Goal: Complete application form: Complete application form

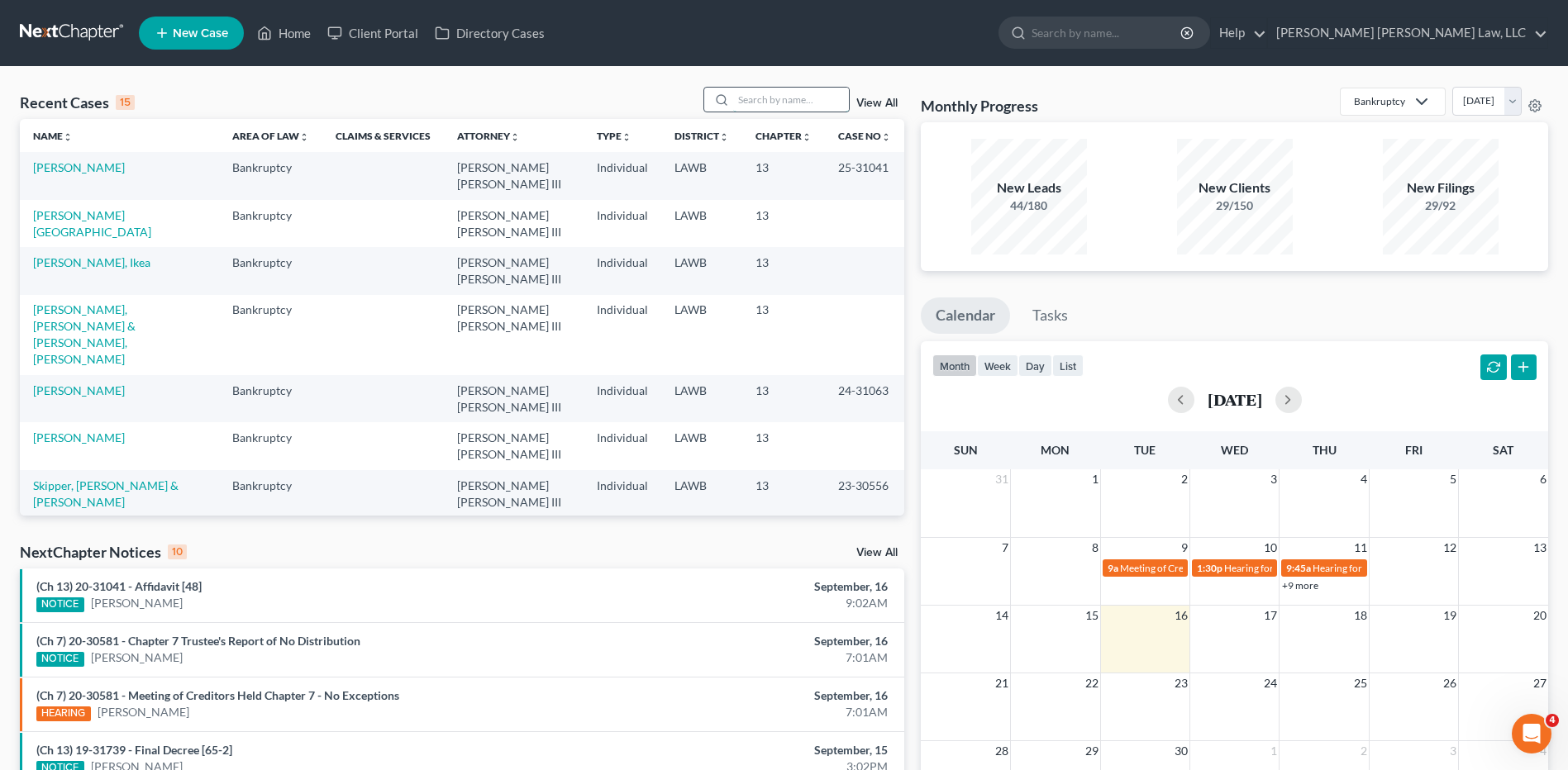
click at [762, 98] on input "search" at bounding box center [791, 100] width 115 height 24
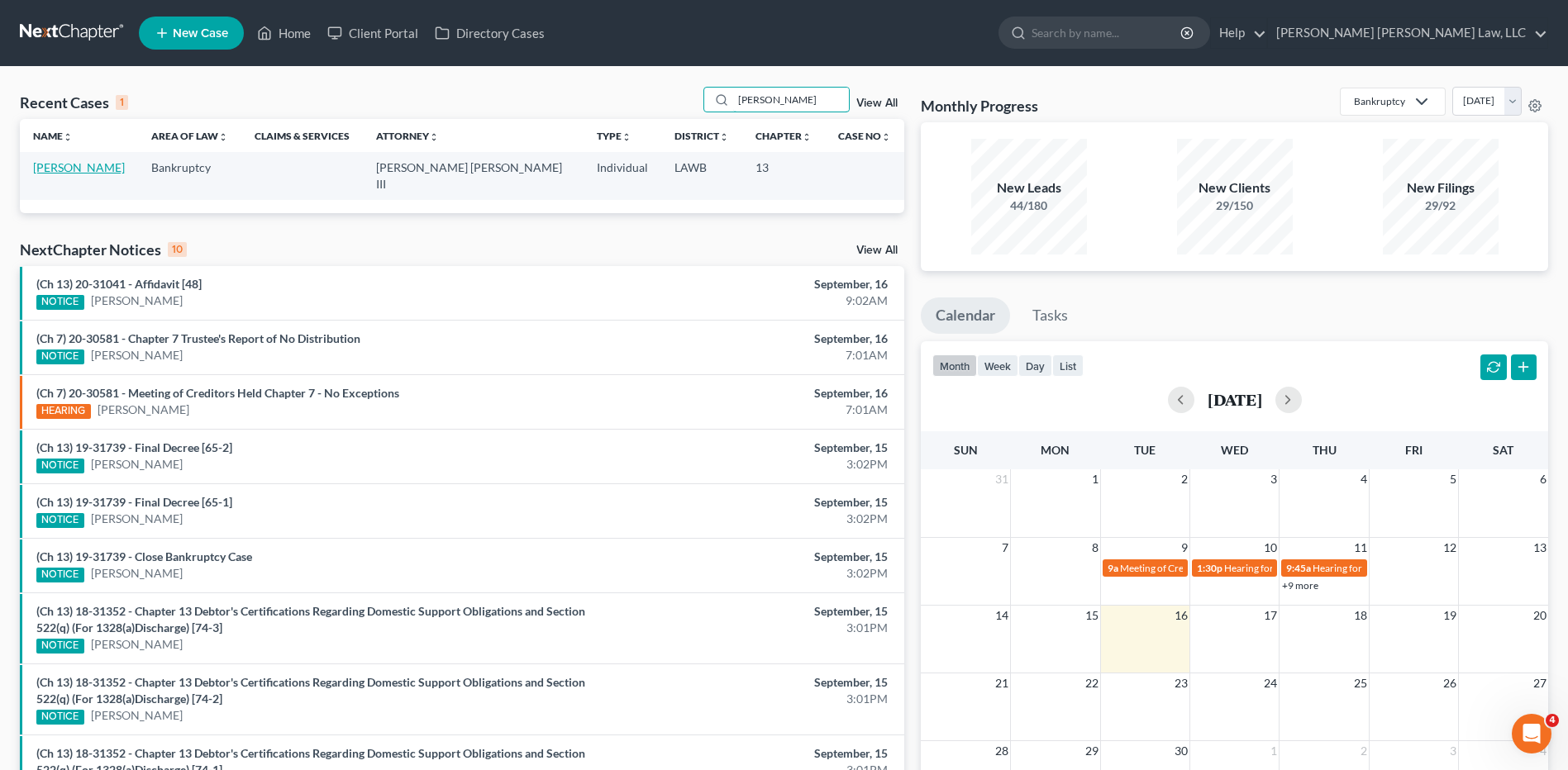
type input "folden"
click at [89, 170] on link "[PERSON_NAME]" at bounding box center [79, 166] width 92 height 14
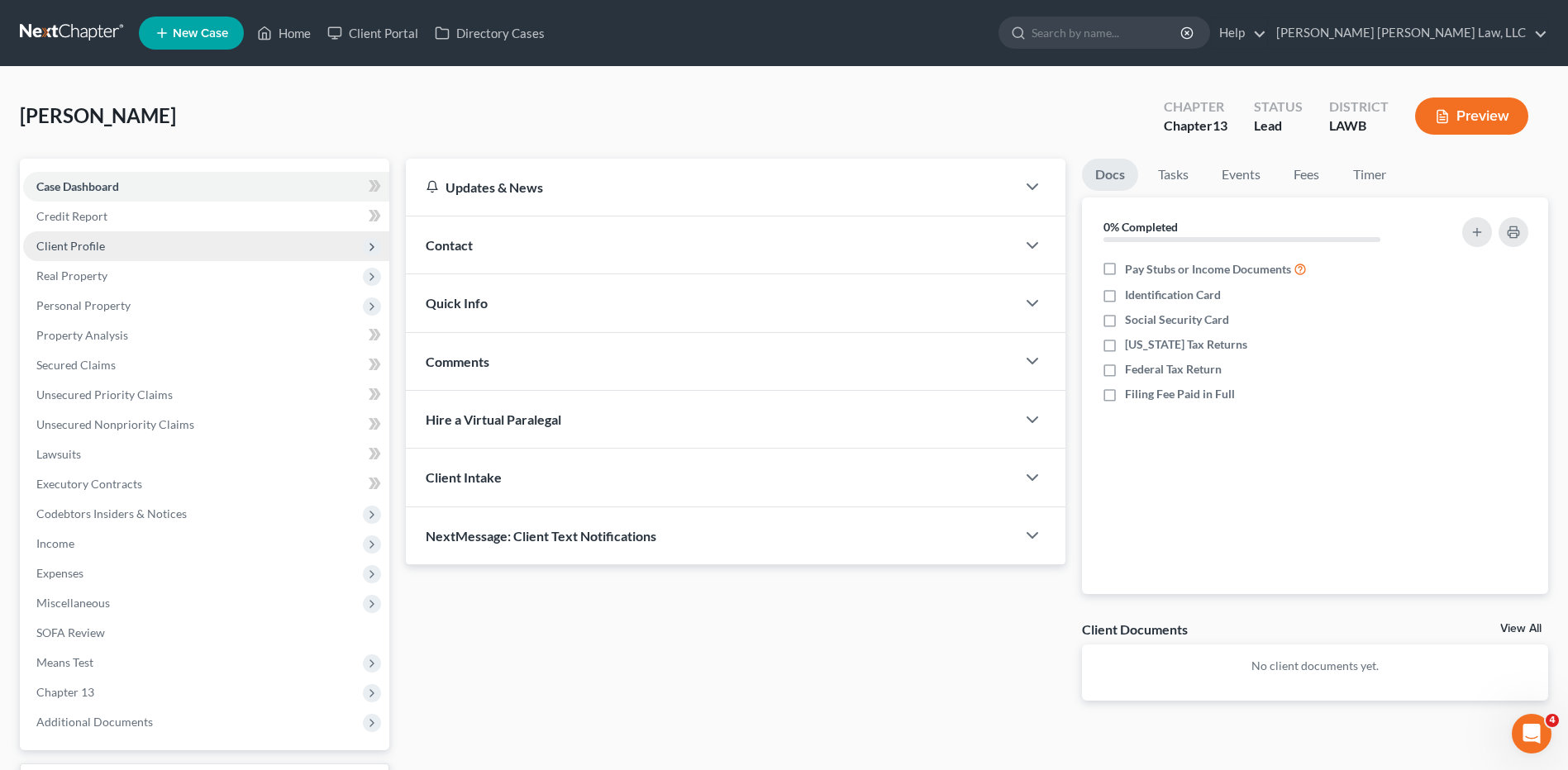
click at [59, 245] on span "Client Profile" at bounding box center [71, 246] width 69 height 14
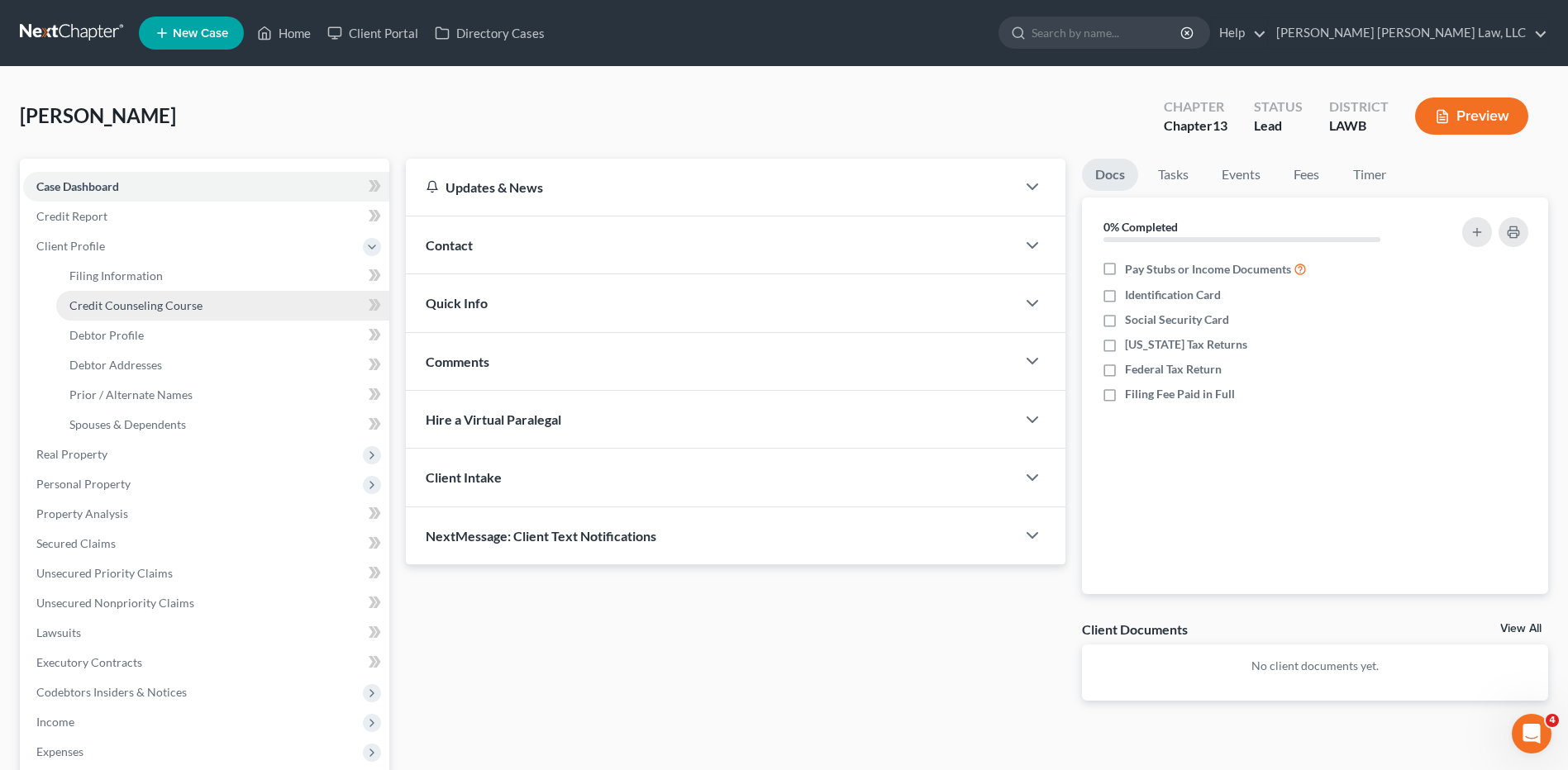
click at [93, 303] on span "Credit Counseling Course" at bounding box center [136, 305] width 133 height 14
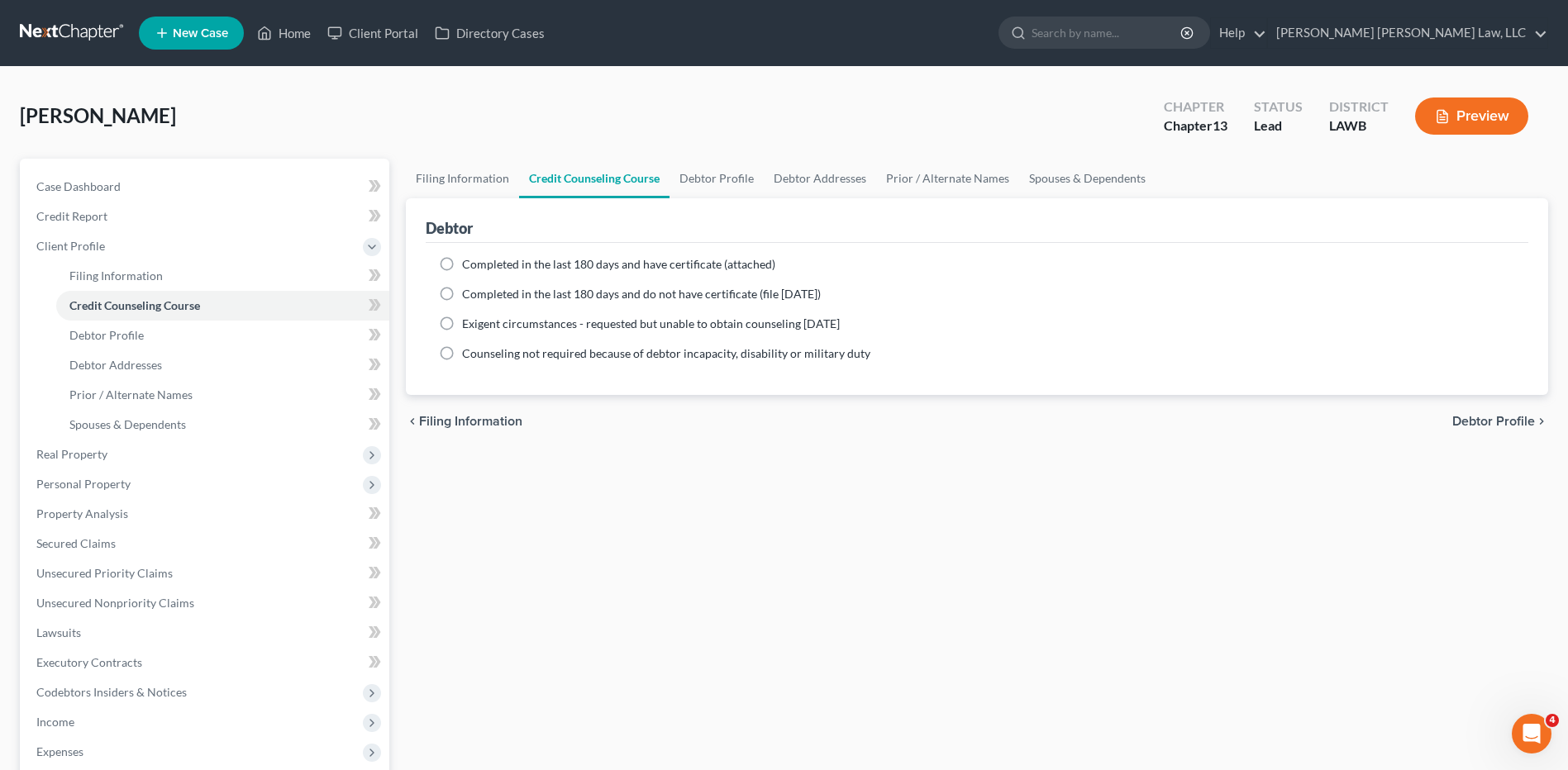
click at [462, 292] on label "Completed in the last 180 days and do not have certificate (file within 14 days)" at bounding box center [642, 295] width 359 height 17
click at [469, 292] on input "Completed in the last 180 days and do not have certificate (file within 14 days)" at bounding box center [474, 292] width 11 height 11
radio input "true"
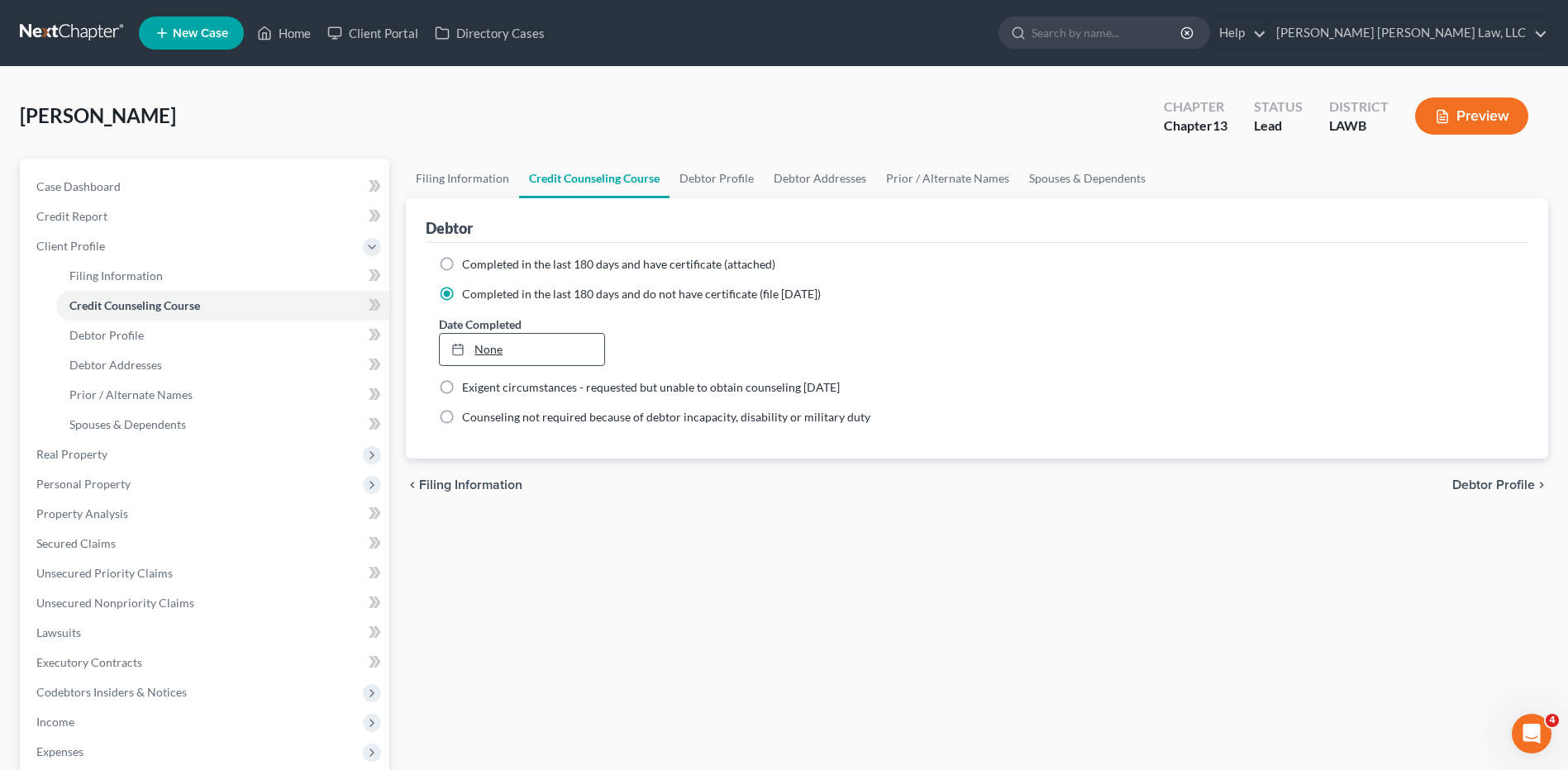
click at [485, 345] on link "None" at bounding box center [522, 350] width 164 height 32
type input "9/16/2025"
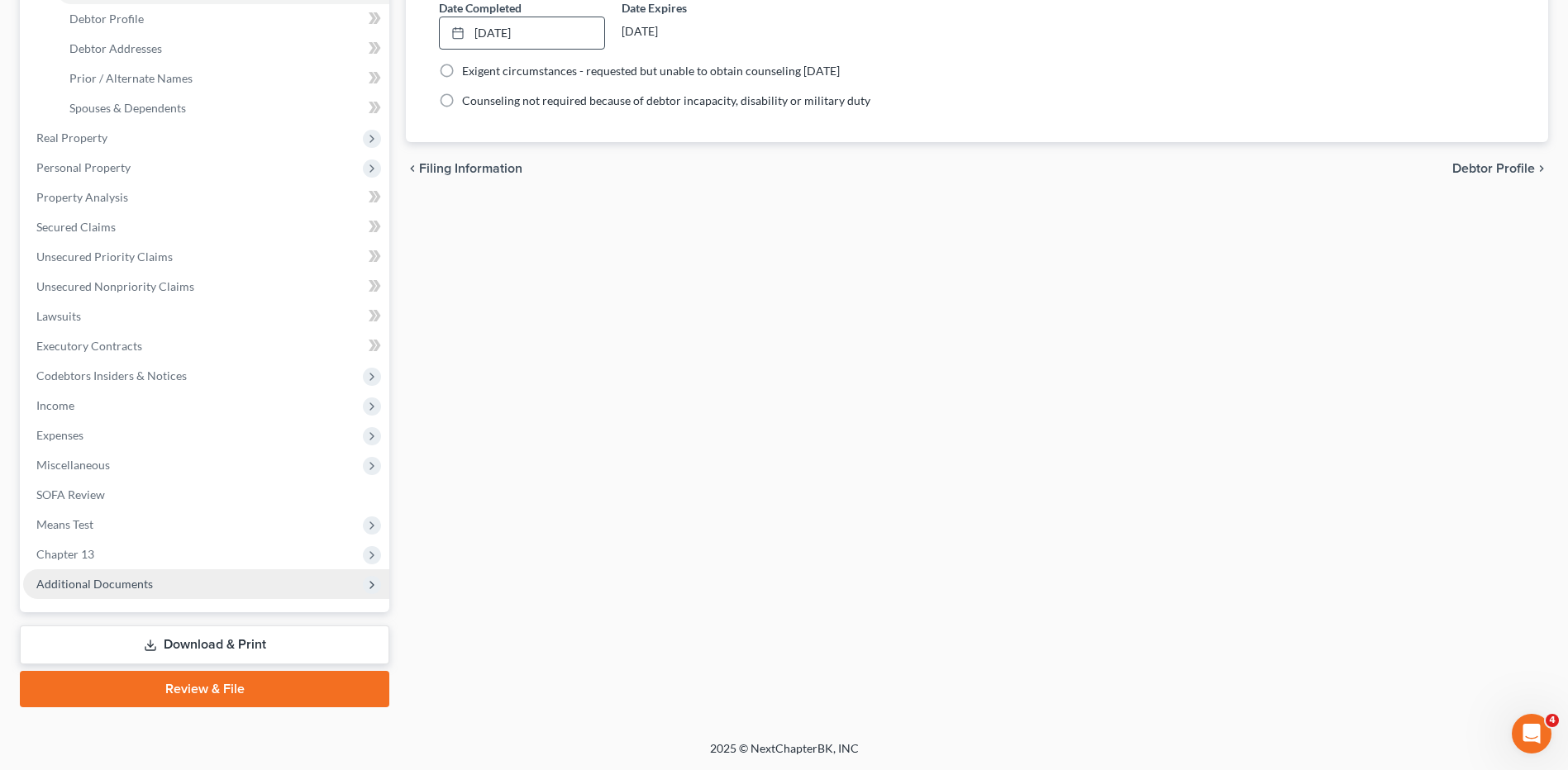
click at [73, 586] on span "Additional Documents" at bounding box center [94, 583] width 116 height 14
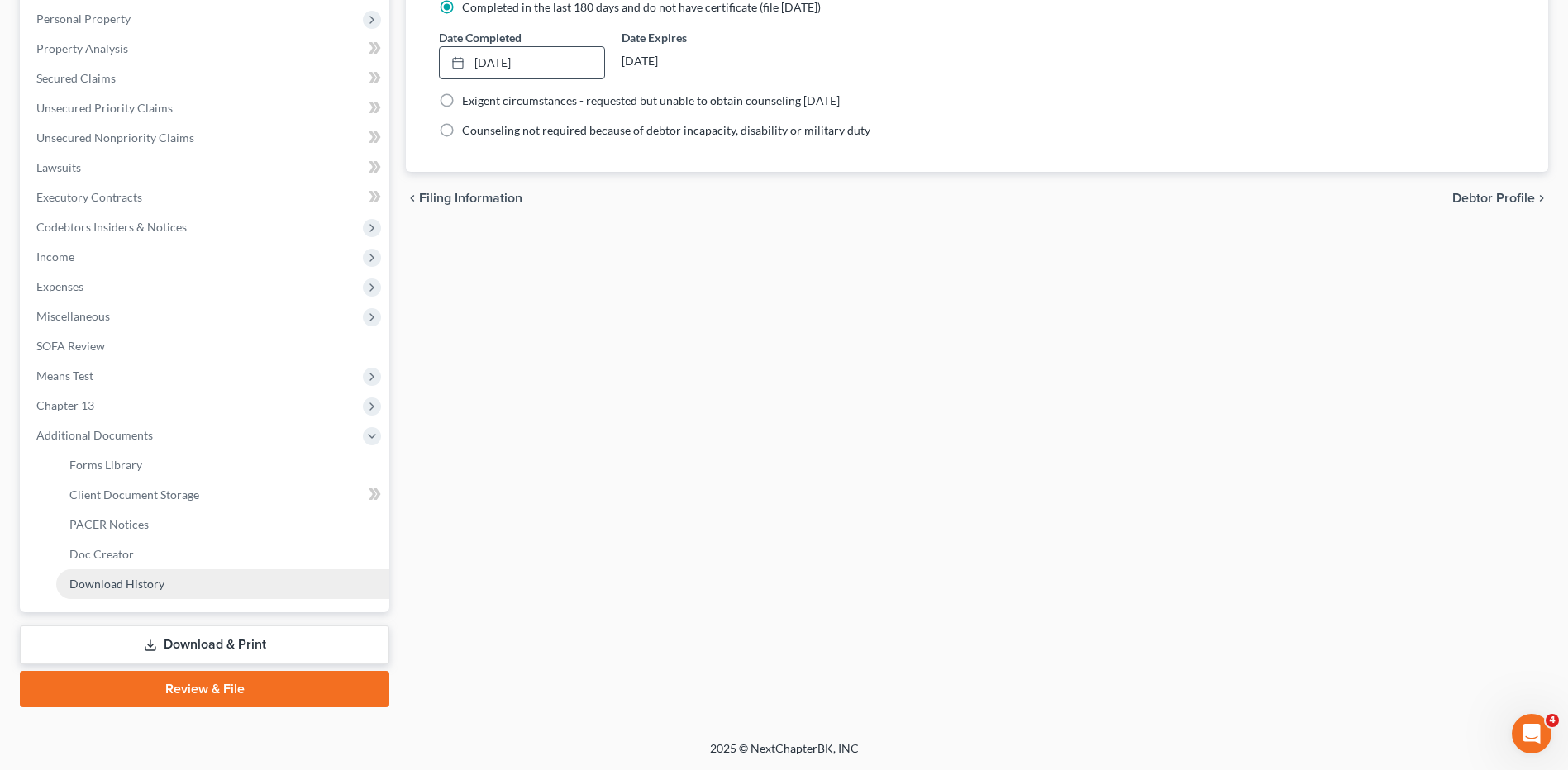
scroll to position [286, 0]
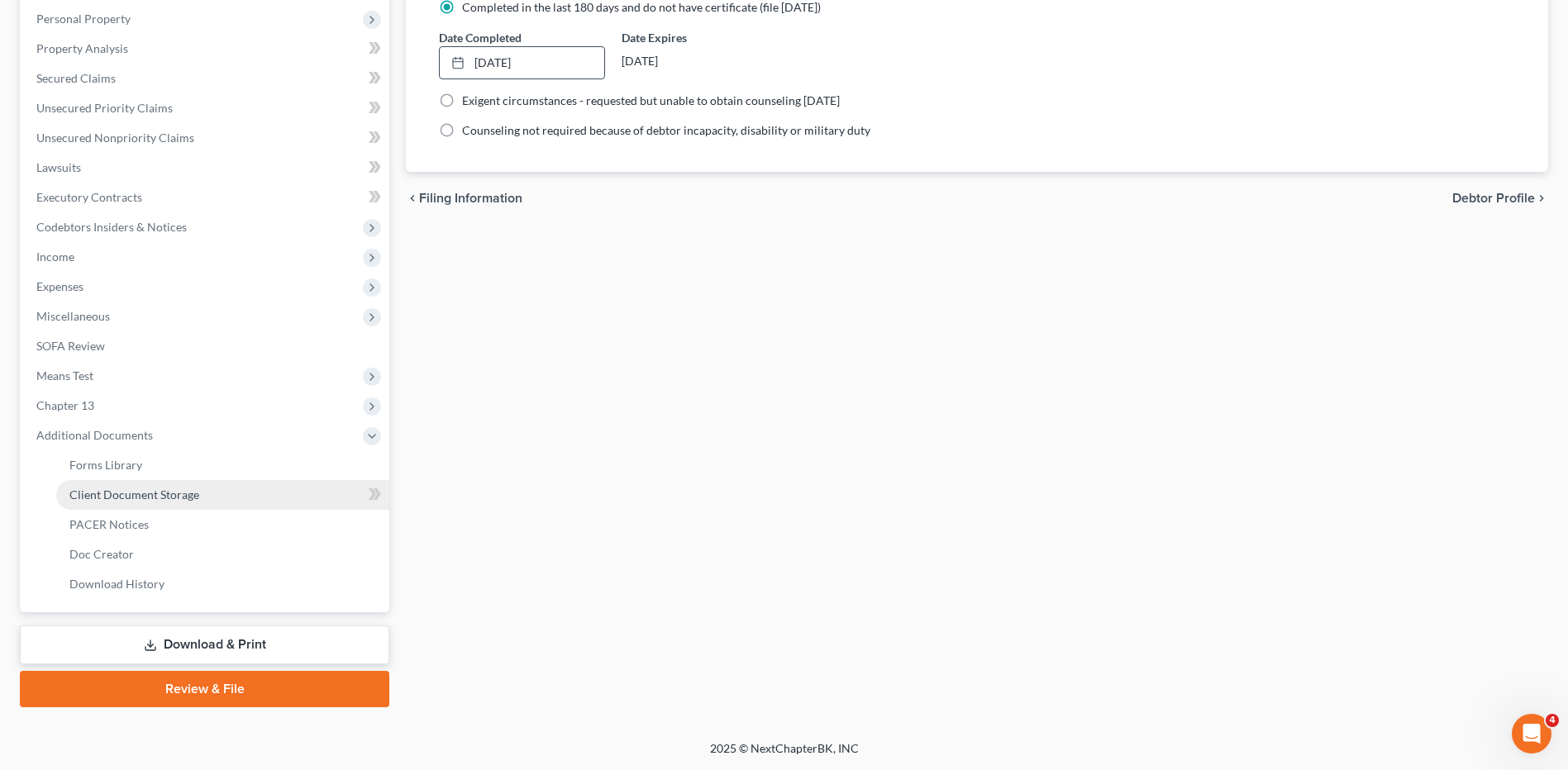
click at [134, 494] on span "Client Document Storage" at bounding box center [135, 494] width 130 height 14
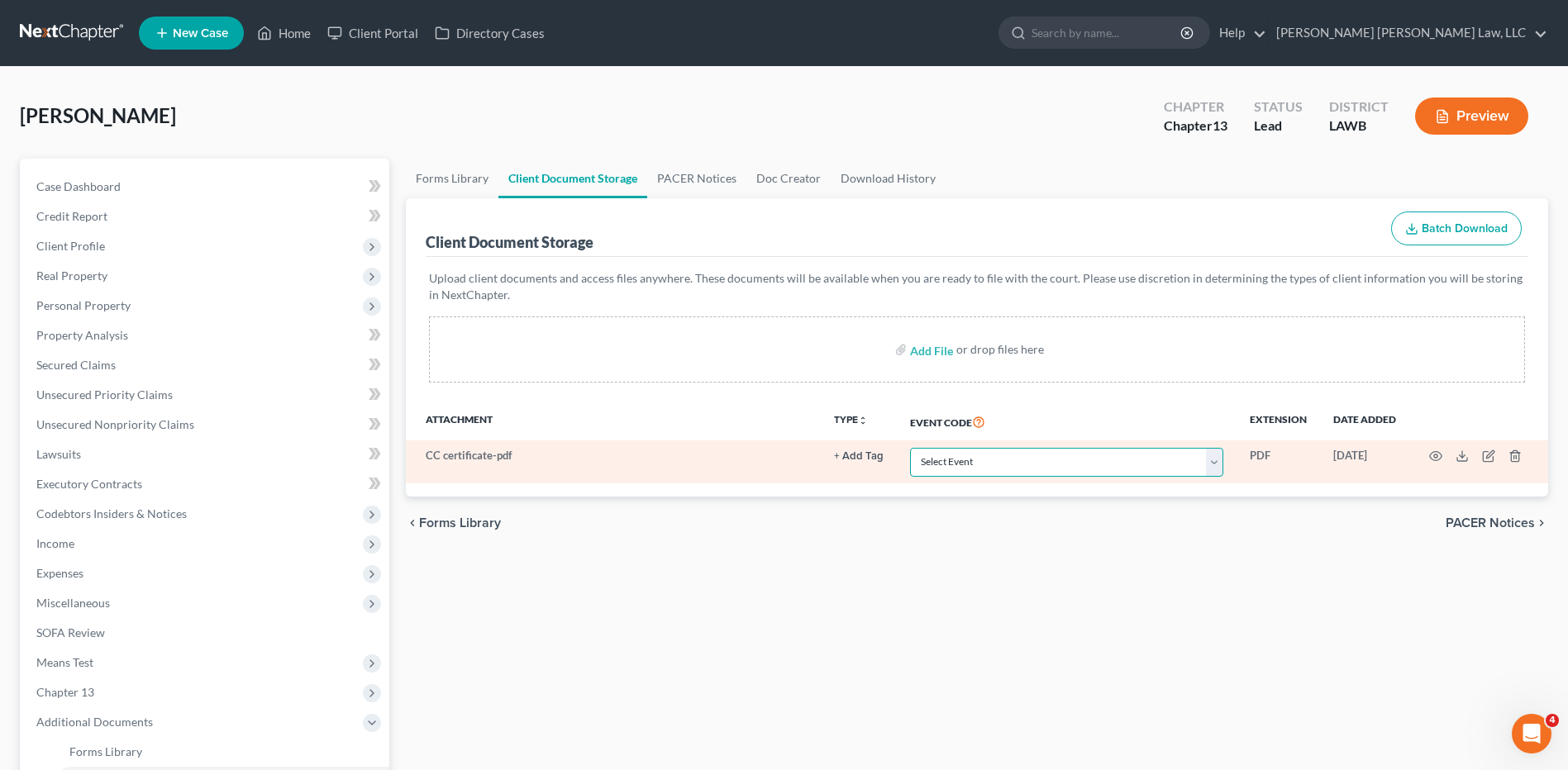
click at [925, 469] on select "Select Event 20 Largest Unsecured Creditors Amended Creditor Matrix (Fee) Amend…" at bounding box center [1067, 462] width 313 height 29
select select "9"
click at [910, 448] on select "Select Event 20 Largest Unsecured Creditors Amended Creditor Matrix (Fee) Amend…" at bounding box center [1067, 462] width 313 height 29
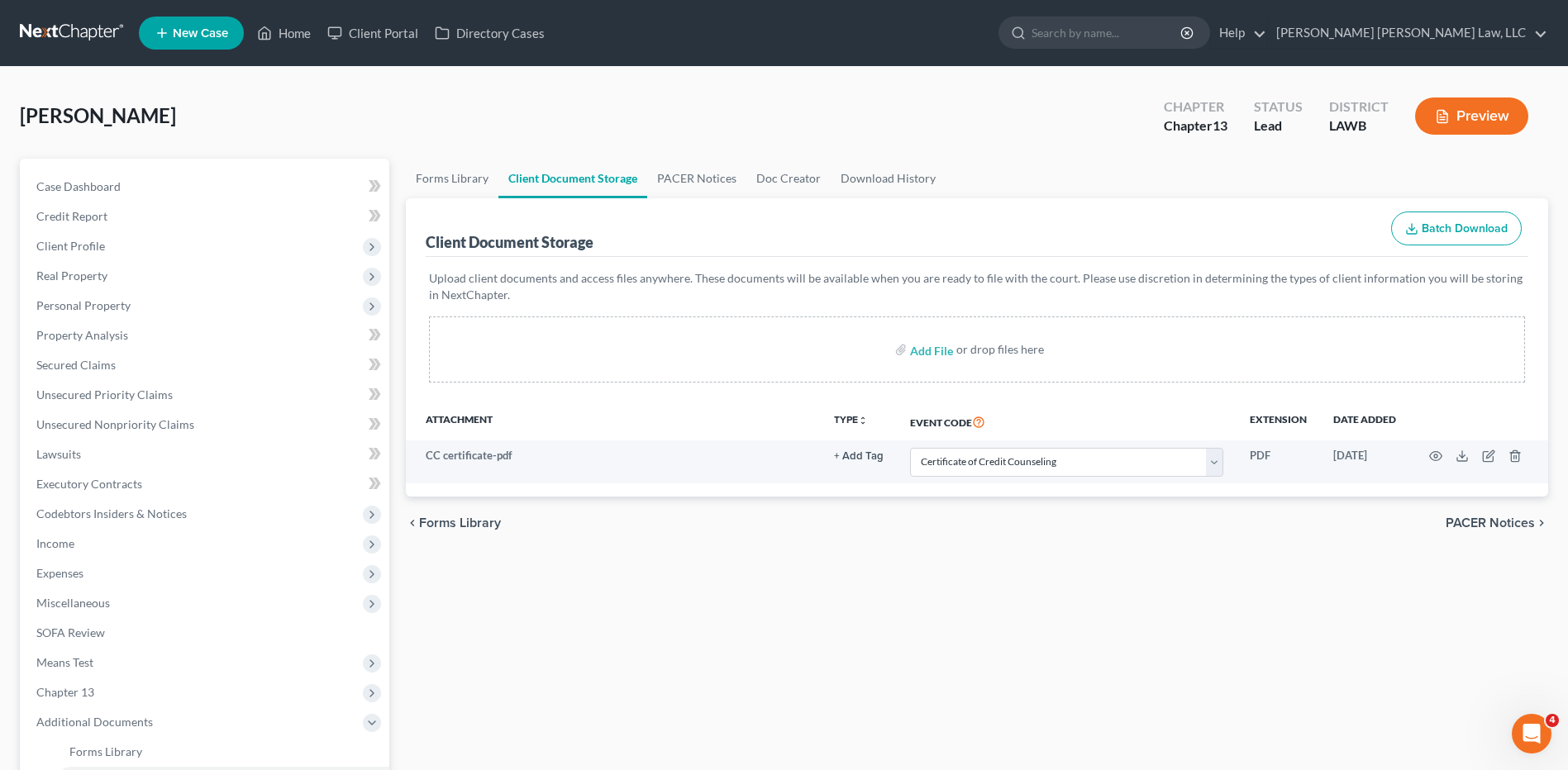
click at [65, 31] on link at bounding box center [73, 33] width 106 height 30
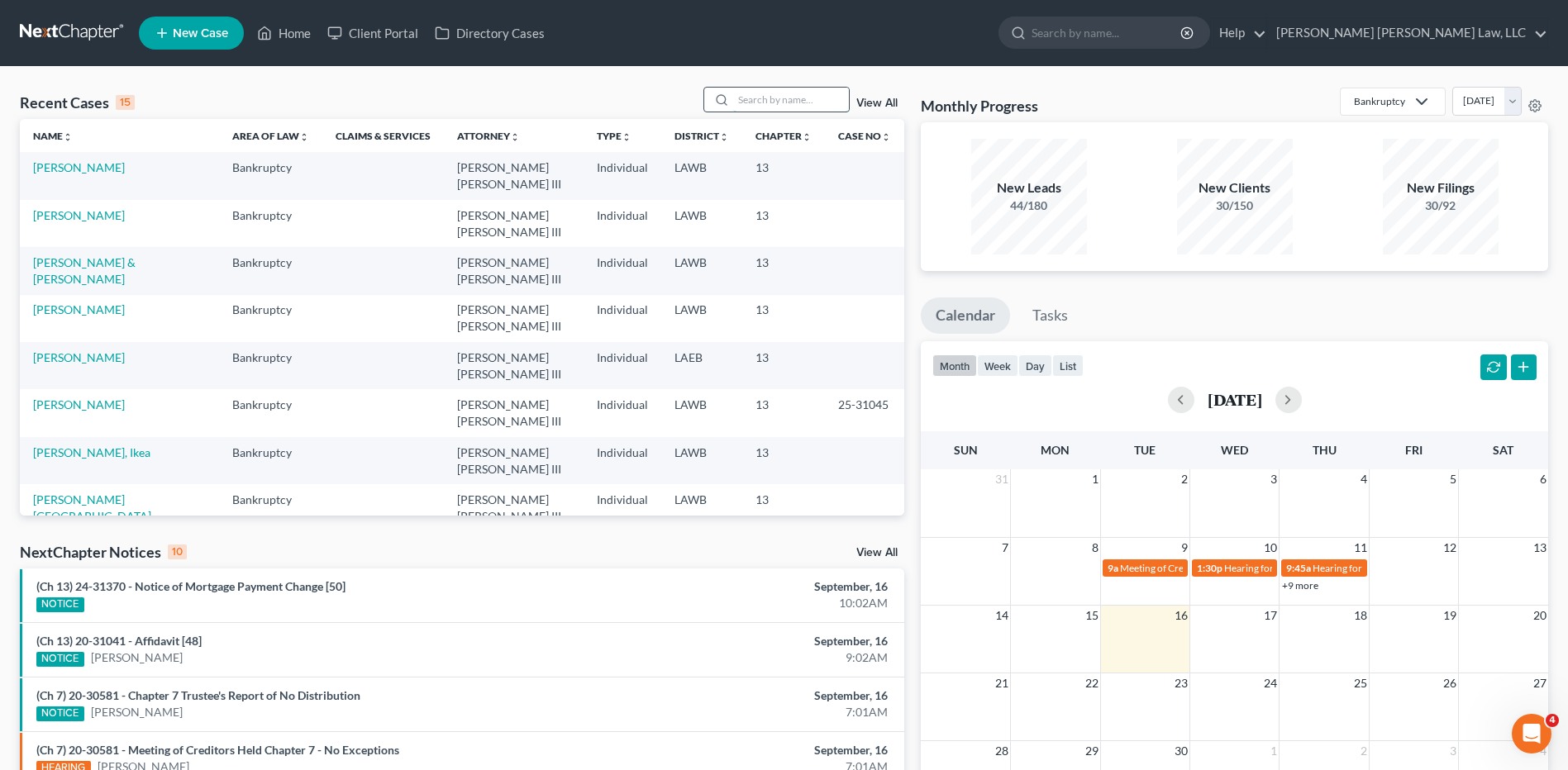
click at [747, 93] on input "search" at bounding box center [791, 100] width 115 height 24
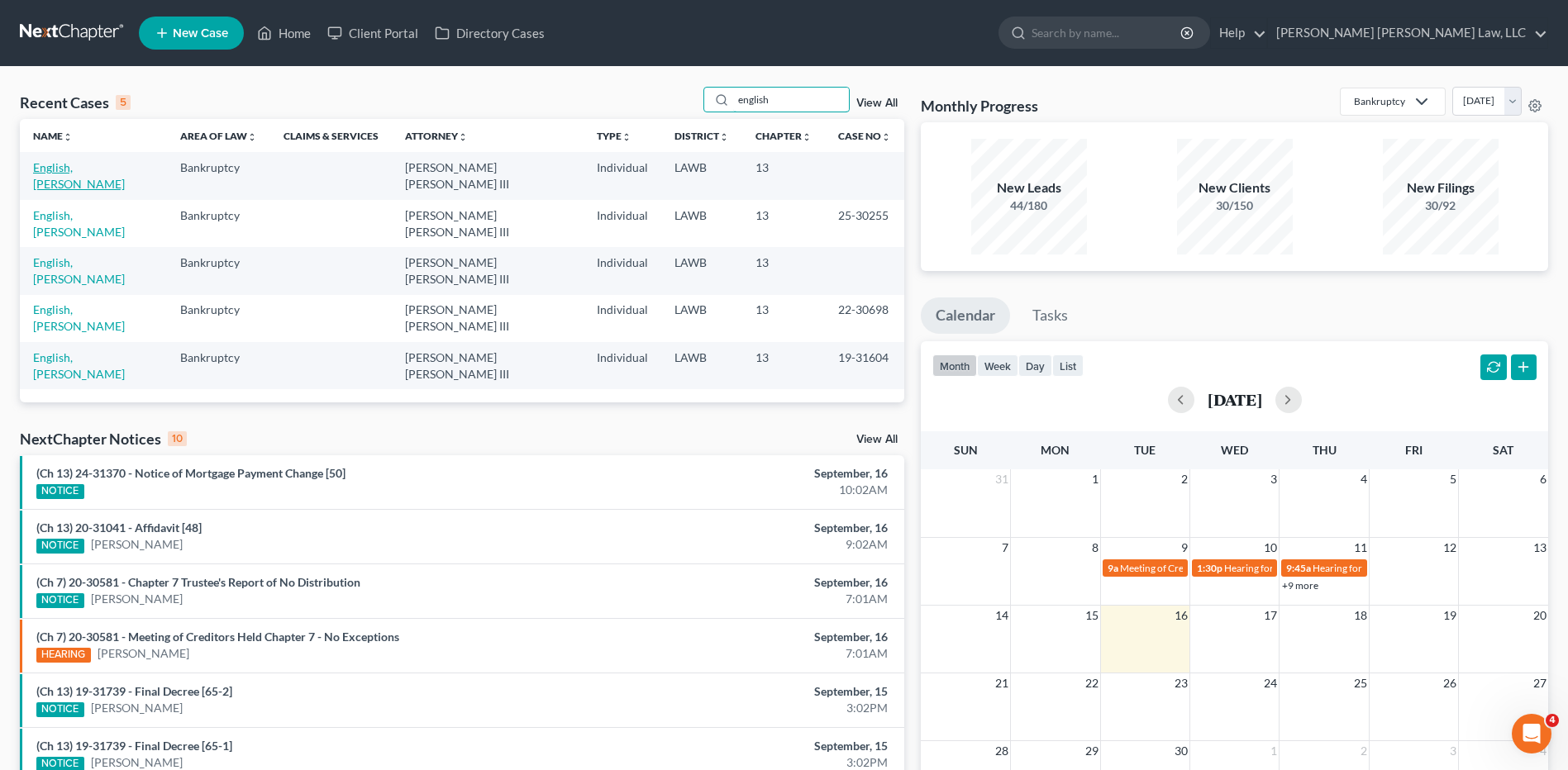
type input "english"
click at [63, 168] on link "English, [PERSON_NAME]" at bounding box center [79, 175] width 92 height 31
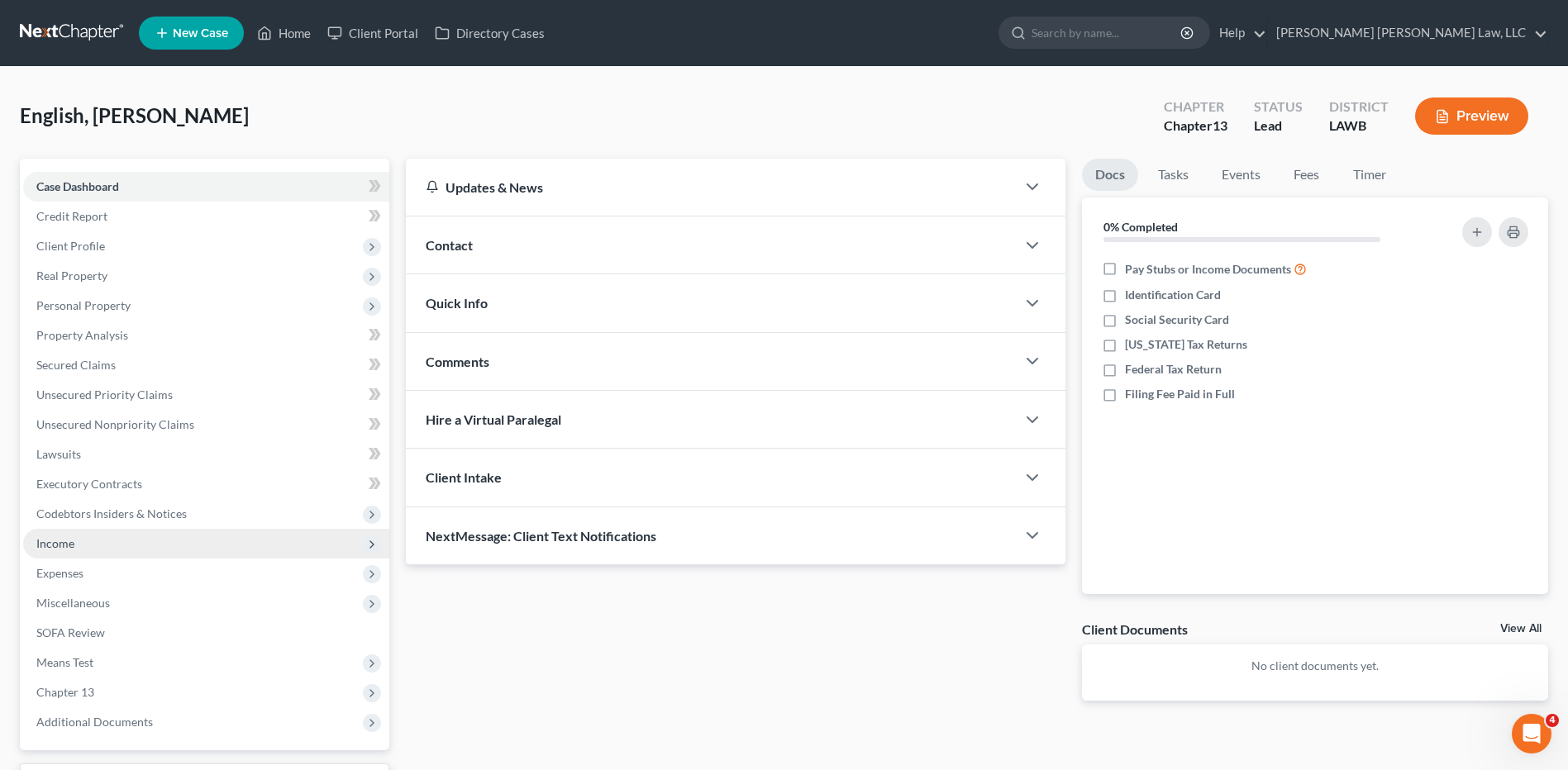
click at [56, 542] on span "Income" at bounding box center [55, 543] width 38 height 14
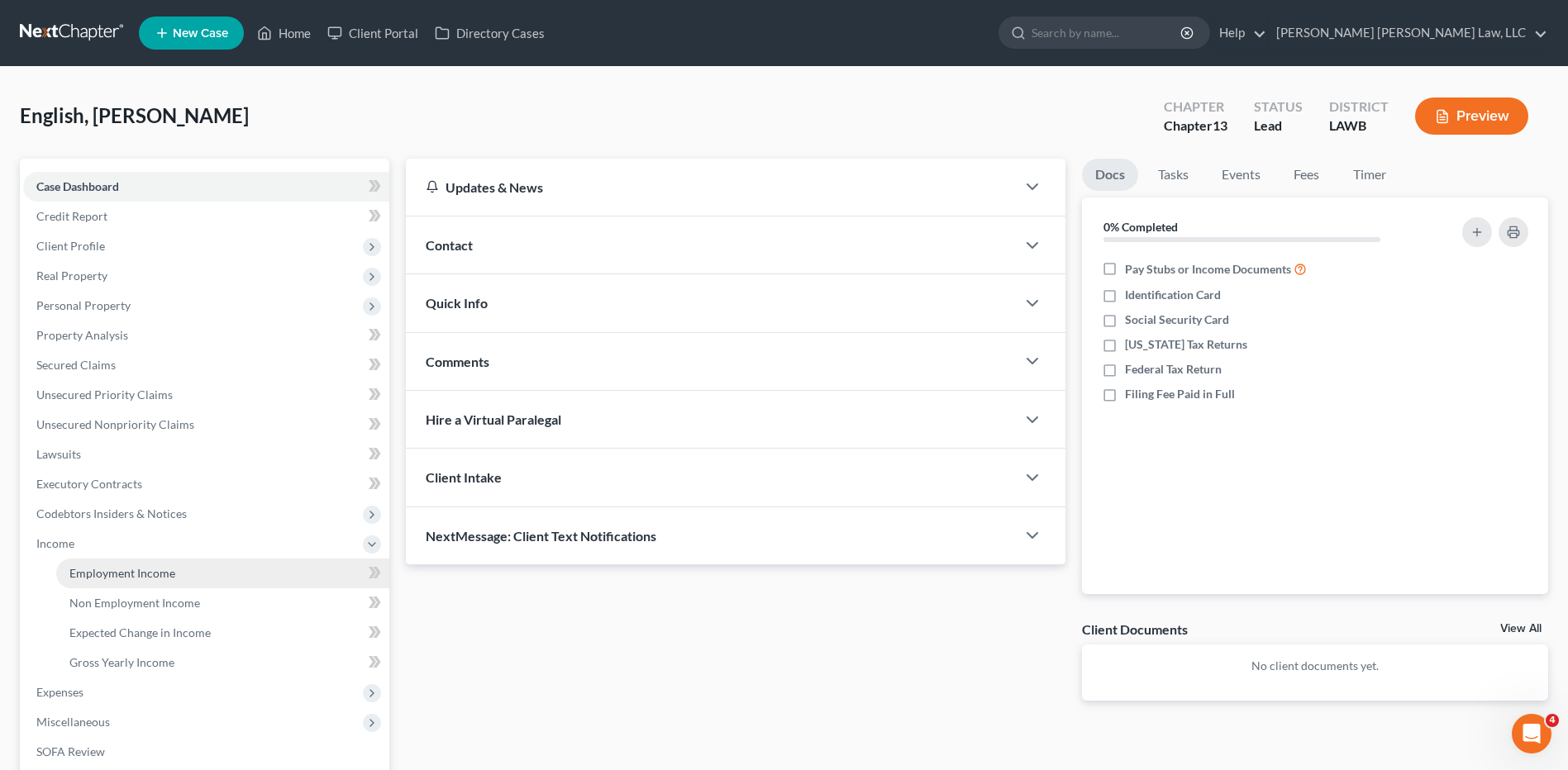
click at [126, 573] on span "Employment Income" at bounding box center [123, 573] width 106 height 14
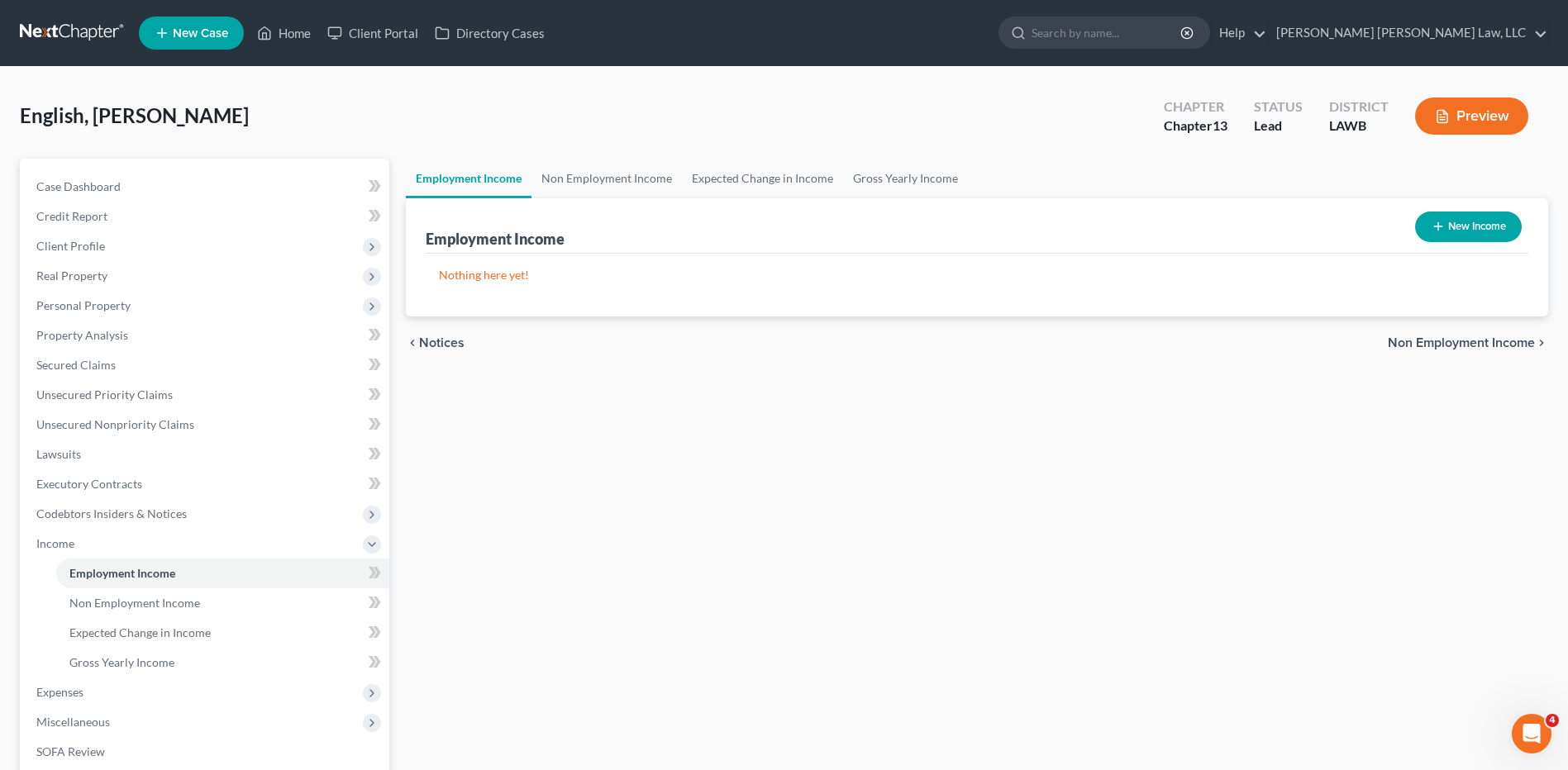
click at [1452, 222] on button "New Income" at bounding box center [1468, 227] width 107 height 31
select select "0"
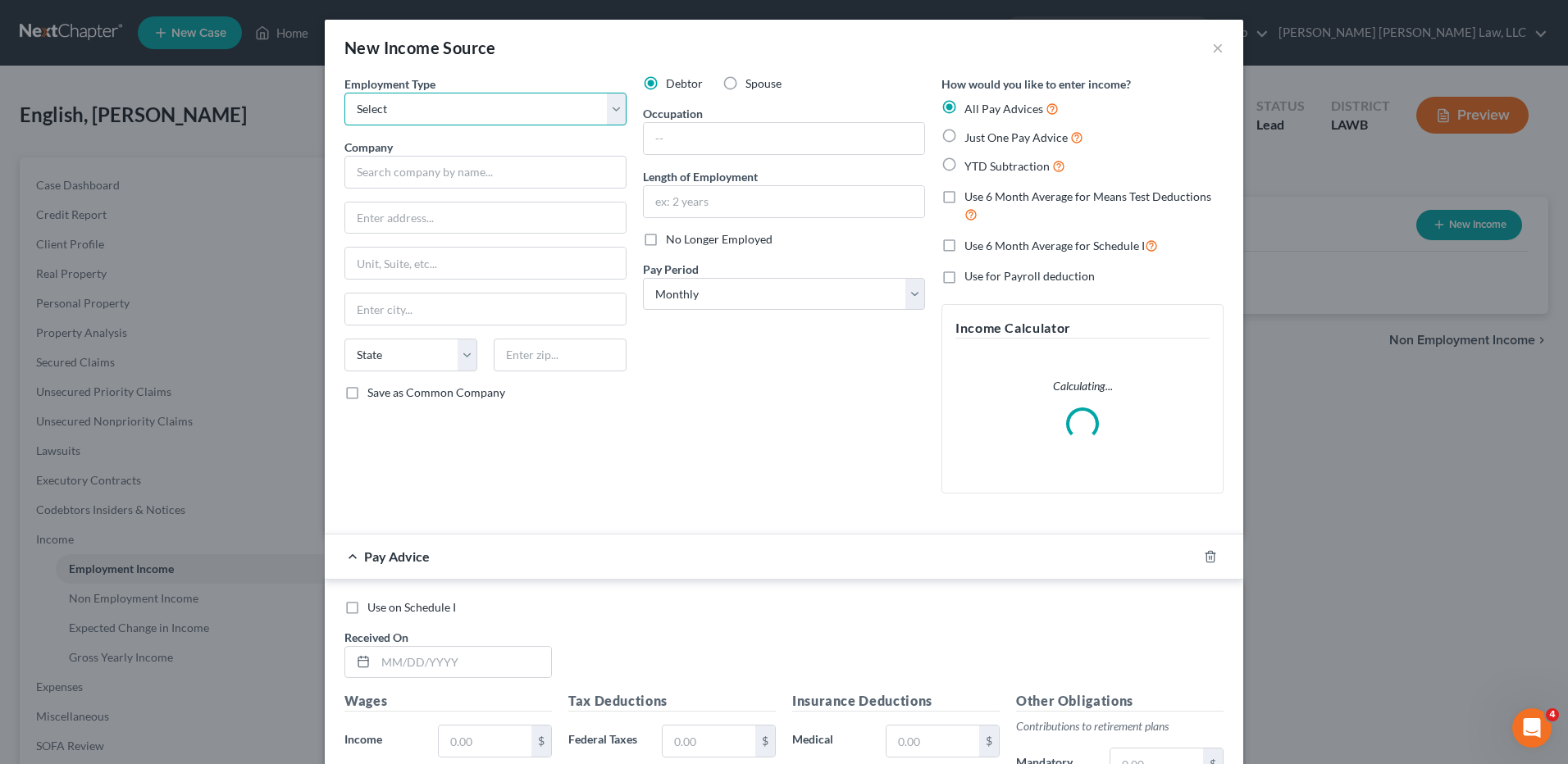
click at [387, 107] on select "Select Full or [DEMOGRAPHIC_DATA] Employment Self Employment" at bounding box center [485, 109] width 282 height 33
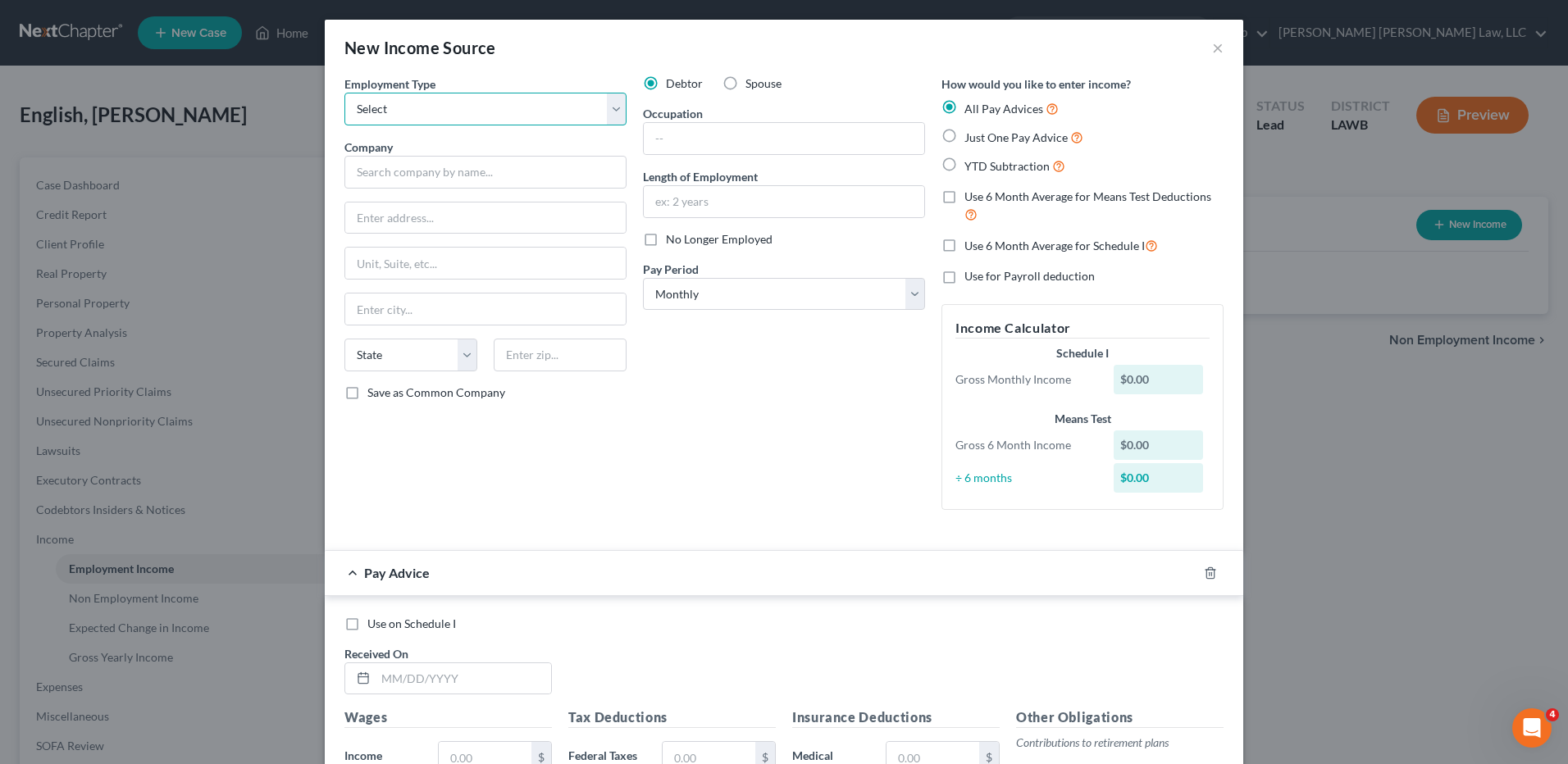
select select "0"
click at [344, 92] on select "Select Full or [DEMOGRAPHIC_DATA] Employment Self Employment" at bounding box center [485, 109] width 282 height 33
click at [670, 133] on input "text" at bounding box center [784, 138] width 281 height 31
type input "Computer Scientist"
click at [674, 197] on input "text" at bounding box center [784, 202] width 281 height 31
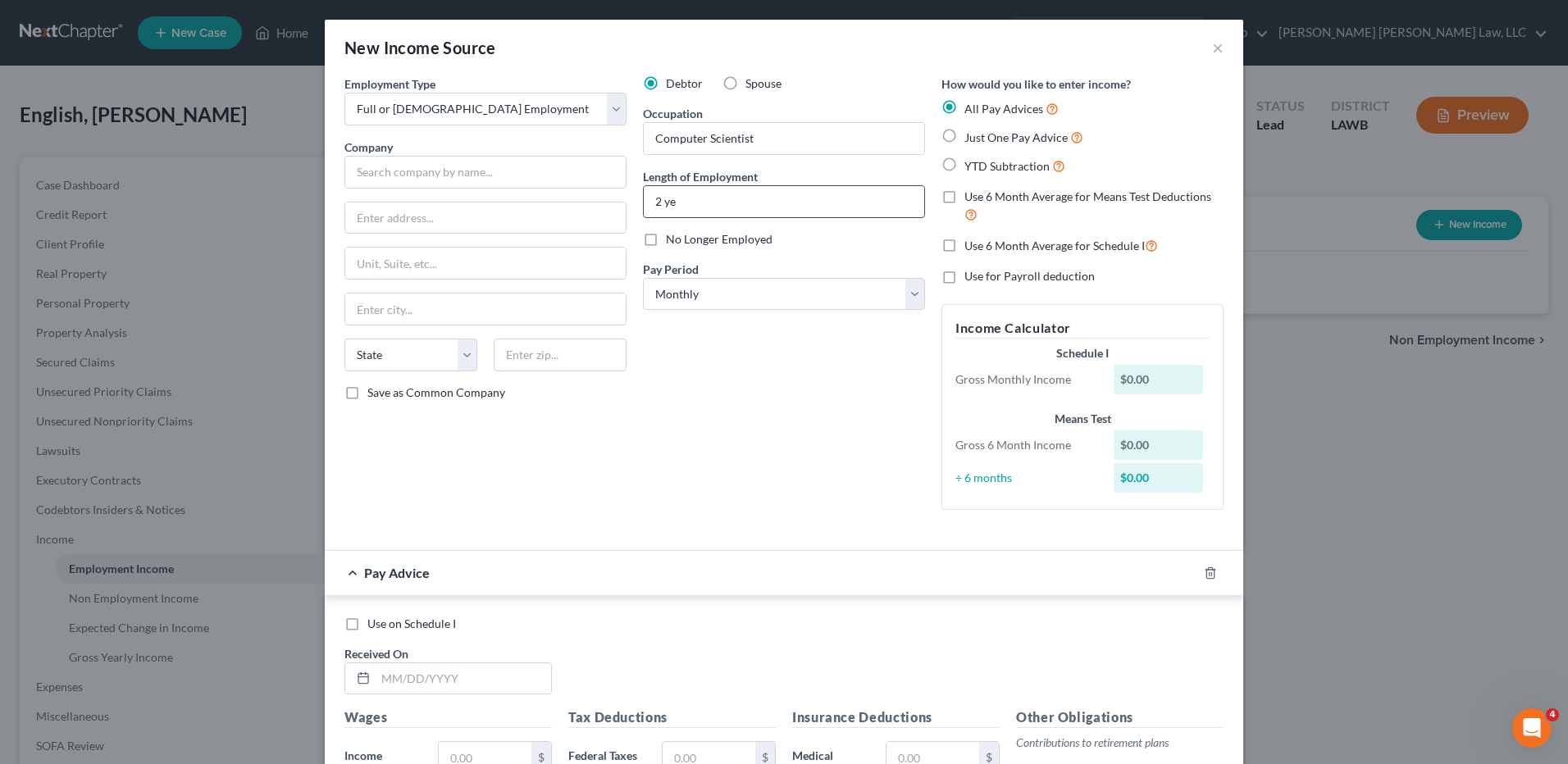
type input "2 years"
type input "State Farm Insurance Company"
type input "[GEOGRAPHIC_DATA]"
type input "Bloomington"
select select "14"
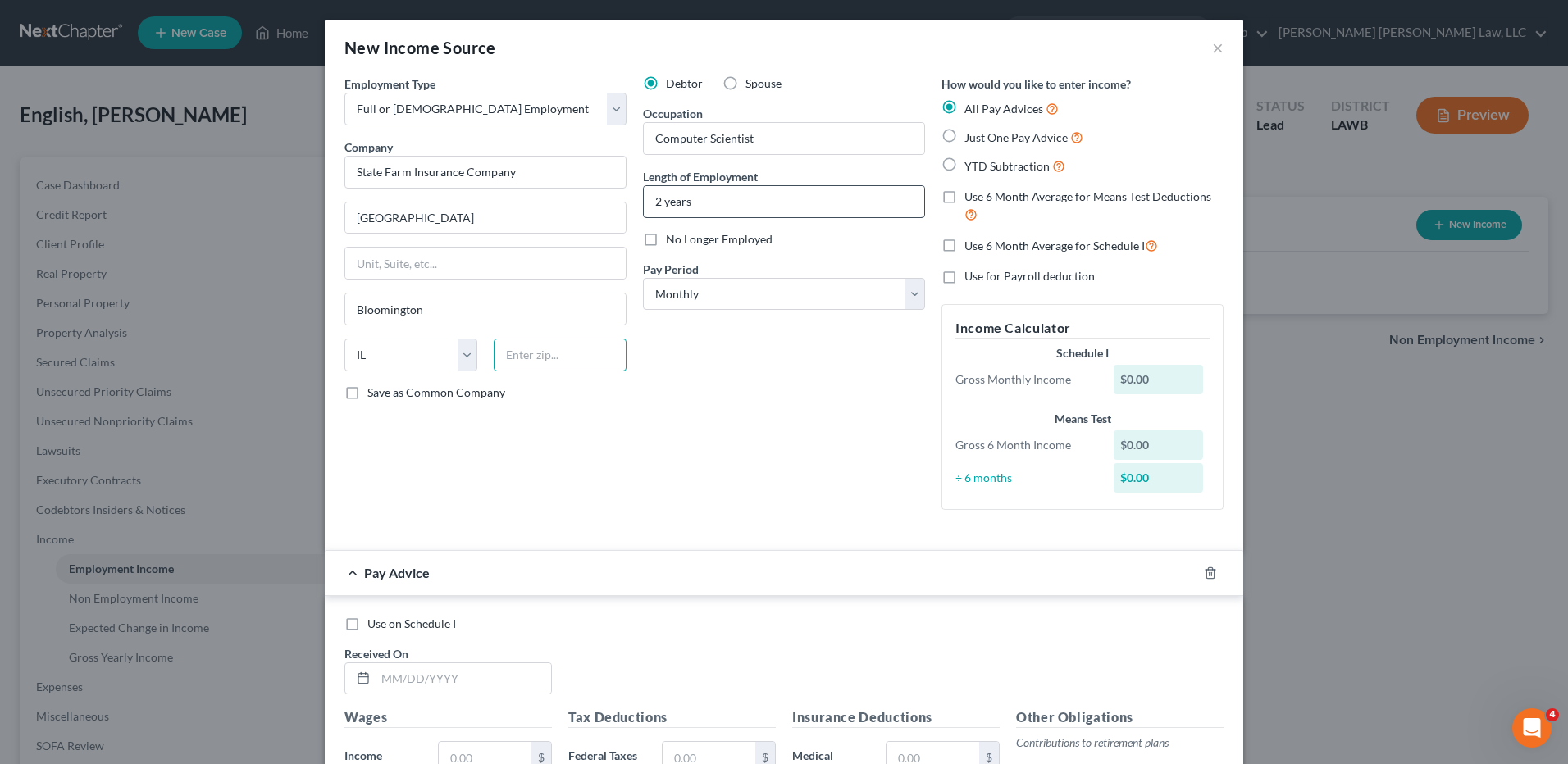
type input "61710"
type input "2,392.89"
type input "33.04"
type input "141.30"
type input "92.16"
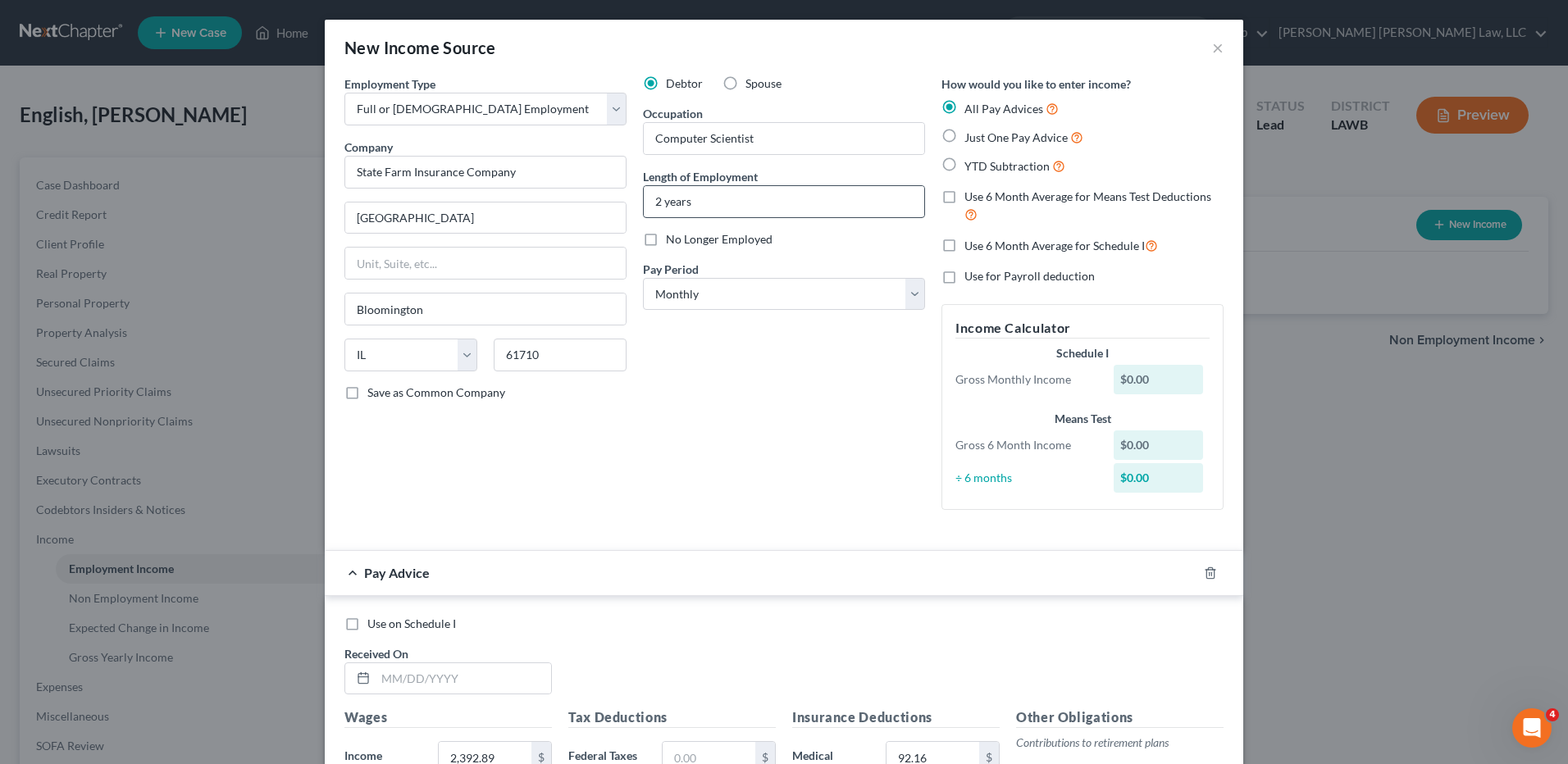
type input "8.81"
type input "5.73"
type input "13.51"
drag, startPoint x: 543, startPoint y: 174, endPoint x: 215, endPoint y: 175, distance: 328.0
click at [215, 175] on div "New Income Source × Employment Type * Select Full or [DEMOGRAPHIC_DATA] Employm…" at bounding box center [784, 382] width 1568 height 764
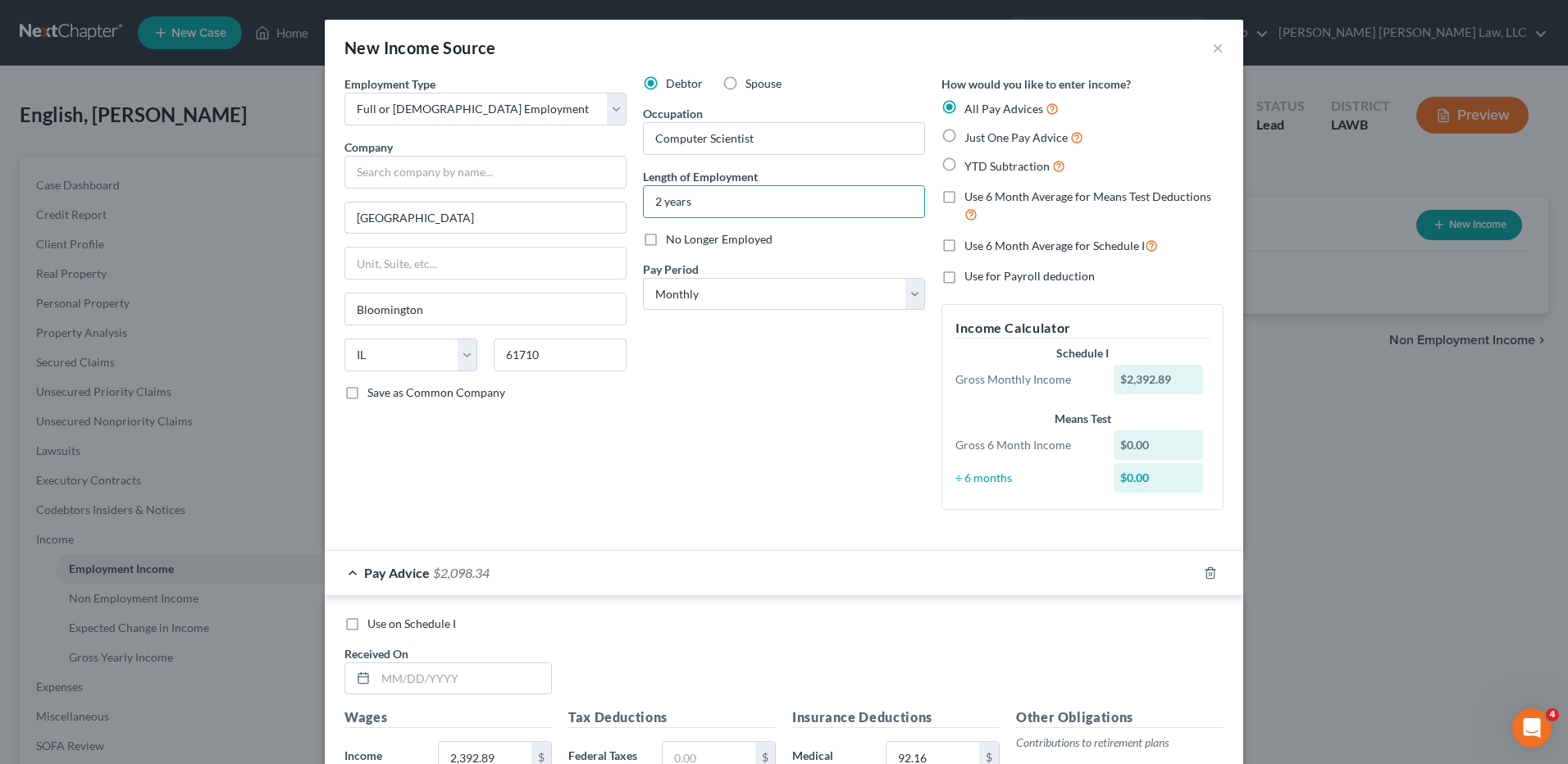
drag, startPoint x: 279, startPoint y: 225, endPoint x: 262, endPoint y: 224, distance: 17.0
click at [264, 225] on div "New Income Source × Employment Type * Select Full or [DEMOGRAPHIC_DATA] Employm…" at bounding box center [784, 382] width 1568 height 764
drag, startPoint x: 441, startPoint y: 317, endPoint x: 289, endPoint y: 317, distance: 152.0
click at [289, 317] on div "New Income Source × Employment Type * Select Full or [DEMOGRAPHIC_DATA] Employm…" at bounding box center [784, 382] width 1568 height 764
drag, startPoint x: 380, startPoint y: 357, endPoint x: 281, endPoint y: 355, distance: 99.0
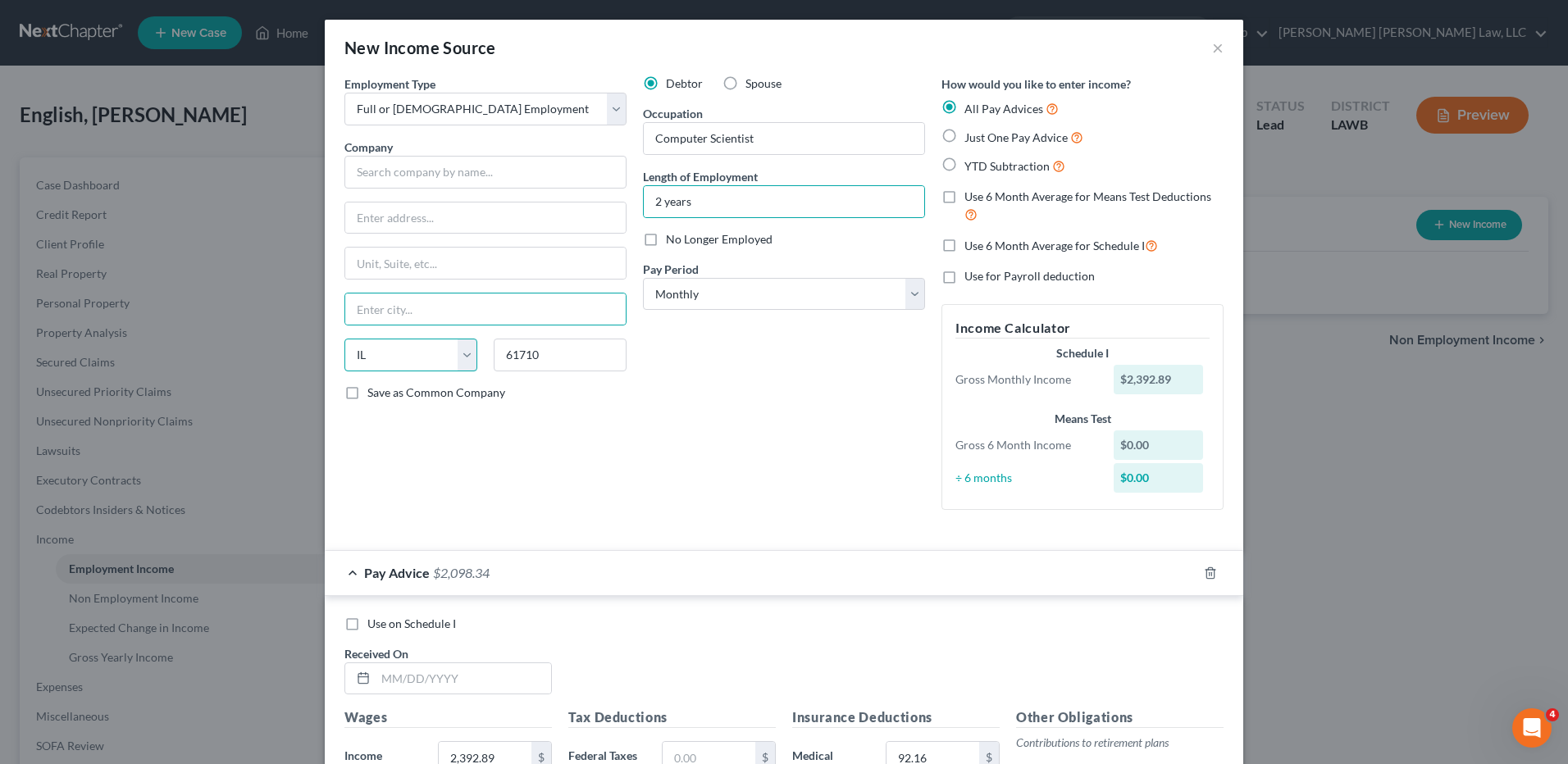
click at [281, 355] on div "New Income Source × Employment Type * Select Full or [DEMOGRAPHIC_DATA] Employm…" at bounding box center [784, 382] width 1568 height 764
click at [554, 367] on input "61710" at bounding box center [560, 355] width 133 height 33
drag, startPoint x: 554, startPoint y: 367, endPoint x: 502, endPoint y: 367, distance: 52.0
click at [502, 367] on input "61710" at bounding box center [560, 355] width 133 height 33
click at [379, 346] on select "State [US_STATE] AK AR AZ CA CO CT DE DC [GEOGRAPHIC_DATA] [GEOGRAPHIC_DATA] GU…" at bounding box center [411, 355] width 133 height 33
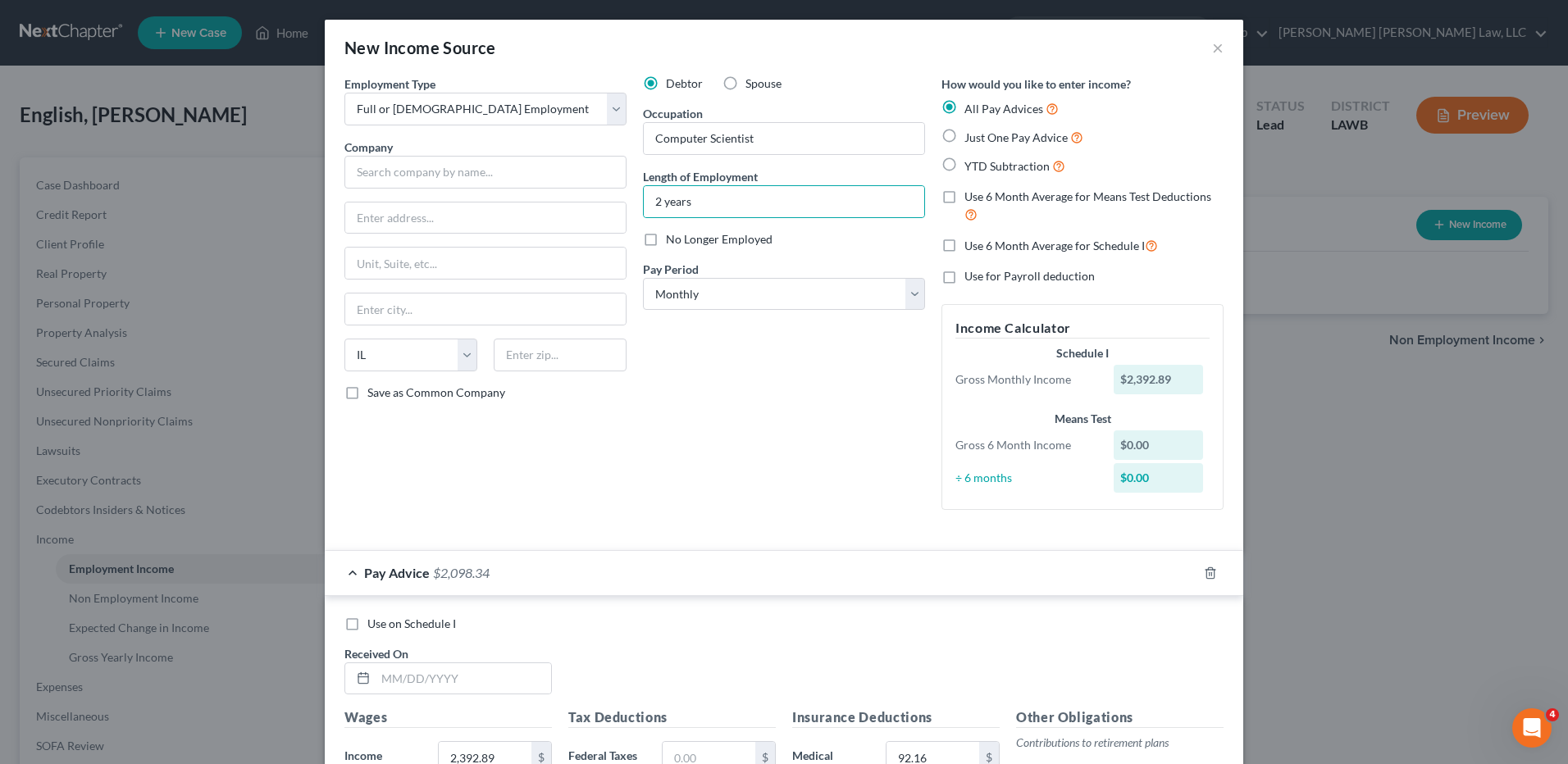
click at [575, 433] on div "Employment Type * Select Full or [DEMOGRAPHIC_DATA] Employment Self Employment …" at bounding box center [485, 299] width 299 height 448
click at [736, 291] on select "Select Monthly Twice Monthly Every Other Week Weekly" at bounding box center [784, 294] width 282 height 33
select select "2"
click at [643, 278] on select "Select Monthly Twice Monthly Every Other Week Weekly" at bounding box center [784, 294] width 282 height 33
click at [964, 137] on label "Just One Pay Advice" at bounding box center [1023, 137] width 119 height 18
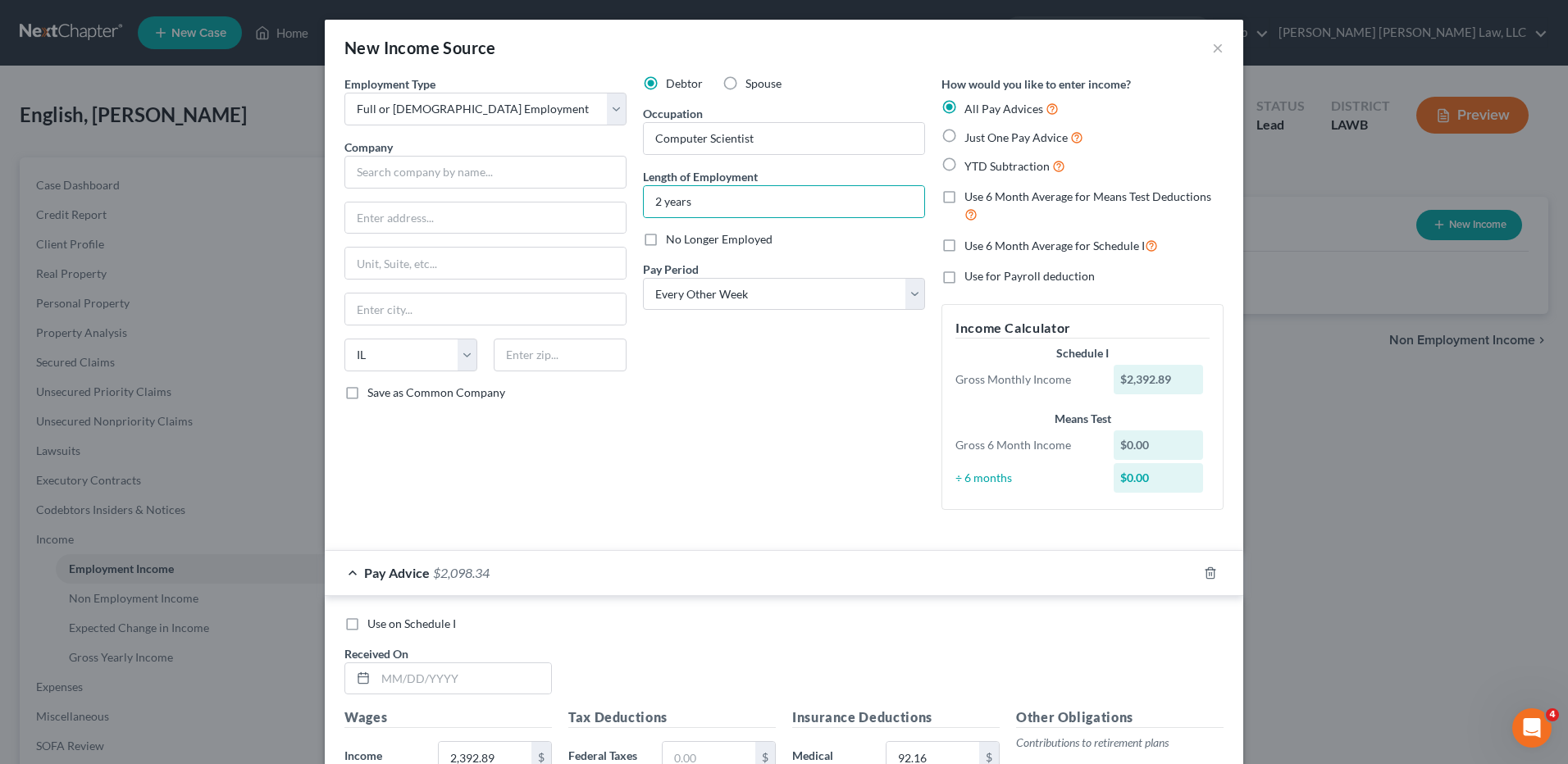
click at [971, 137] on input "Just One Pay Advice" at bounding box center [976, 134] width 11 height 11
radio input "true"
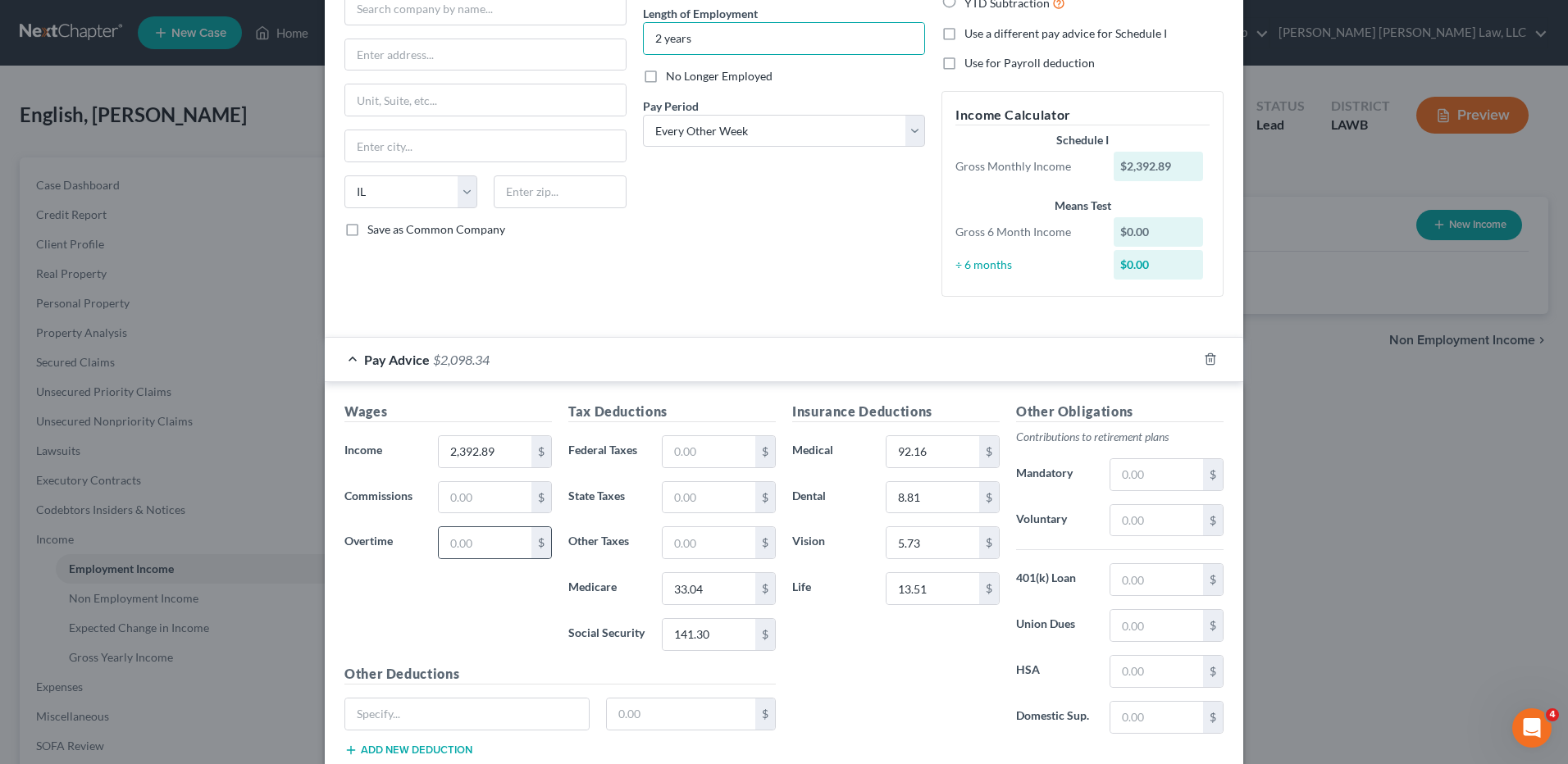
scroll to position [164, 0]
click at [489, 453] on input "2,392.89" at bounding box center [485, 451] width 92 height 31
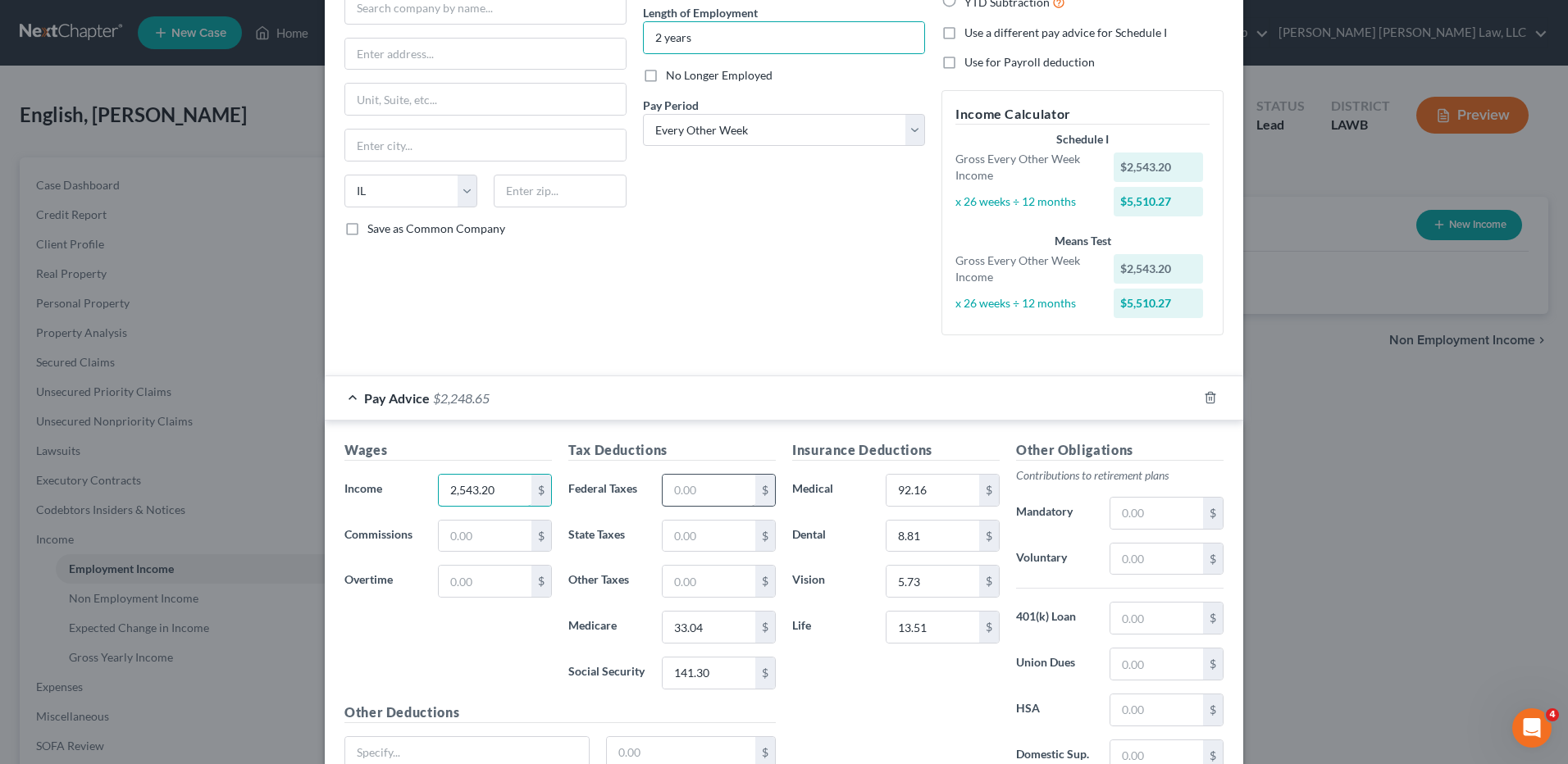
type input "2,543.20"
click at [667, 500] on input "text" at bounding box center [709, 491] width 92 height 31
type input "11.04"
click at [704, 610] on div "Tax Deductions Federal Taxes 11.04 $ State Taxes $ Other Taxes $ Medicare 33.04…" at bounding box center [672, 571] width 224 height 262
click at [1124, 520] on input "text" at bounding box center [1156, 513] width 92 height 31
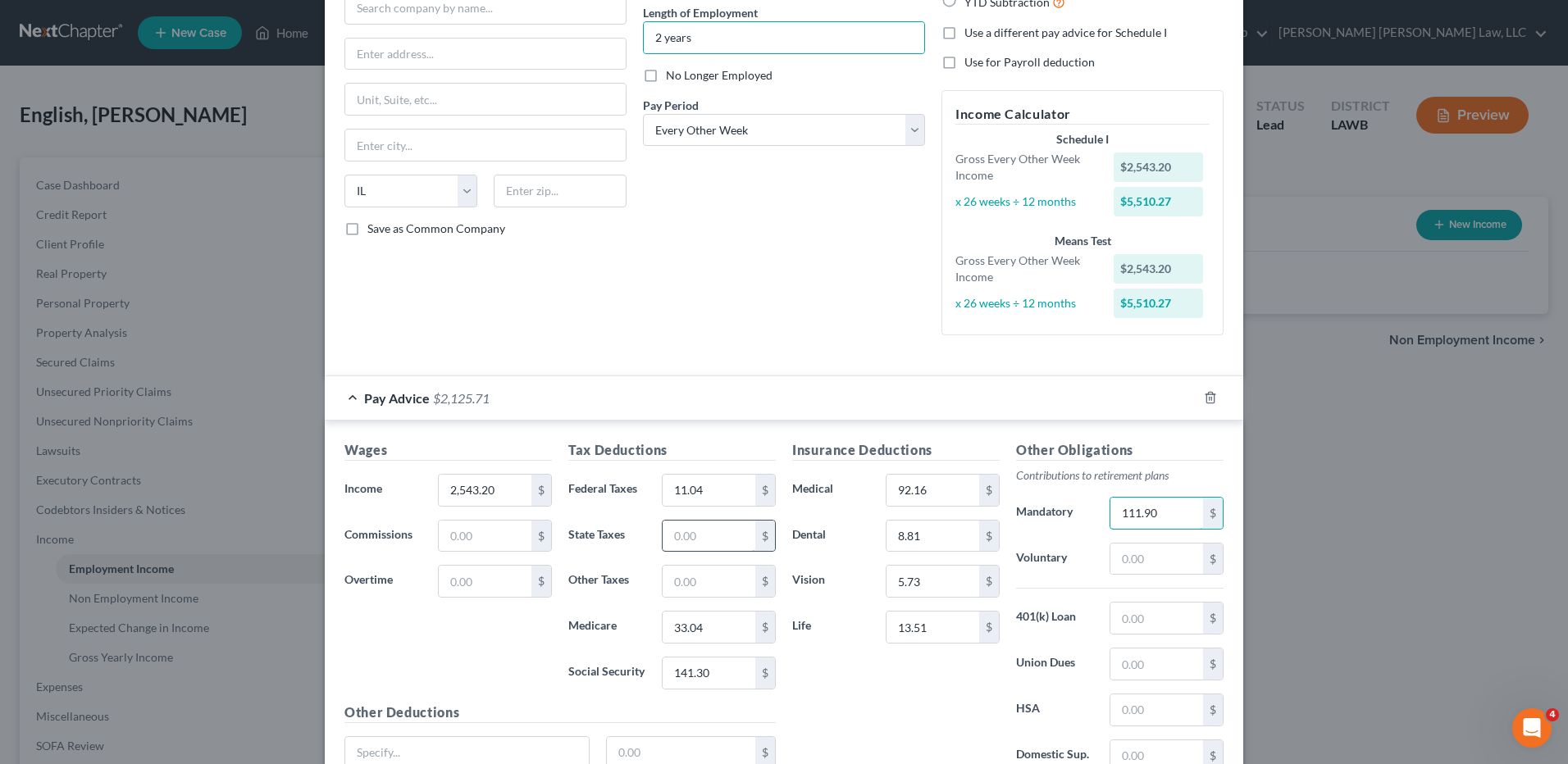
type input "111.90"
click at [678, 543] on input "text" at bounding box center [709, 536] width 92 height 31
type input "51.00"
click at [1127, 557] on input "text" at bounding box center [1156, 559] width 92 height 31
type input "127.16"
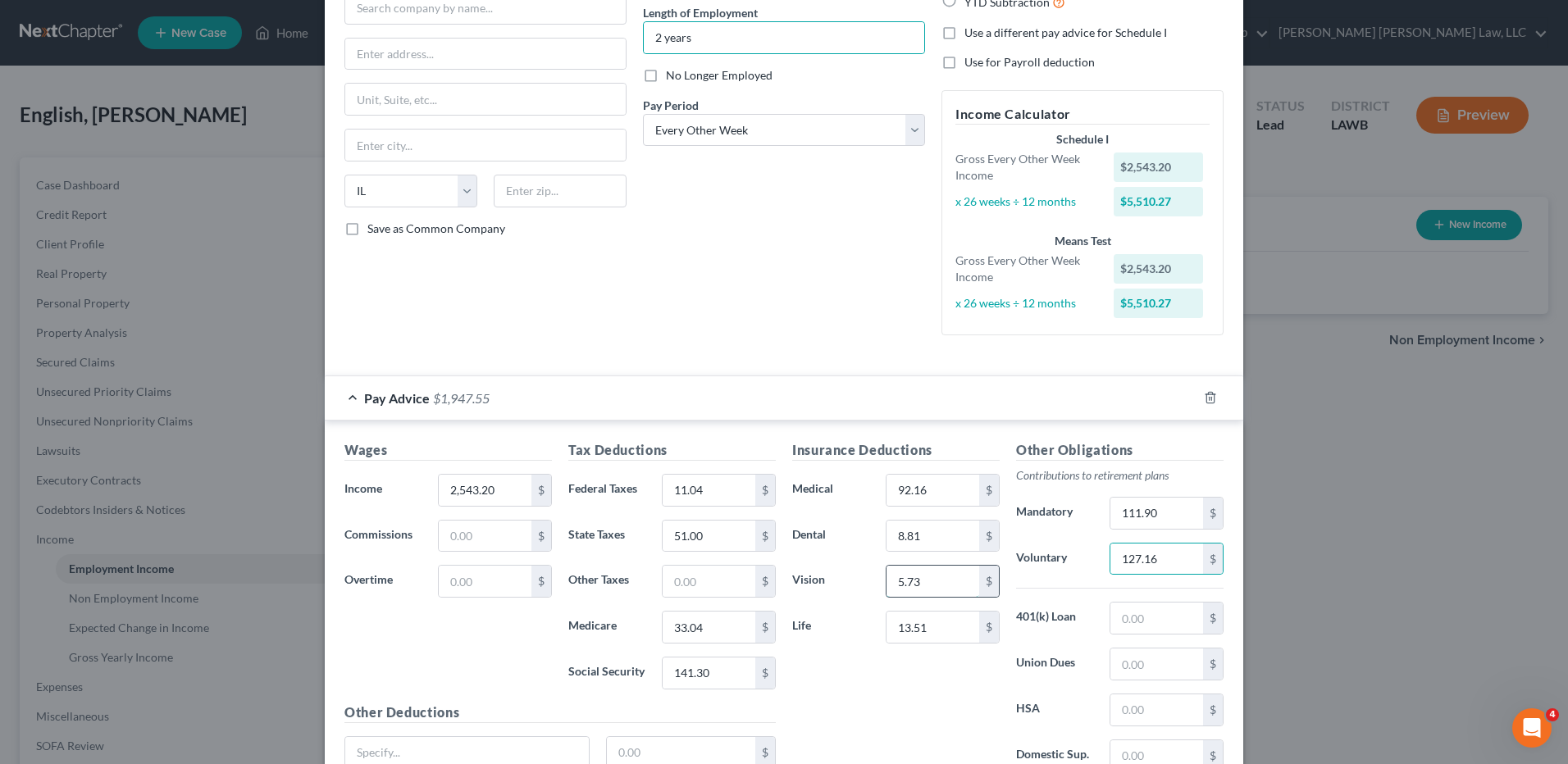
click at [940, 586] on input "5.73" at bounding box center [933, 581] width 92 height 31
type input "16.88"
click at [918, 531] on input "8.81" at bounding box center [933, 536] width 92 height 31
type input "53.77"
click at [708, 502] on input "11.04" at bounding box center [709, 491] width 92 height 31
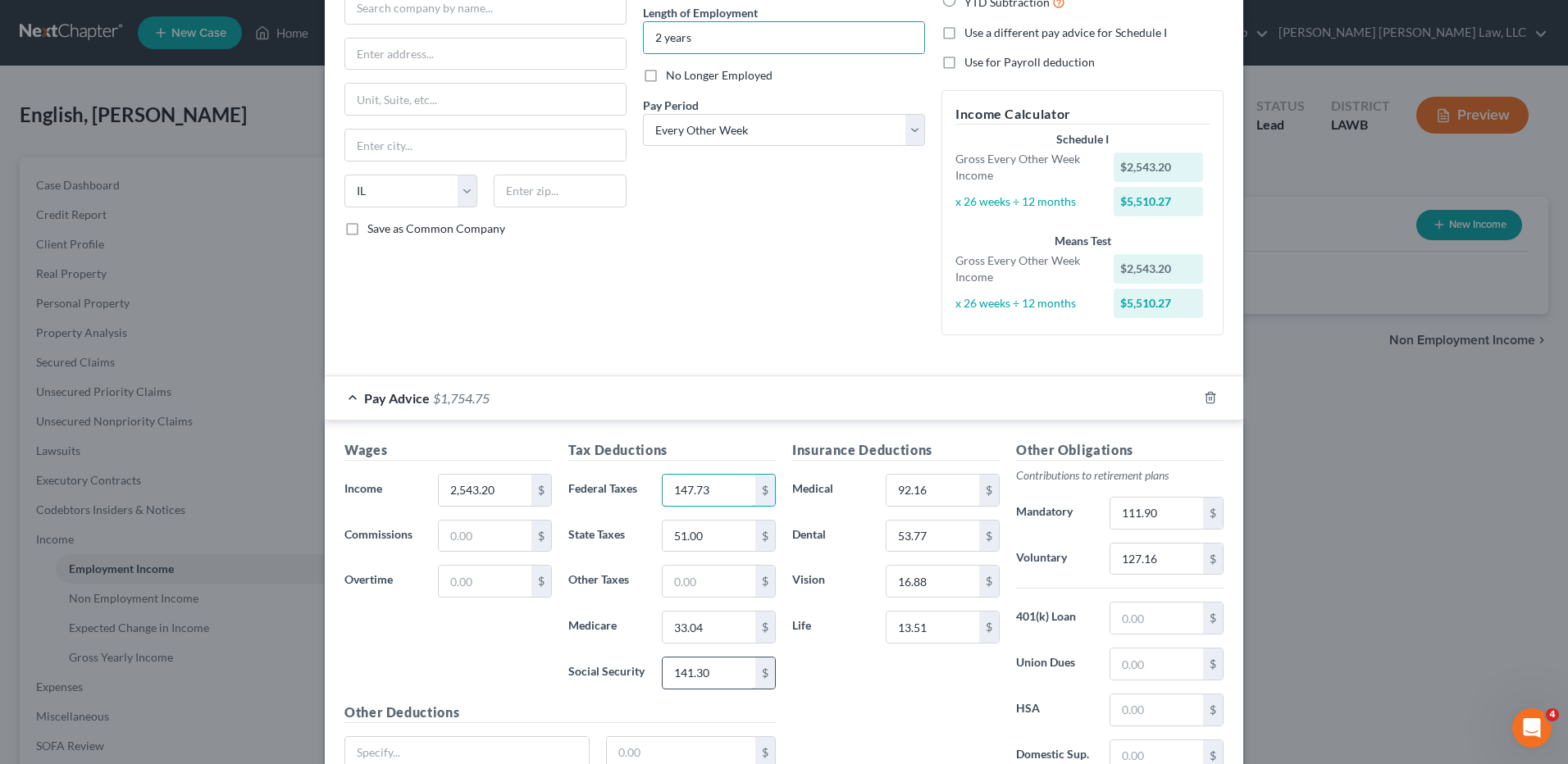
type input "147.73"
click at [724, 676] on input "141.30" at bounding box center [709, 674] width 92 height 31
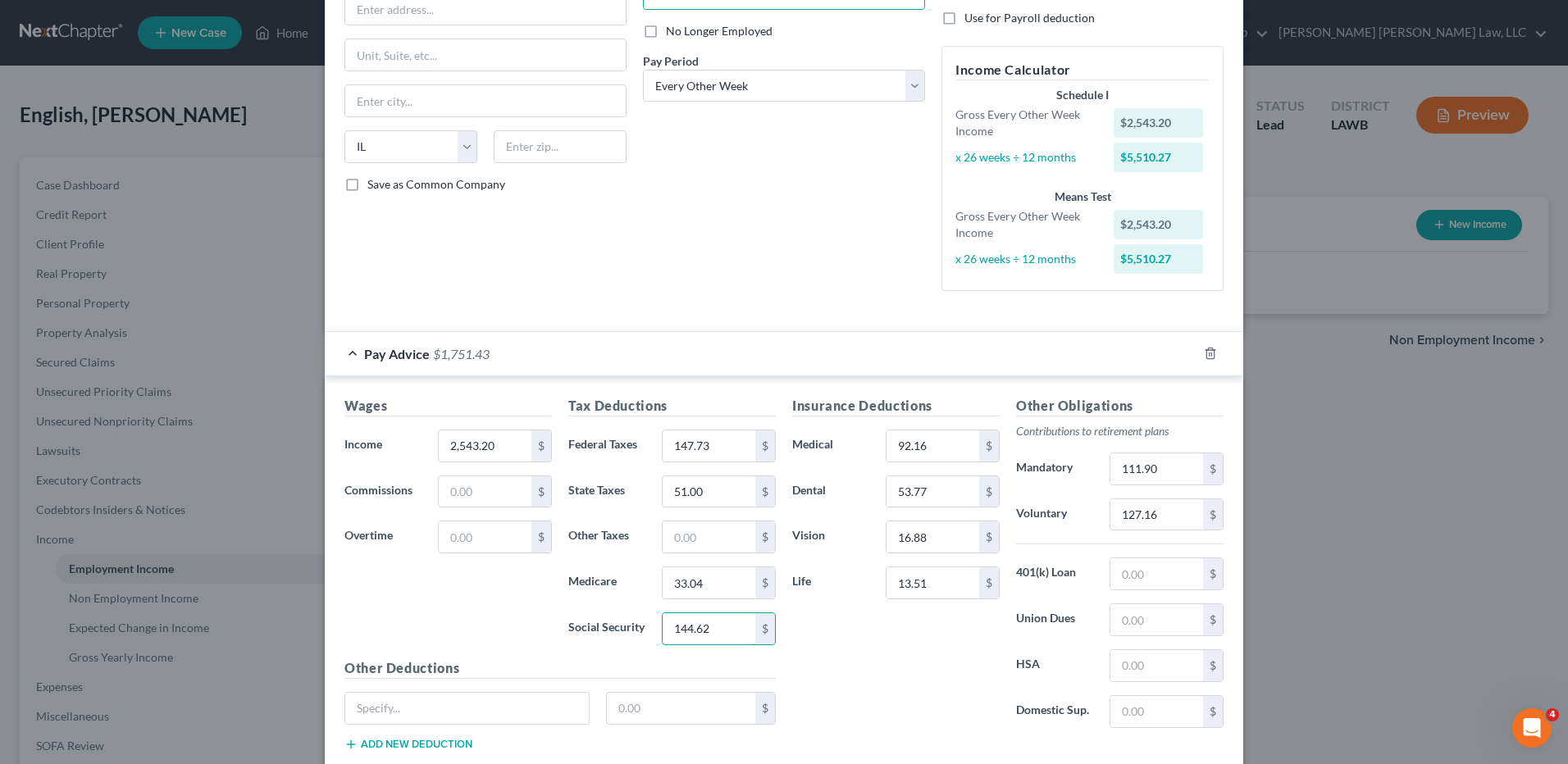
scroll to position [246, 0]
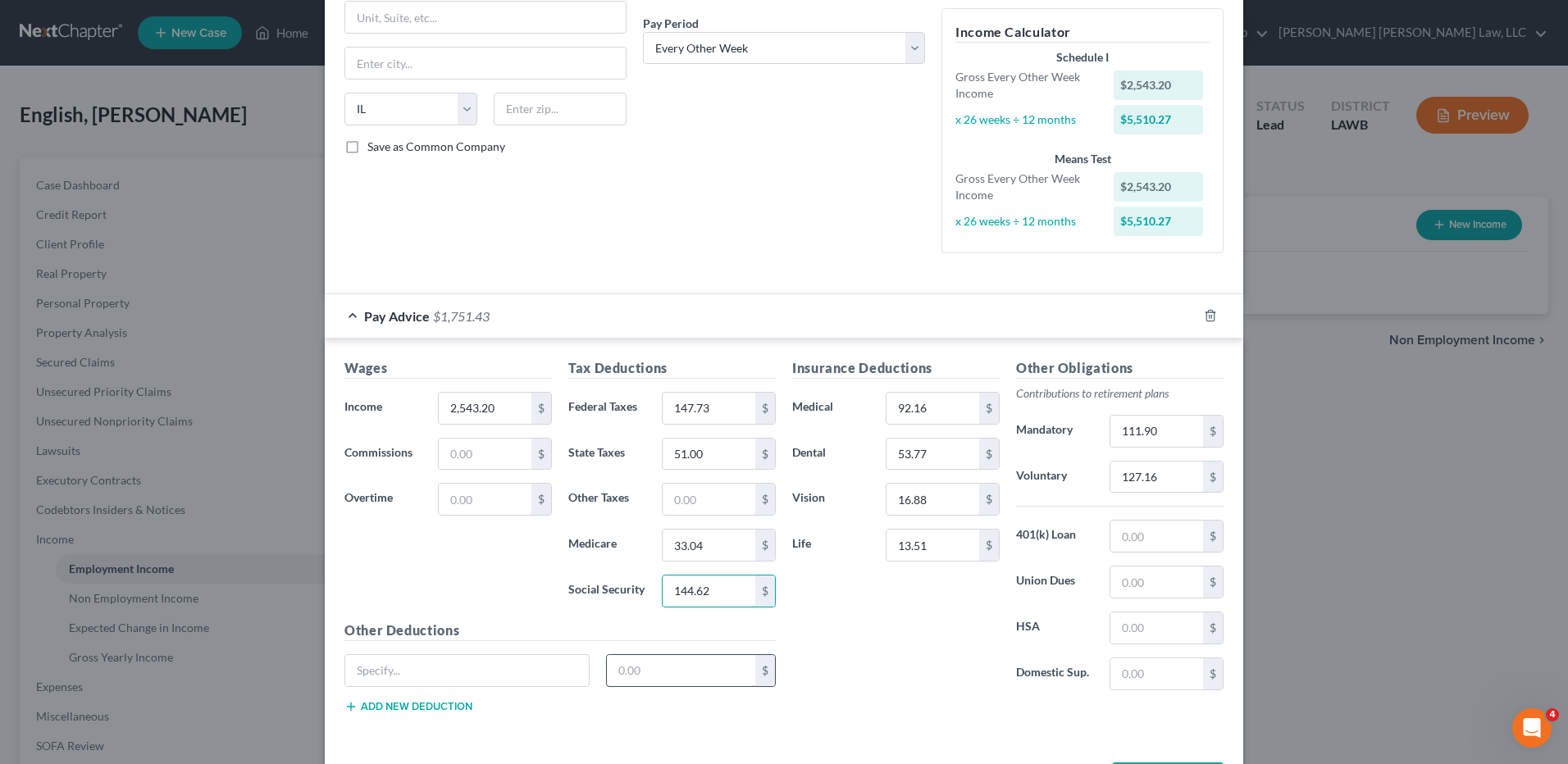
type input "144.62"
click at [700, 667] on input "text" at bounding box center [682, 671] width 150 height 31
type input "139.92"
click at [1124, 677] on input "text" at bounding box center [1156, 674] width 92 height 31
type input "1.69"
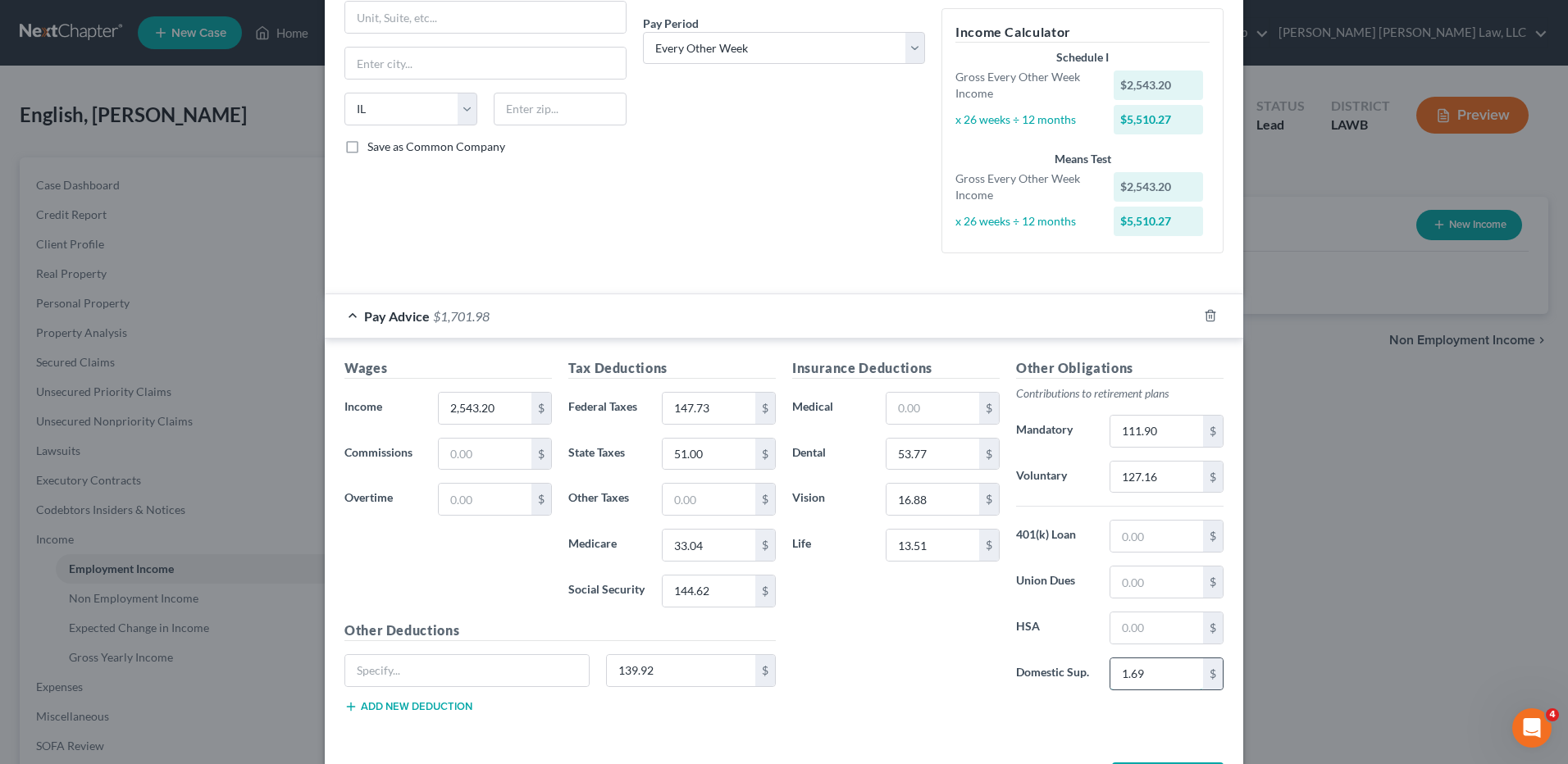
drag, startPoint x: 1135, startPoint y: 678, endPoint x: 1103, endPoint y: 677, distance: 32.0
click at [1109, 677] on div "1.69 $" at bounding box center [1167, 674] width 114 height 33
click at [696, 668] on input "139.92" at bounding box center [682, 671] width 150 height 31
click at [888, 419] on input "text" at bounding box center [933, 409] width 92 height 31
type input "139.92"
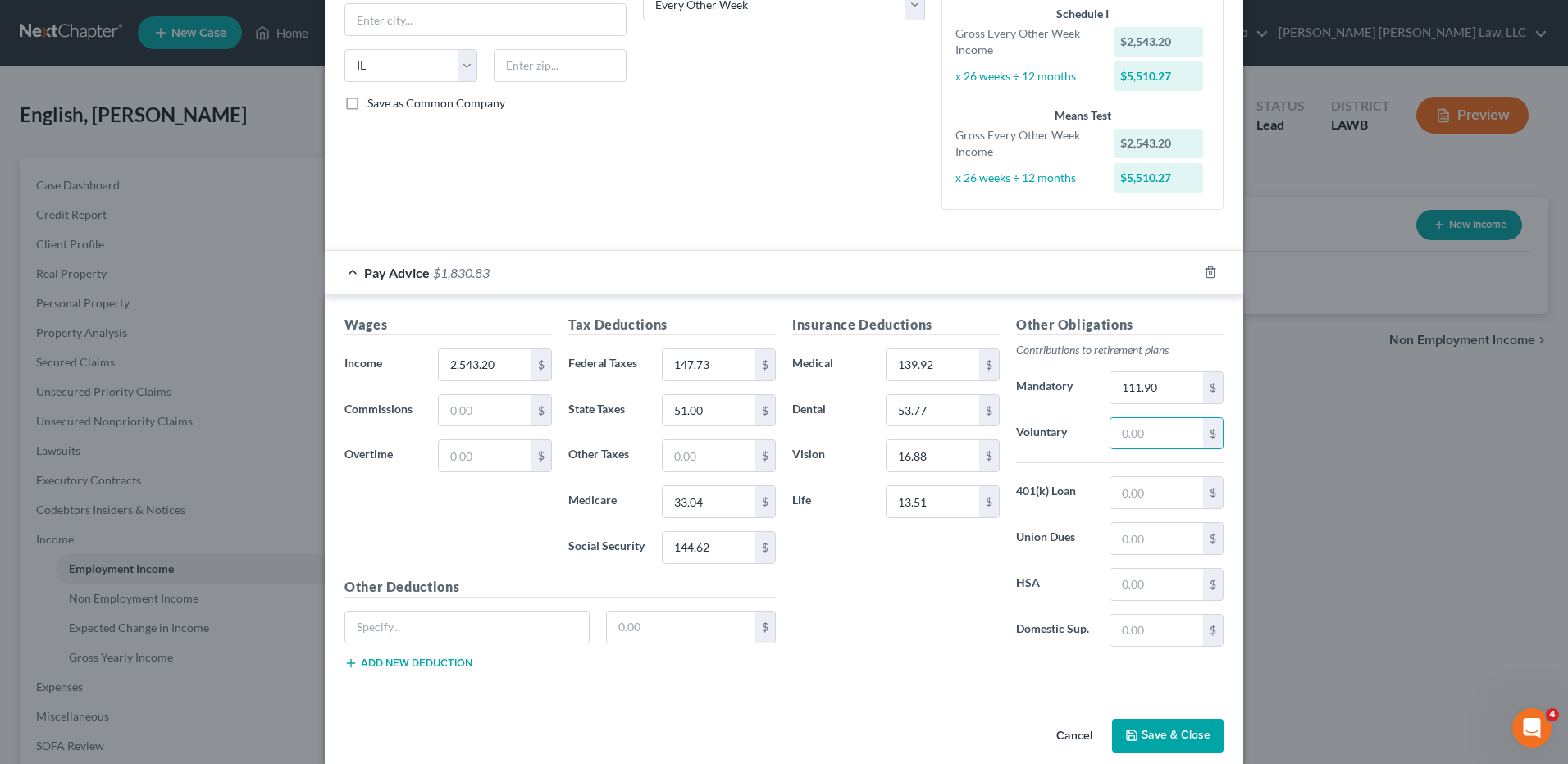
scroll to position [311, 0]
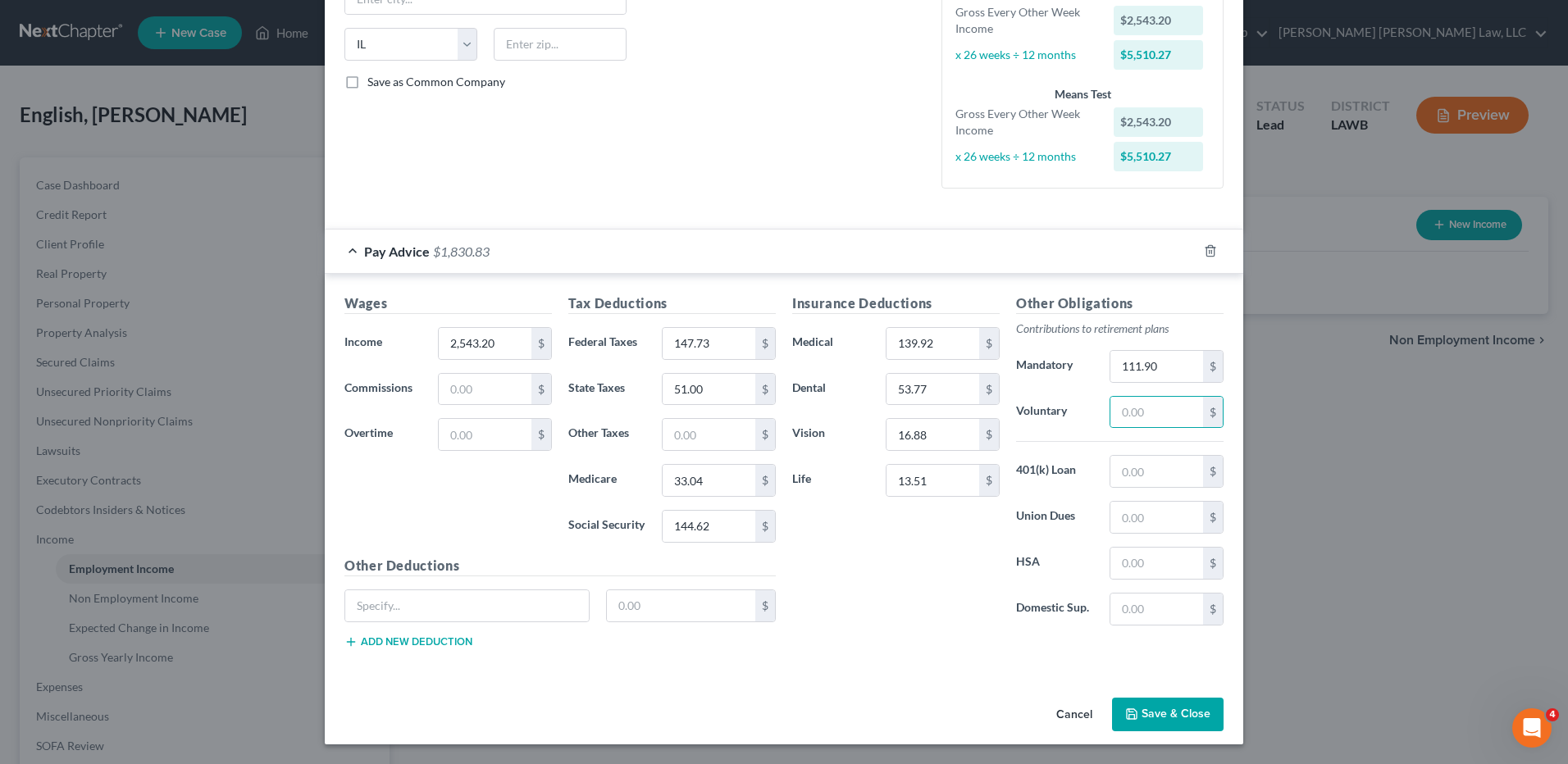
click at [1155, 712] on button "Save & Close" at bounding box center [1167, 714] width 112 height 34
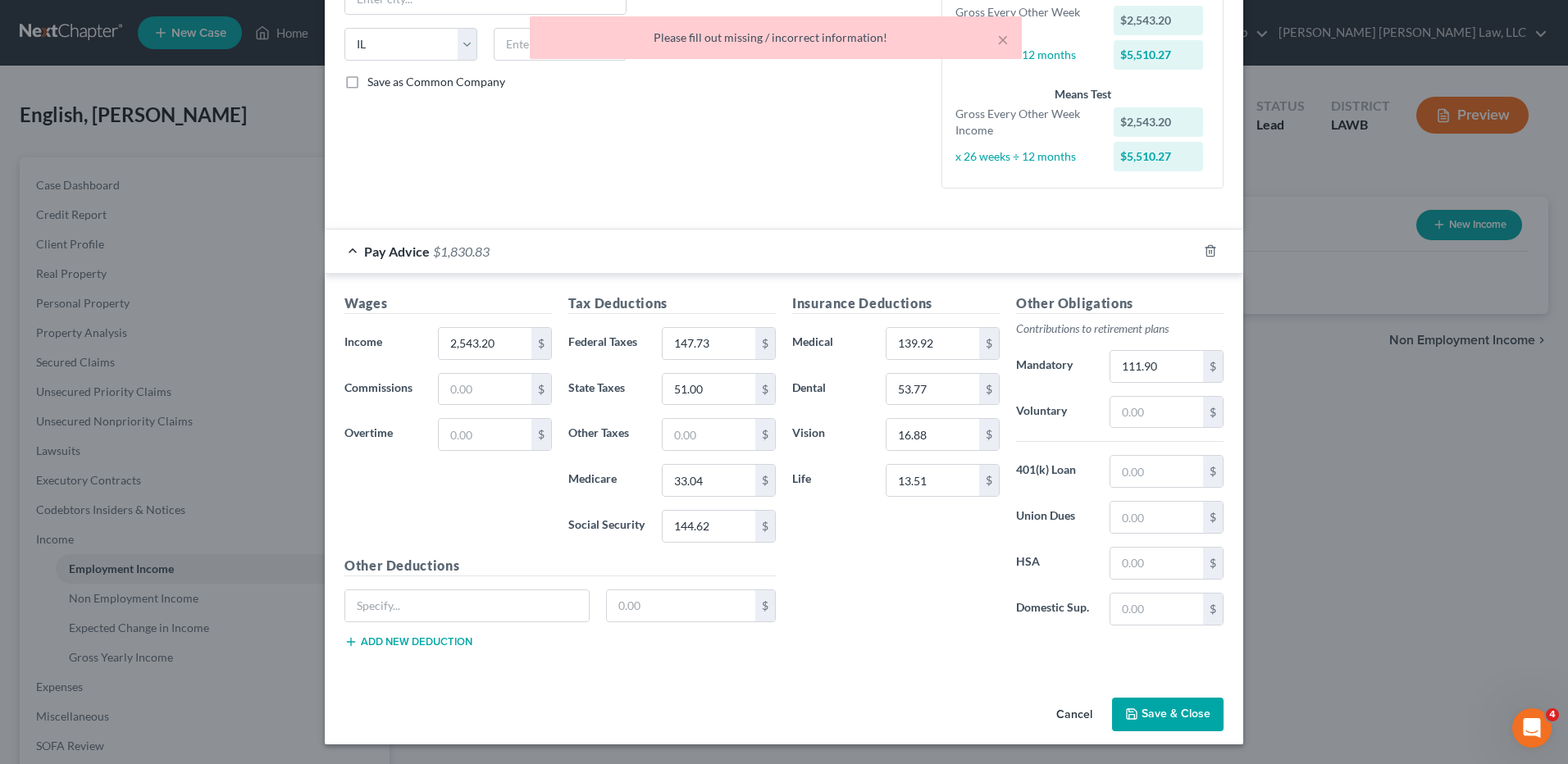
scroll to position [0, 0]
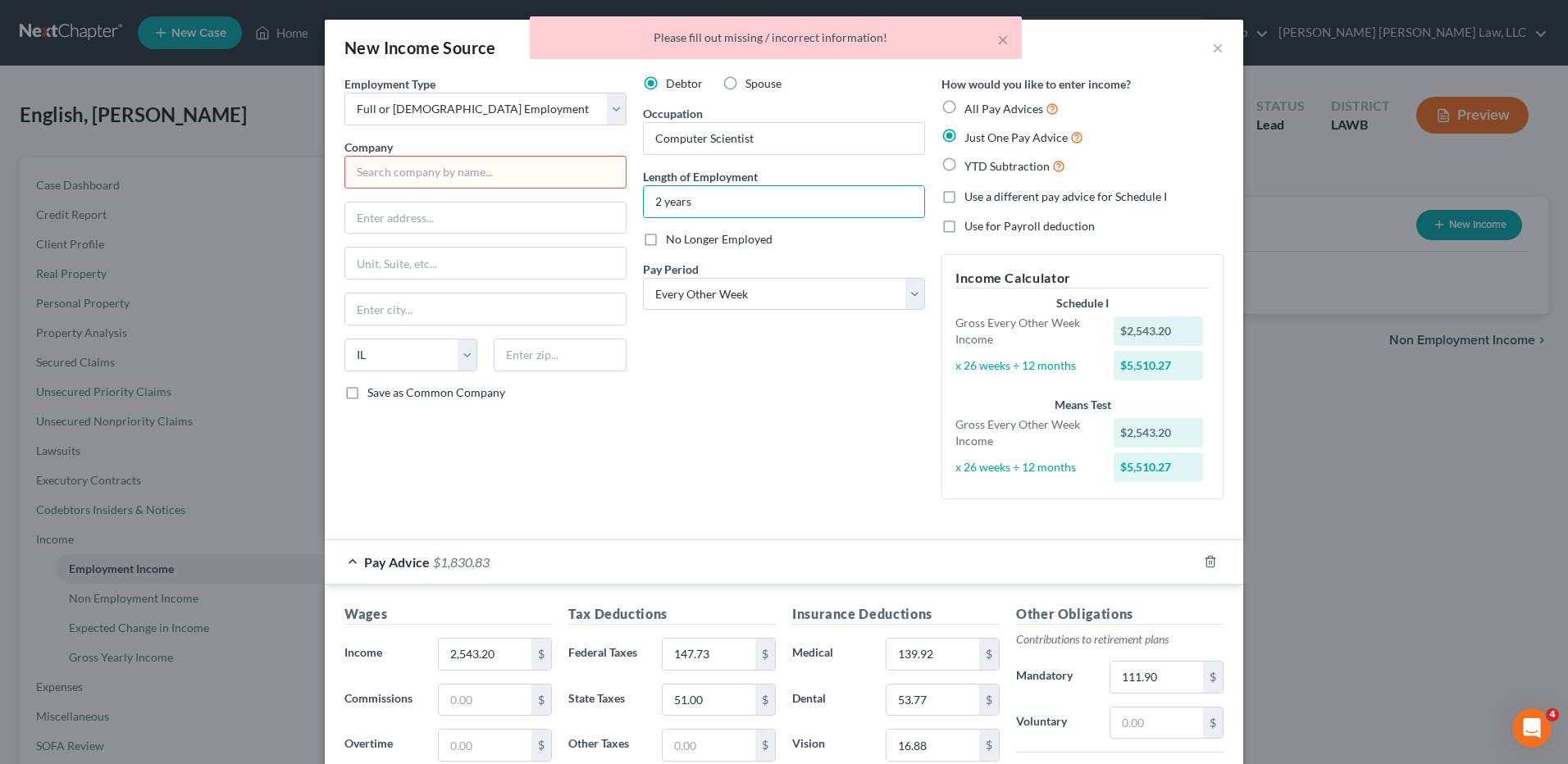
click at [516, 181] on input "text" at bounding box center [485, 173] width 282 height 33
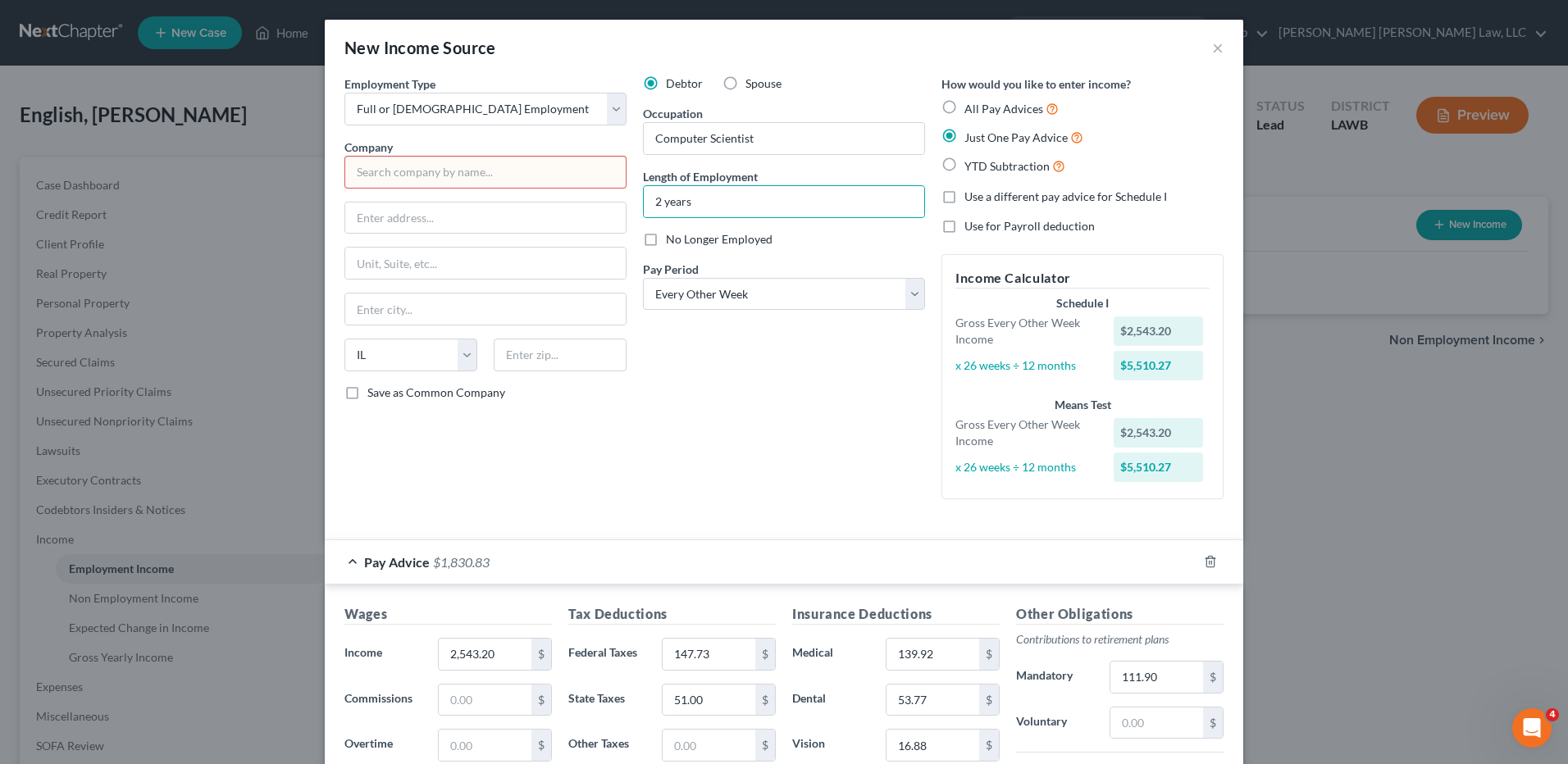
drag, startPoint x: 424, startPoint y: 164, endPoint x: 419, endPoint y: 173, distance: 10.3
click at [424, 164] on input "text" at bounding box center [485, 173] width 282 height 33
type input "Department of Defense"
click at [718, 610] on h5 "Tax Deductions" at bounding box center [672, 615] width 208 height 20
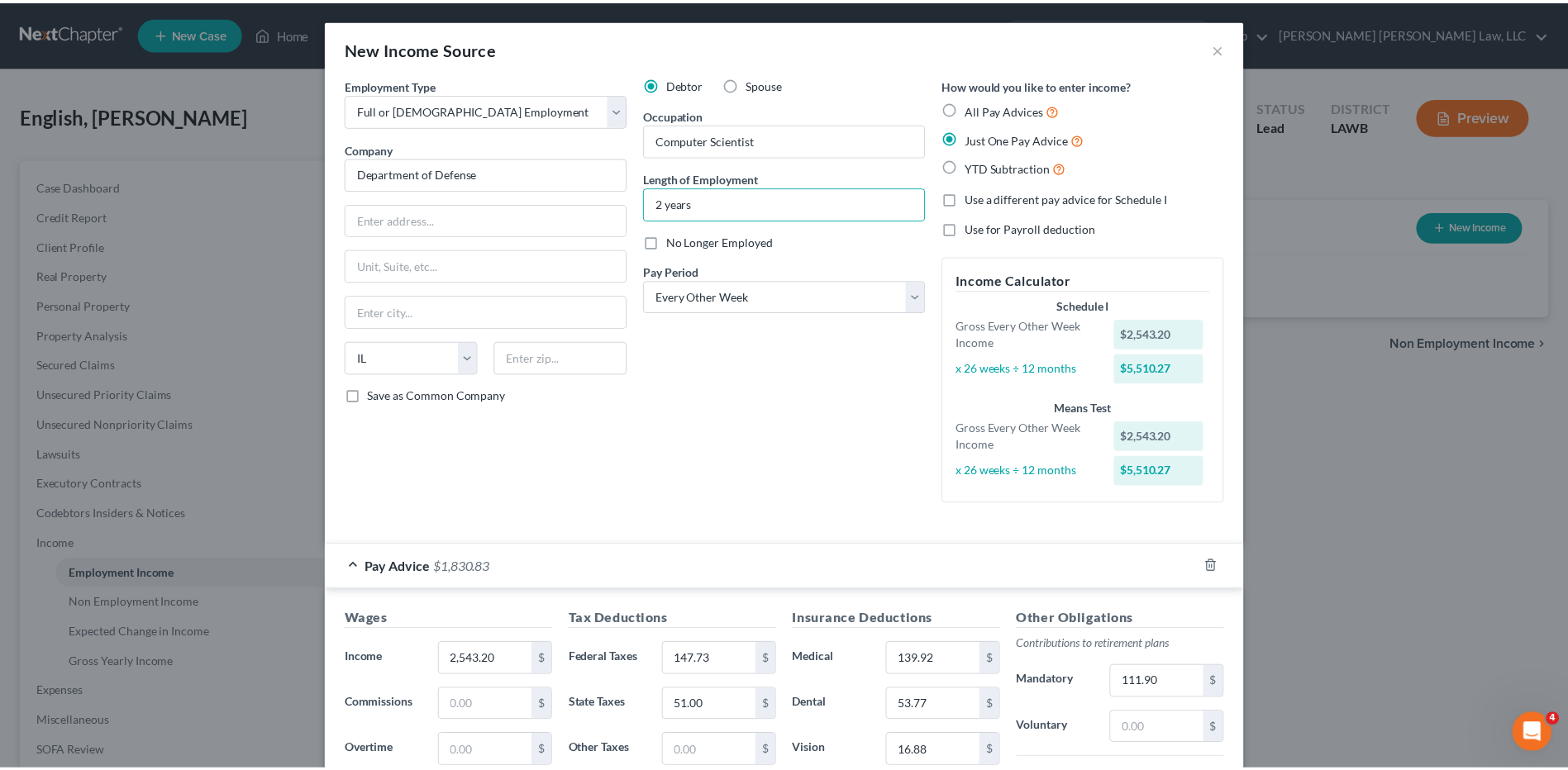
scroll to position [313, 0]
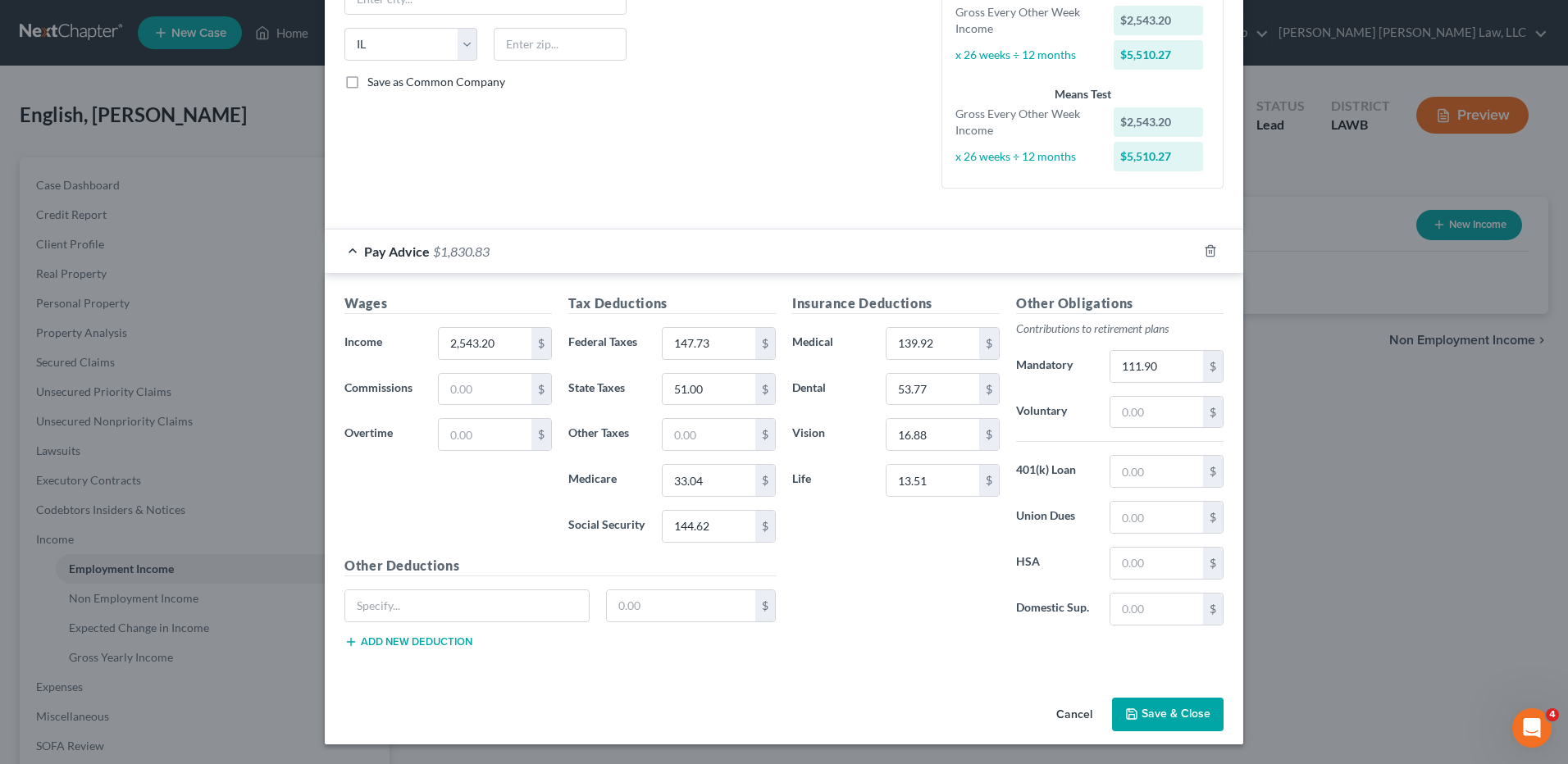
click at [1146, 695] on div "Cancel Save & Close" at bounding box center [784, 718] width 918 height 54
click at [1153, 716] on button "Save & Close" at bounding box center [1167, 714] width 112 height 34
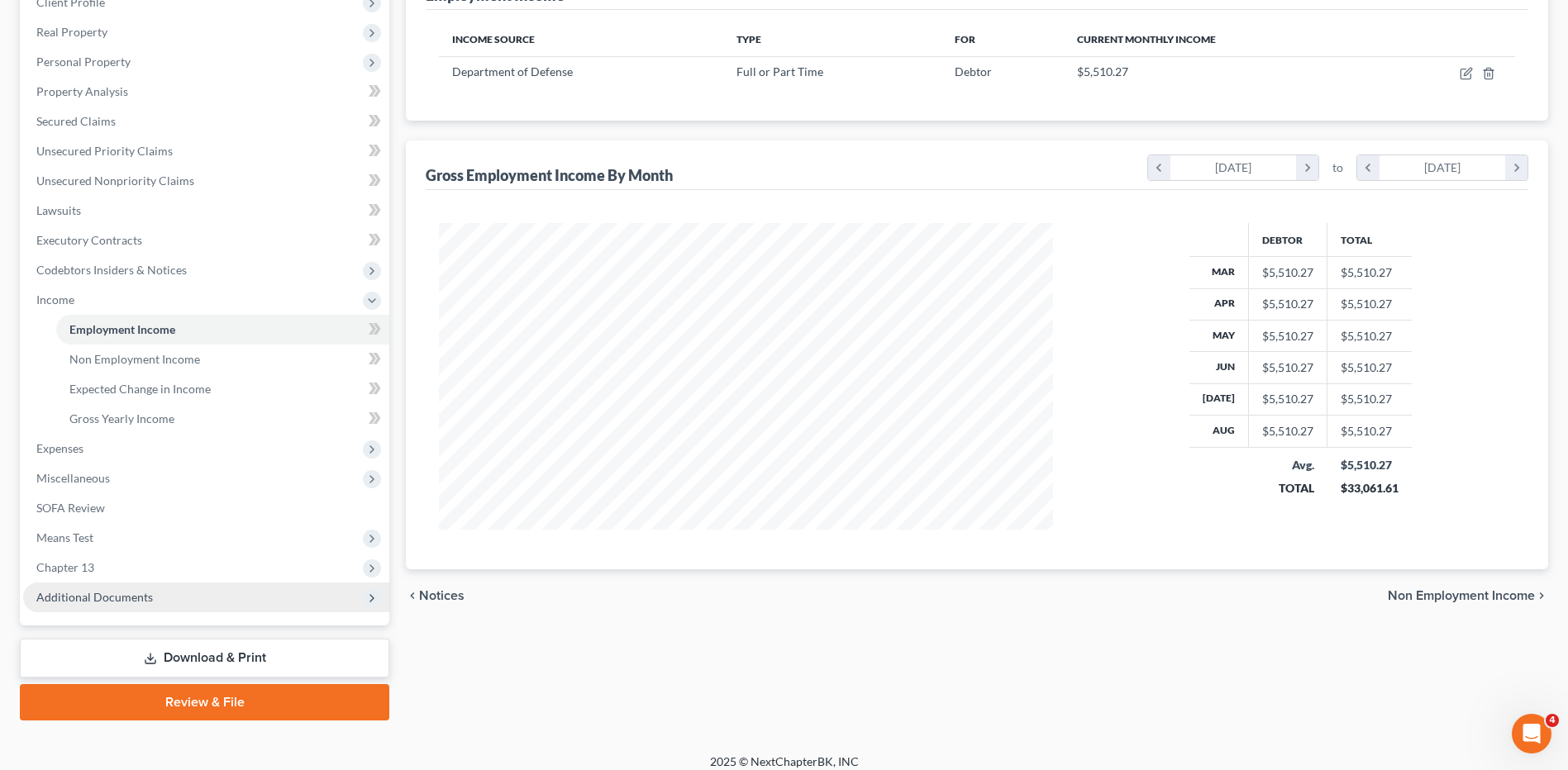
scroll to position [257, 0]
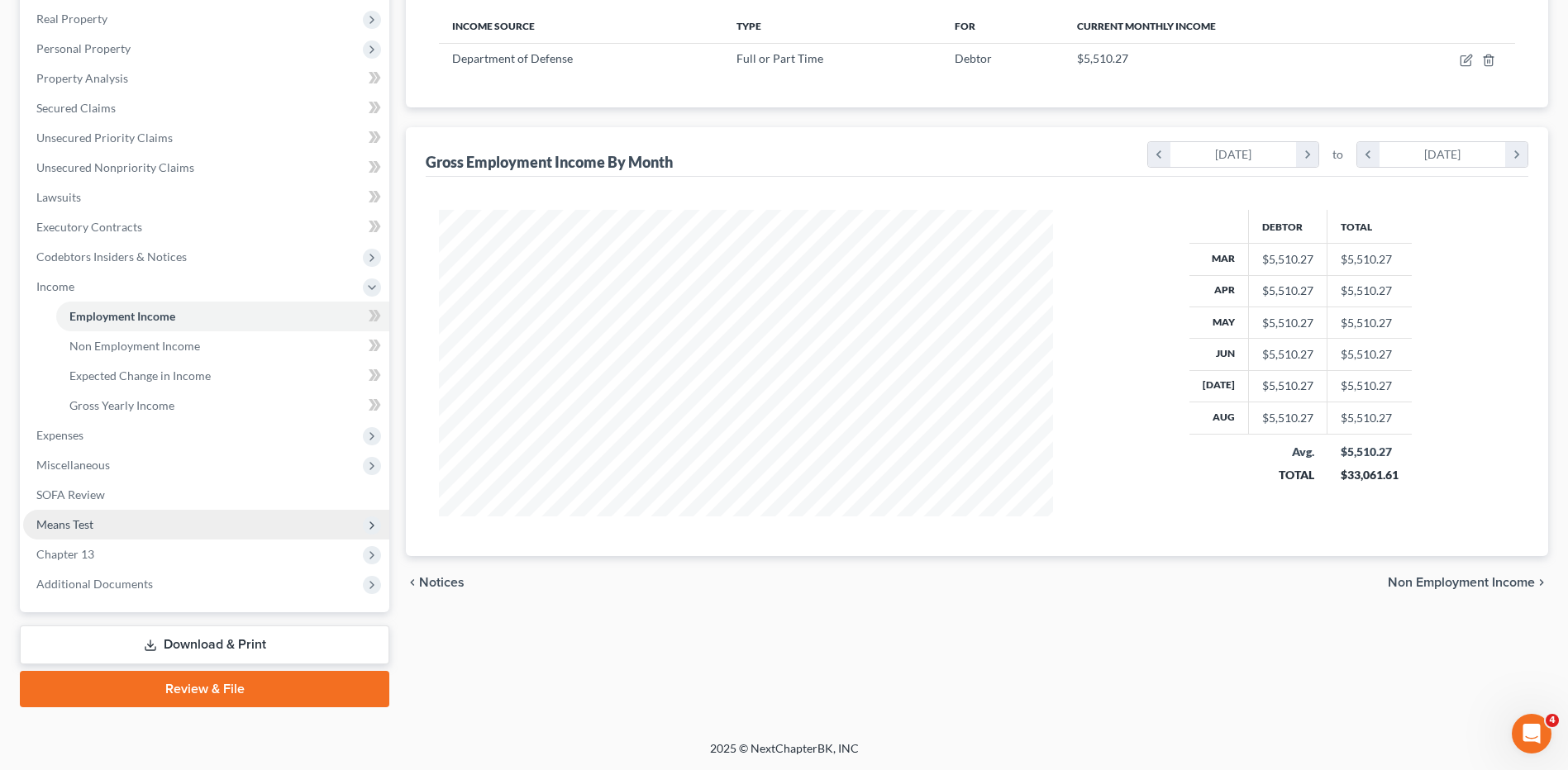
click at [73, 521] on span "Means Test" at bounding box center [64, 524] width 57 height 14
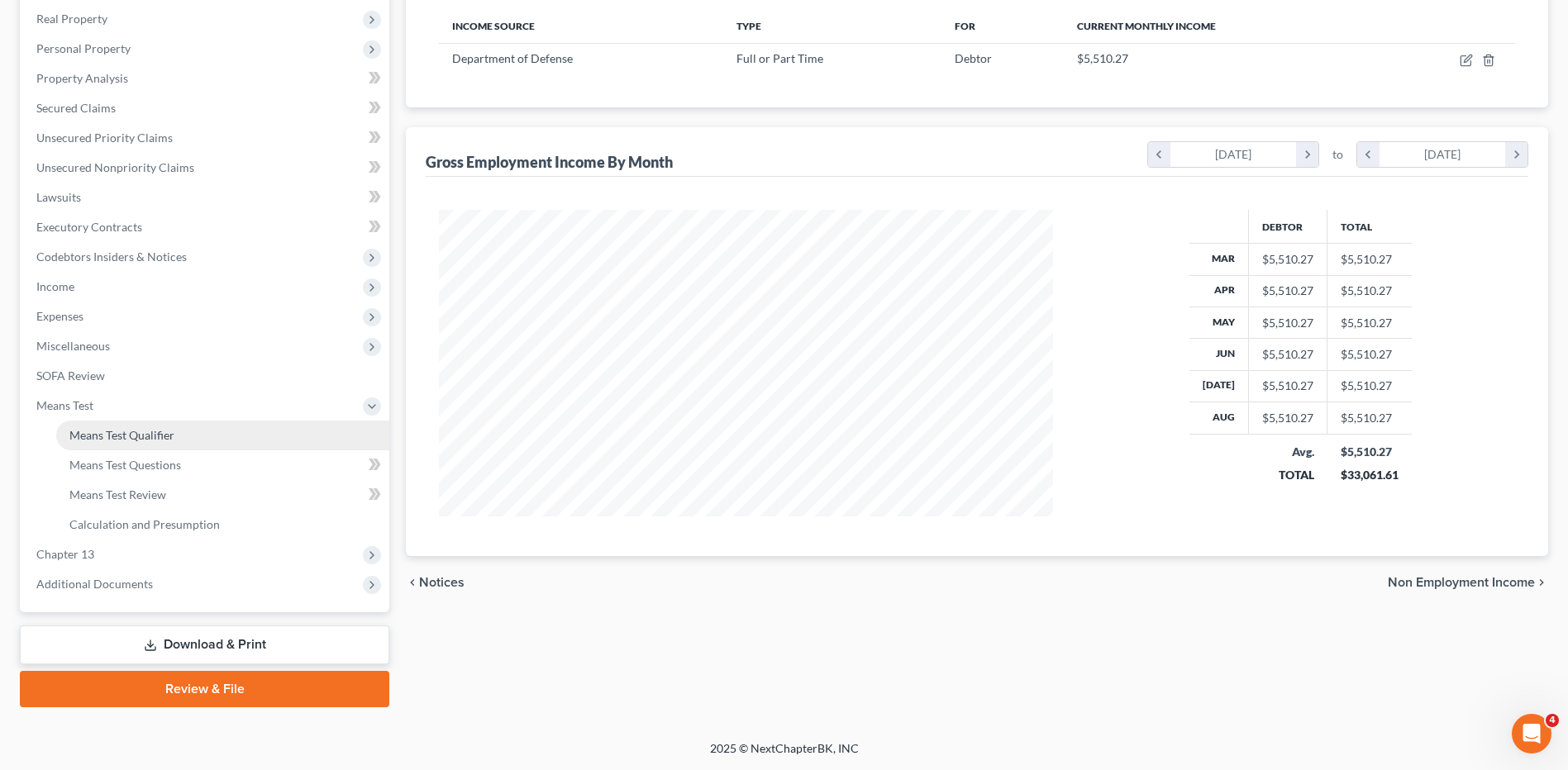
click at [126, 438] on span "Means Test Qualifier" at bounding box center [122, 434] width 105 height 14
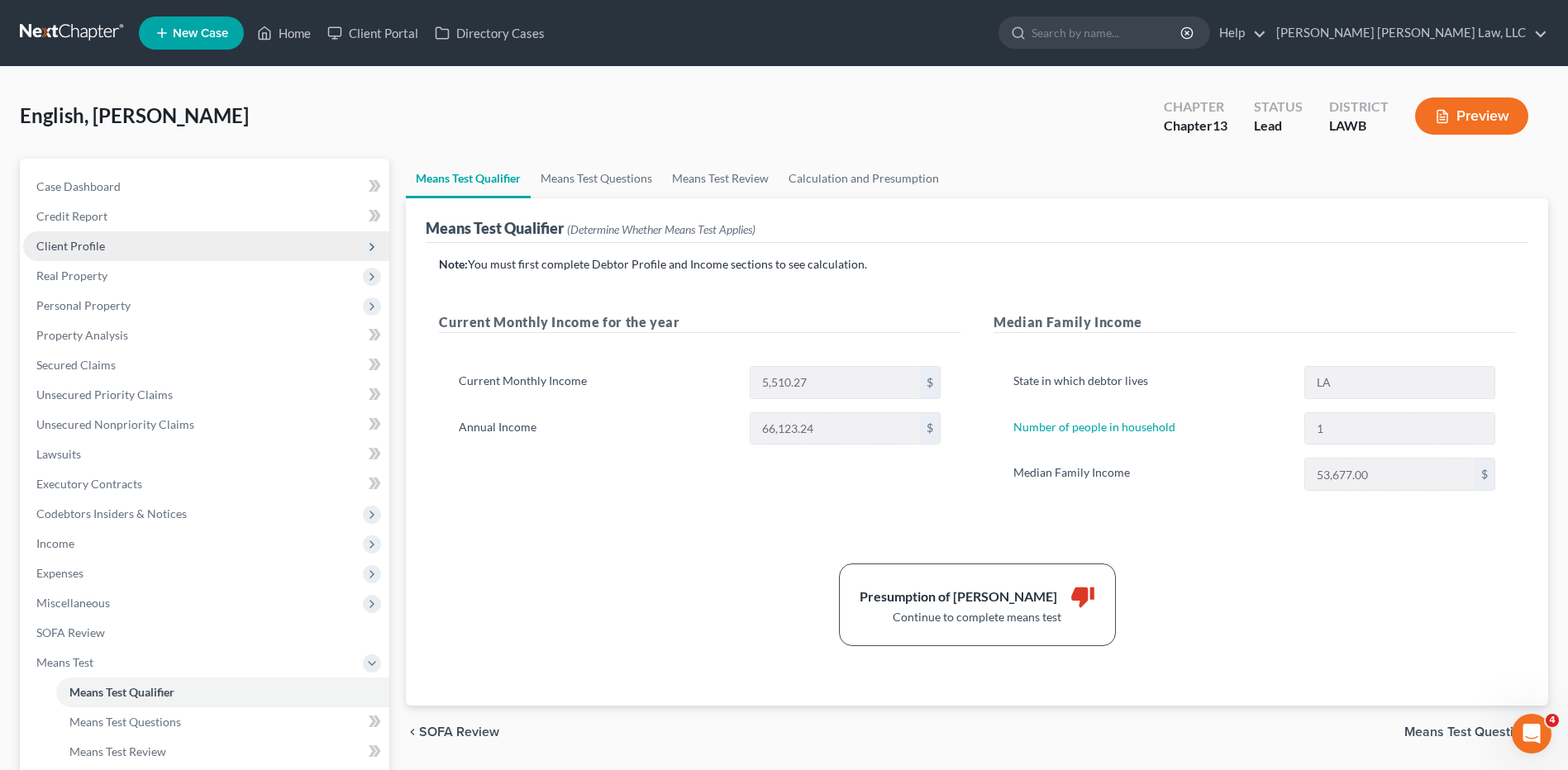
click at [61, 242] on span "Client Profile" at bounding box center [71, 246] width 69 height 14
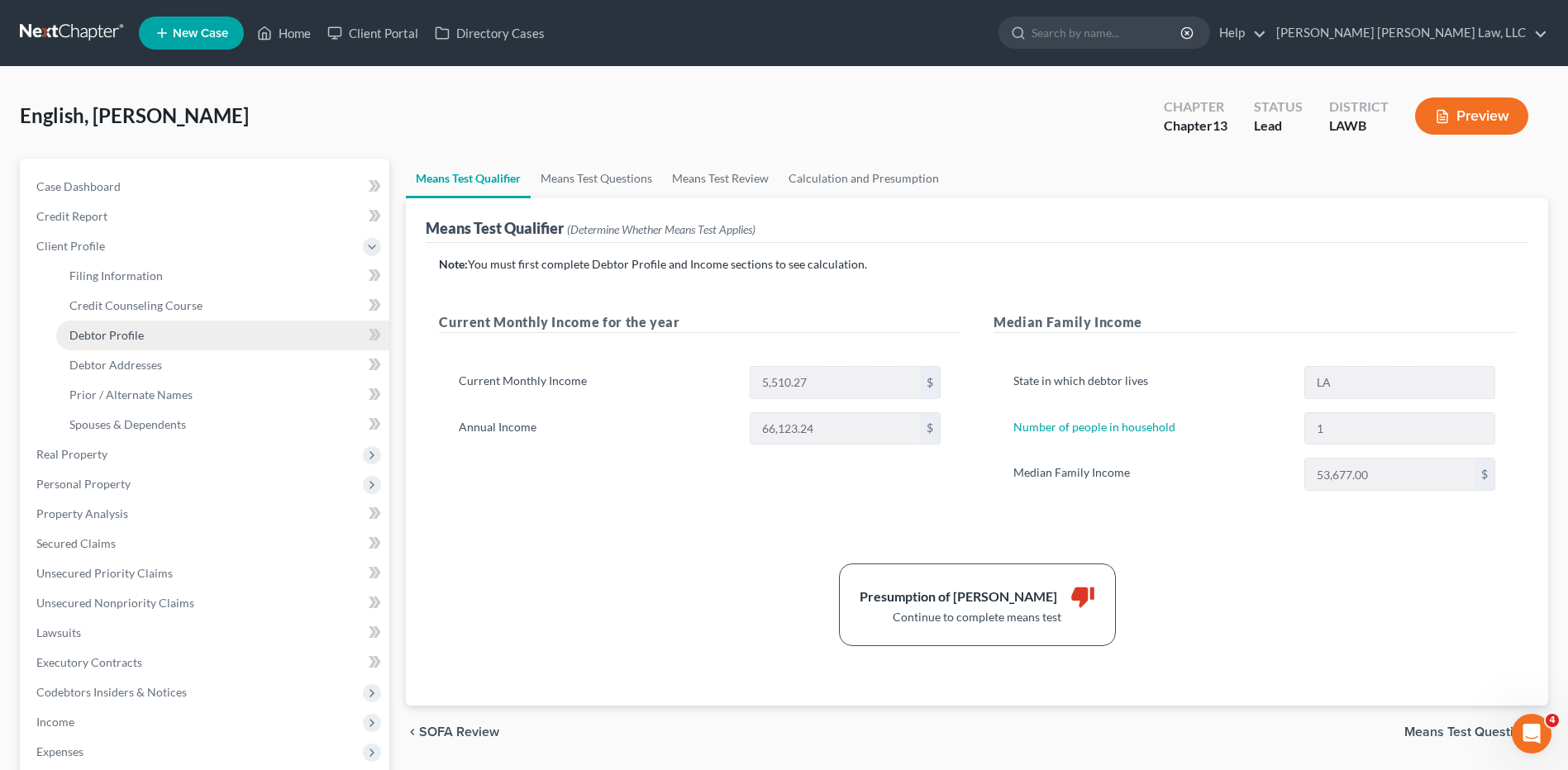
click at [115, 330] on span "Debtor Profile" at bounding box center [107, 335] width 74 height 14
select select "0"
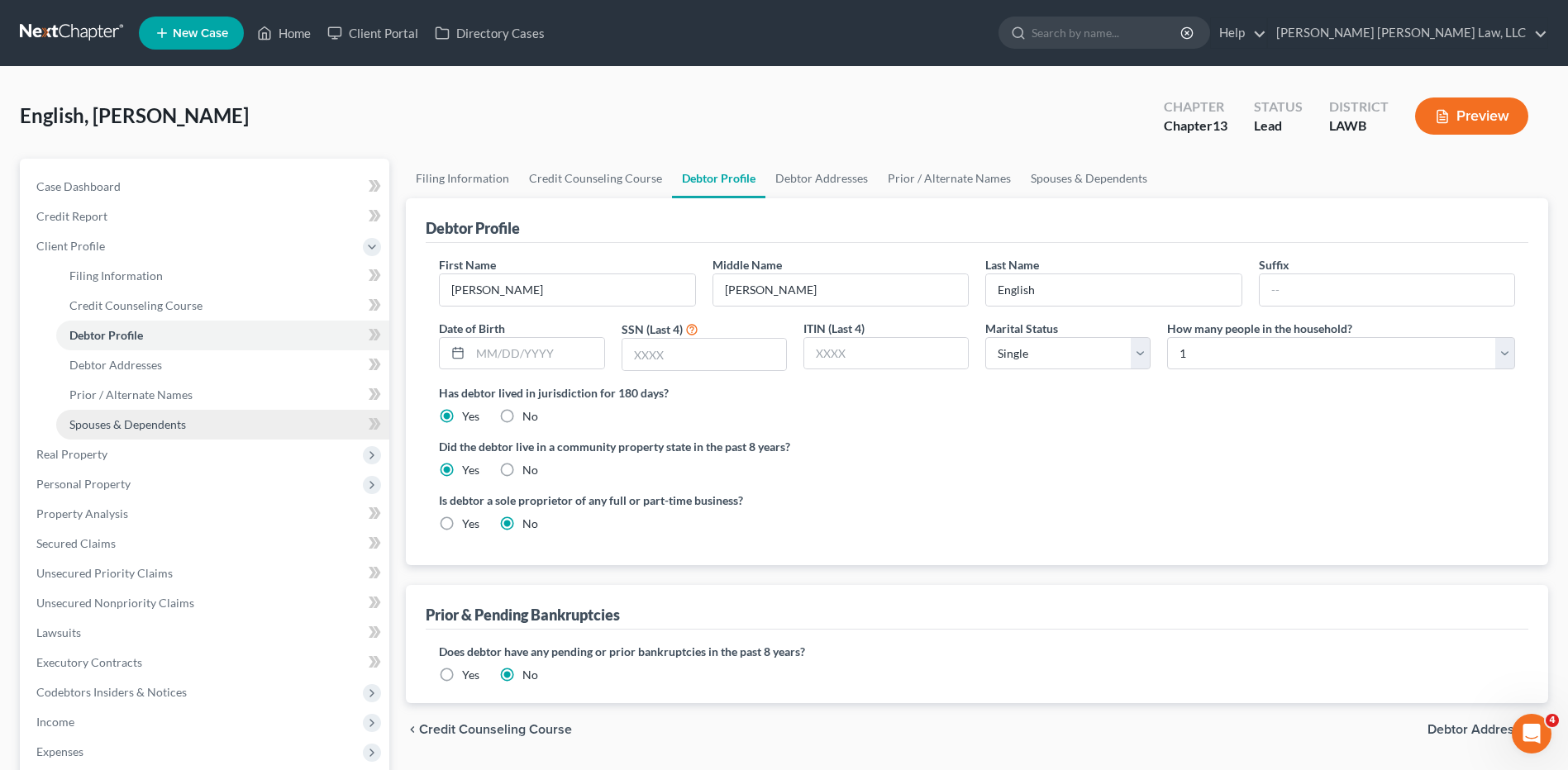
click at [113, 418] on span "Spouses & Dependents" at bounding box center [127, 424] width 116 height 14
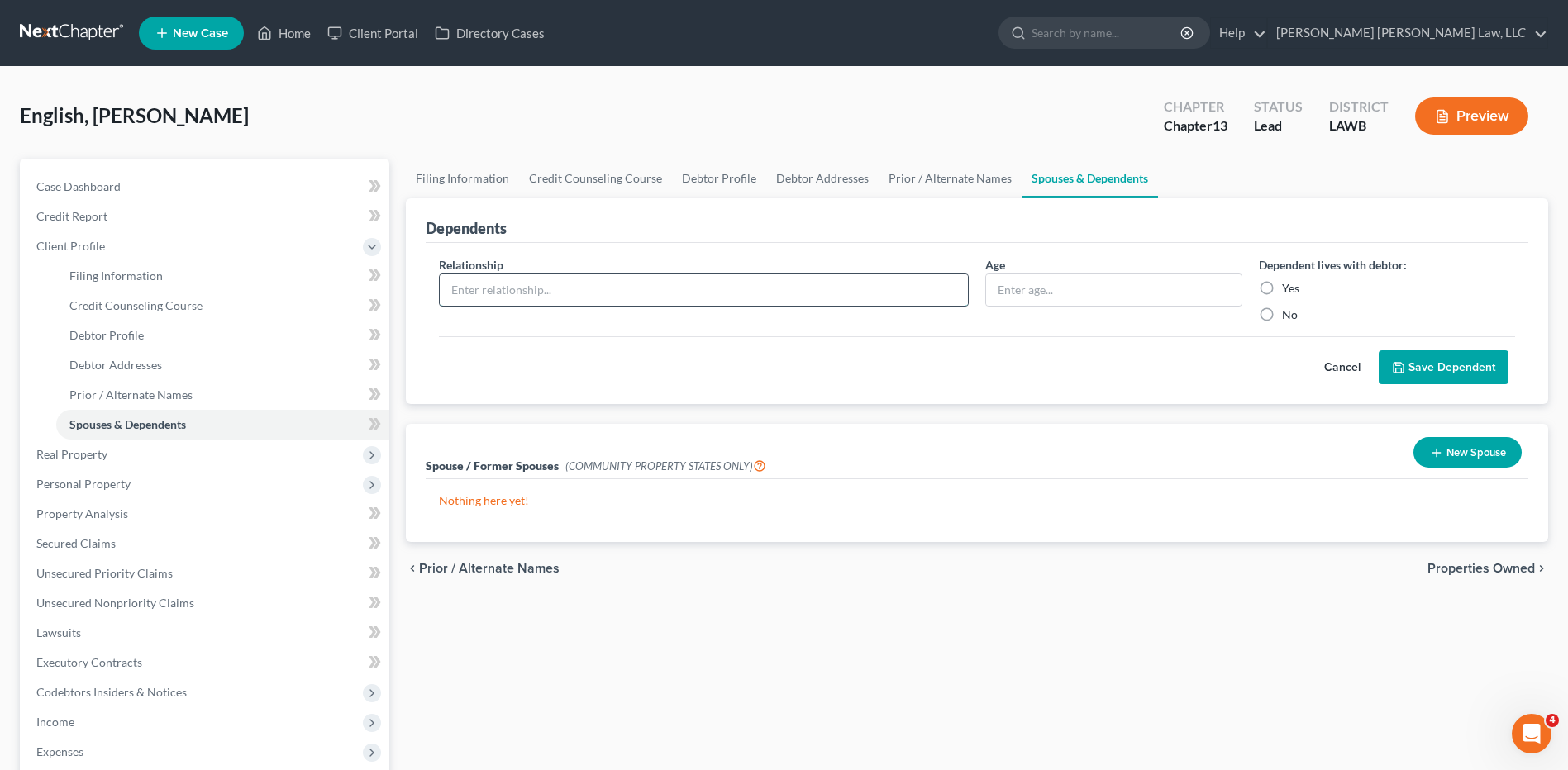
click at [472, 282] on input "text" at bounding box center [704, 290] width 528 height 32
type input "son"
type input "16"
click at [1282, 290] on label "Yes" at bounding box center [1290, 288] width 18 height 17
click at [1289, 290] on input "Yes" at bounding box center [1295, 285] width 11 height 11
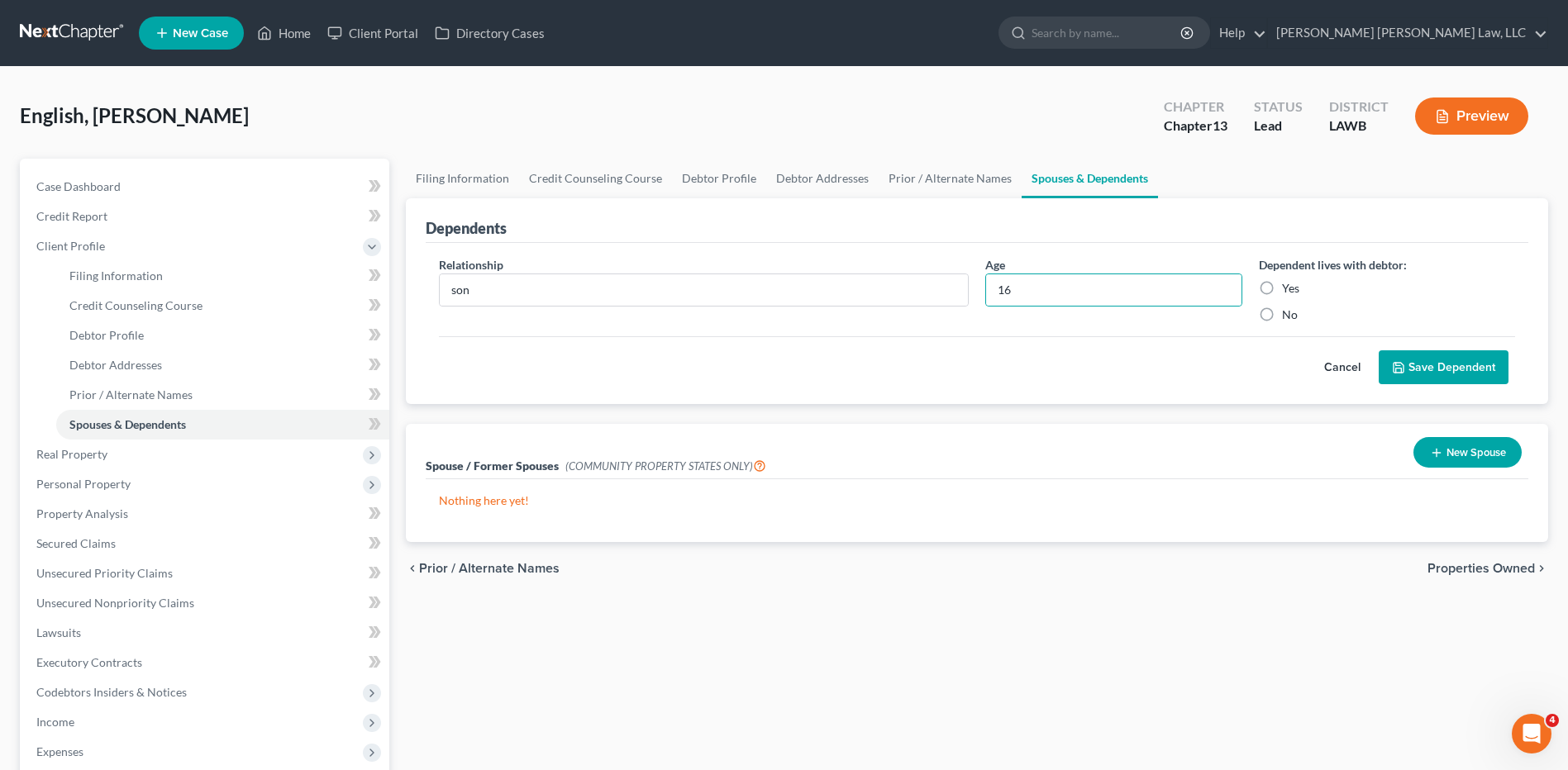
radio input "true"
click at [1428, 377] on button "Save Dependent" at bounding box center [1443, 367] width 130 height 34
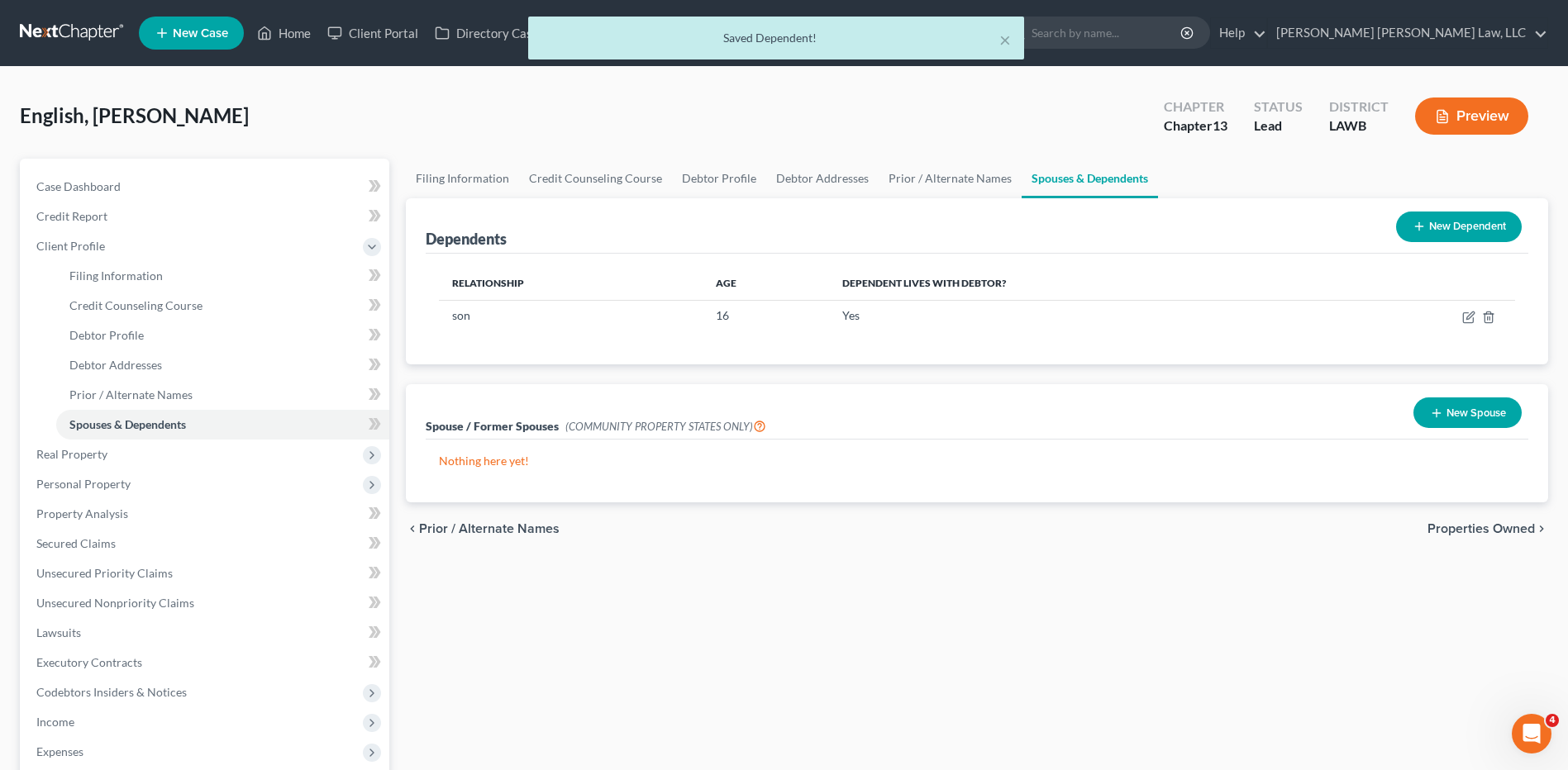
click at [1443, 219] on button "New Dependent" at bounding box center [1458, 227] width 126 height 31
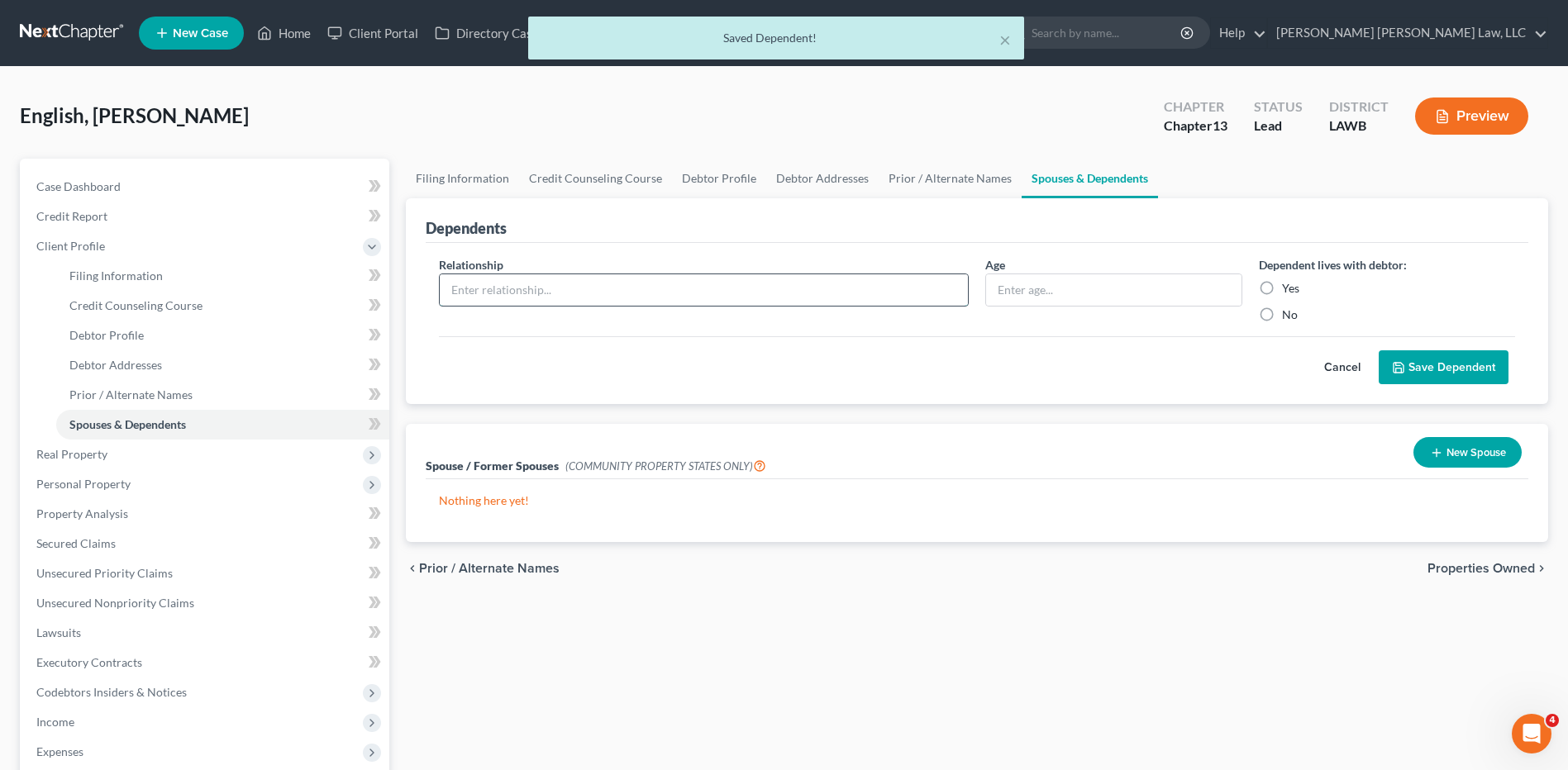
drag, startPoint x: 486, startPoint y: 291, endPoint x: 478, endPoint y: 295, distance: 8.9
click at [486, 291] on input "text" at bounding box center [704, 290] width 528 height 32
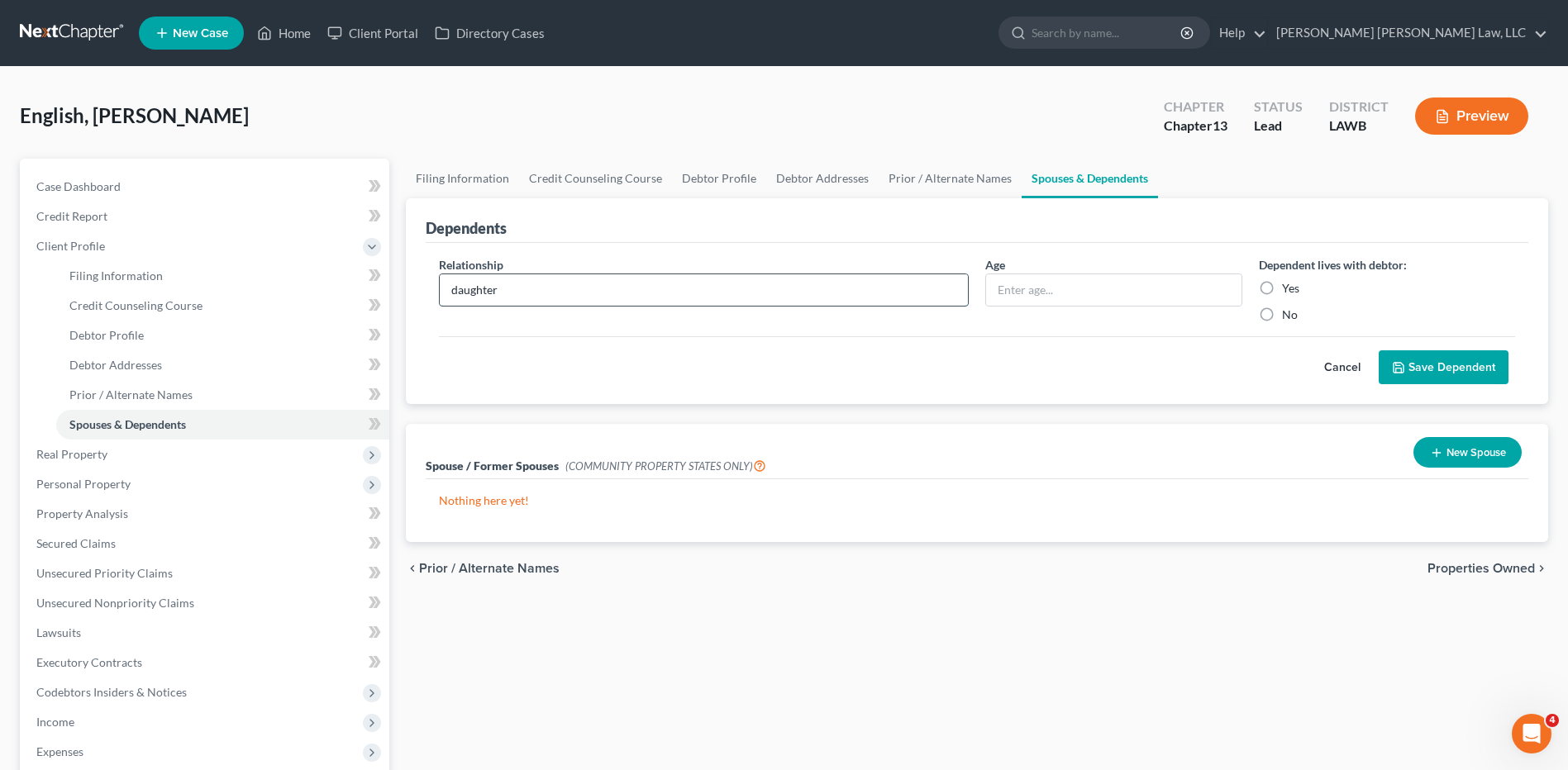
type input "daughter"
type input "12"
click at [1282, 286] on label "Yes" at bounding box center [1290, 288] width 18 height 17
click at [1289, 286] on input "Yes" at bounding box center [1295, 285] width 11 height 11
radio input "true"
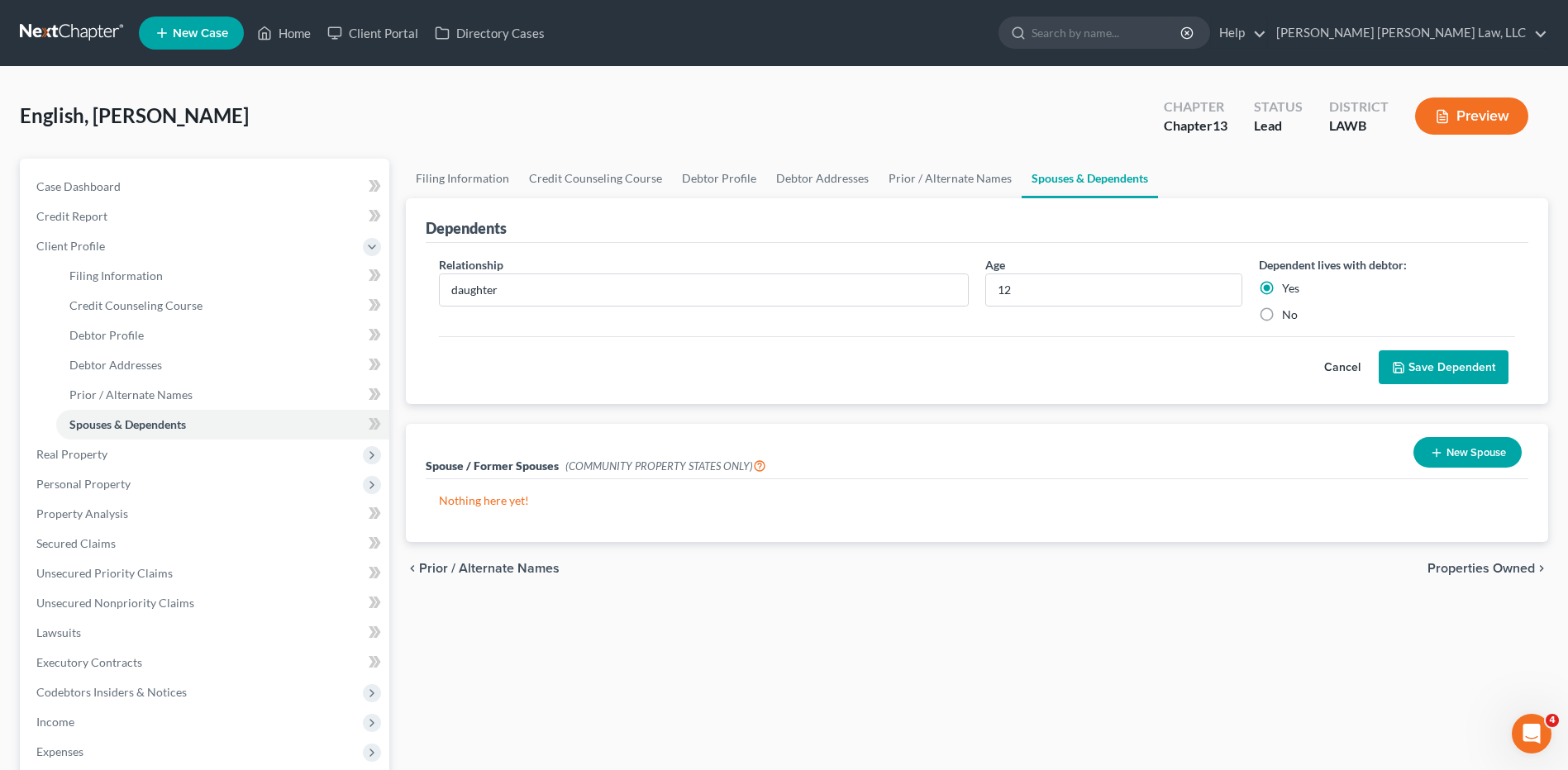
click at [1415, 373] on button "Save Dependent" at bounding box center [1443, 367] width 130 height 34
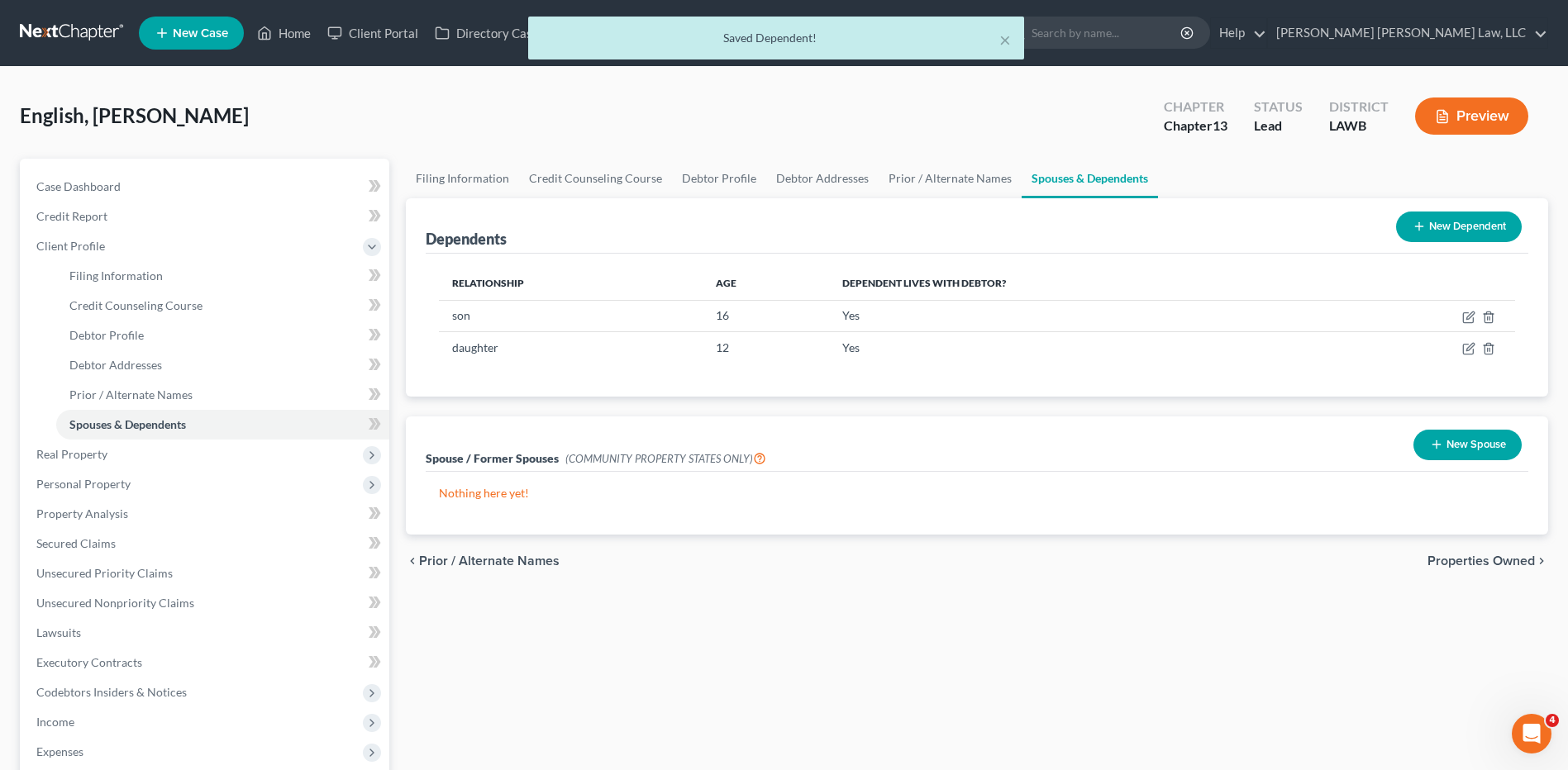
drag, startPoint x: 1458, startPoint y: 223, endPoint x: 1408, endPoint y: 224, distance: 50.0
click at [1458, 223] on button "New Dependent" at bounding box center [1458, 227] width 126 height 31
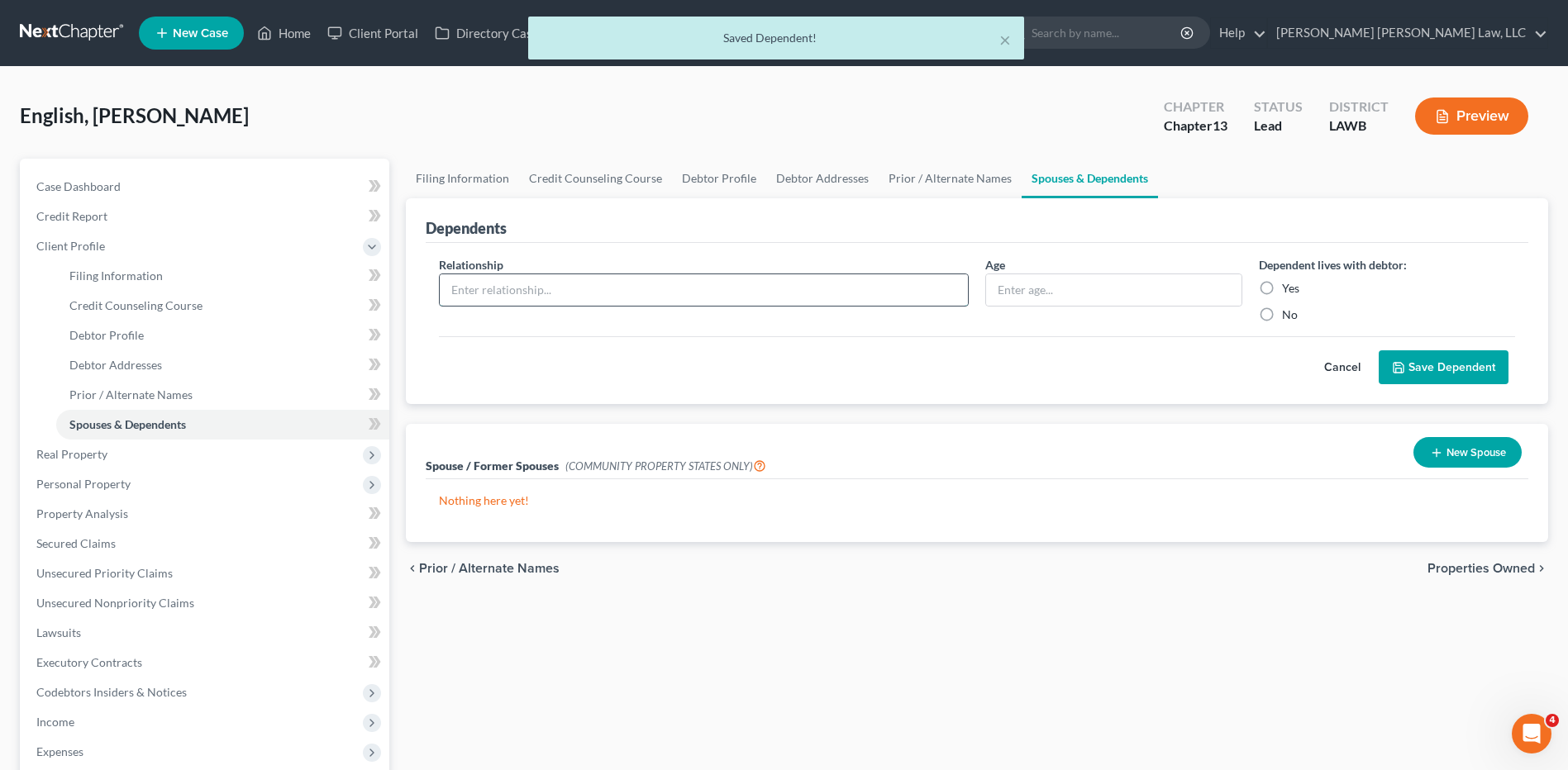
click at [538, 294] on input "text" at bounding box center [704, 290] width 528 height 32
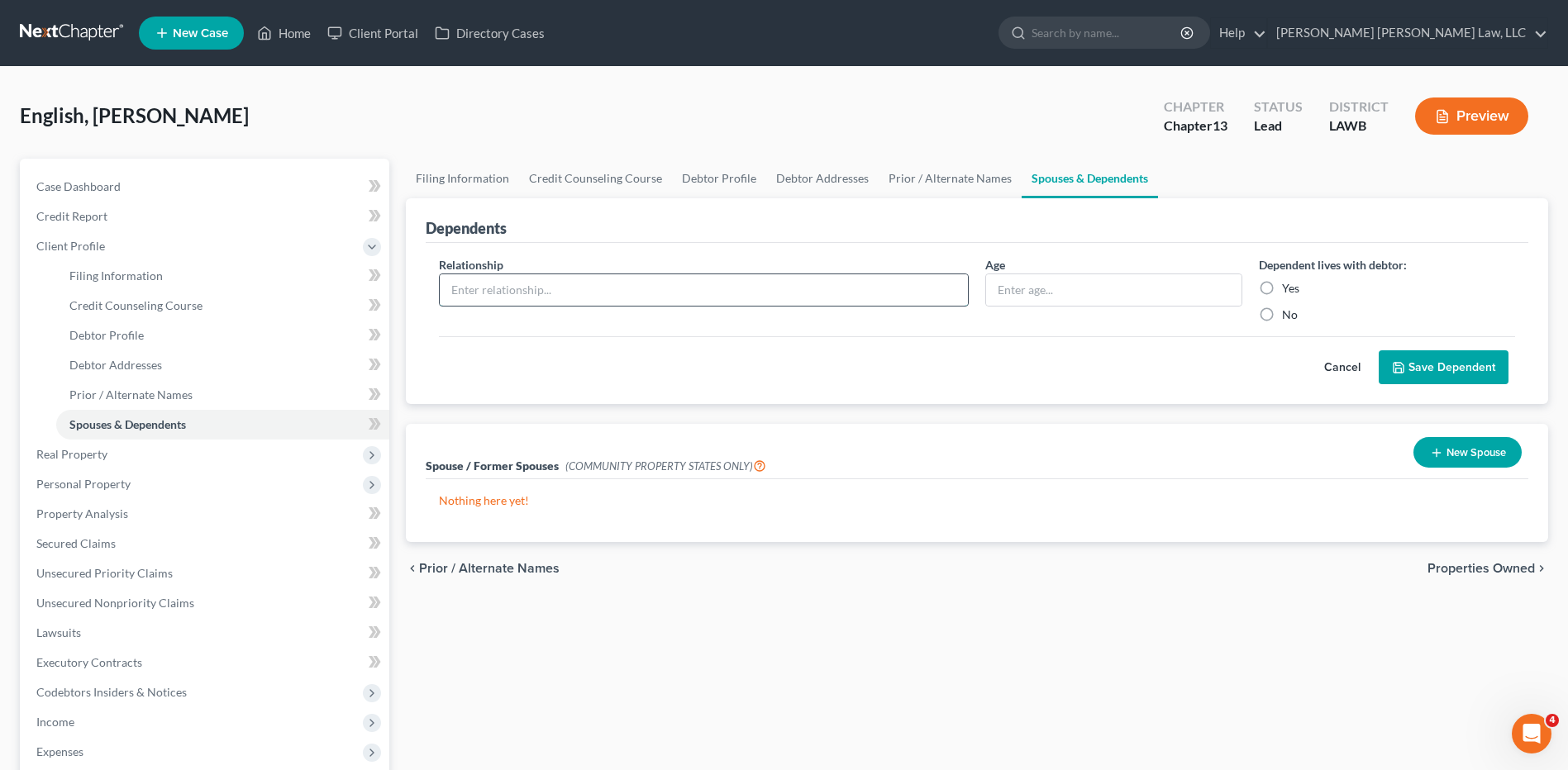
type input "daughter"
click at [1032, 295] on input "text" at bounding box center [1113, 290] width 255 height 32
type input "22"
click at [1282, 283] on label "Yes" at bounding box center [1290, 288] width 18 height 17
click at [1289, 283] on input "Yes" at bounding box center [1295, 285] width 11 height 11
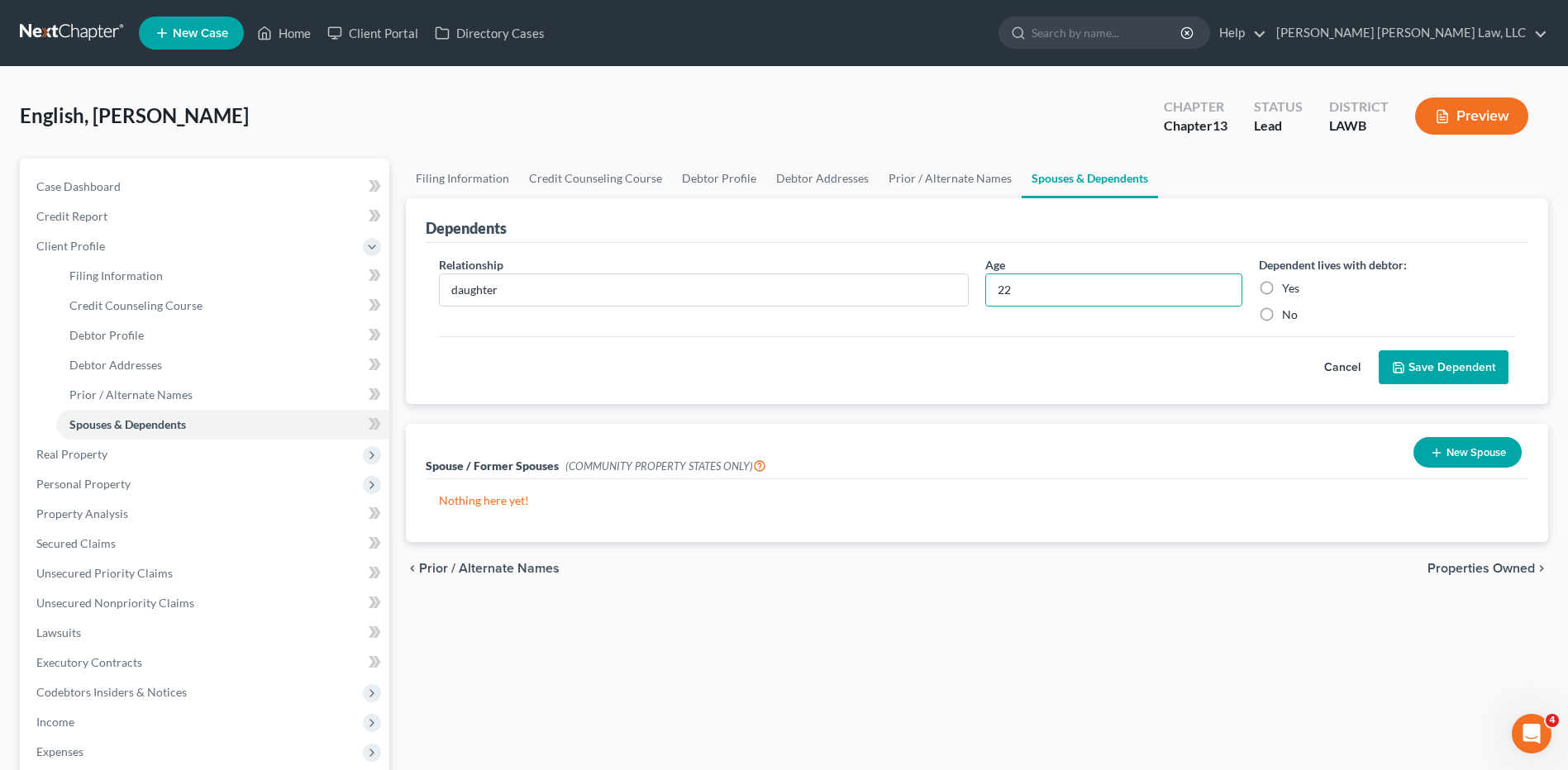
radio input "true"
click at [1414, 372] on button "Save Dependent" at bounding box center [1443, 367] width 130 height 34
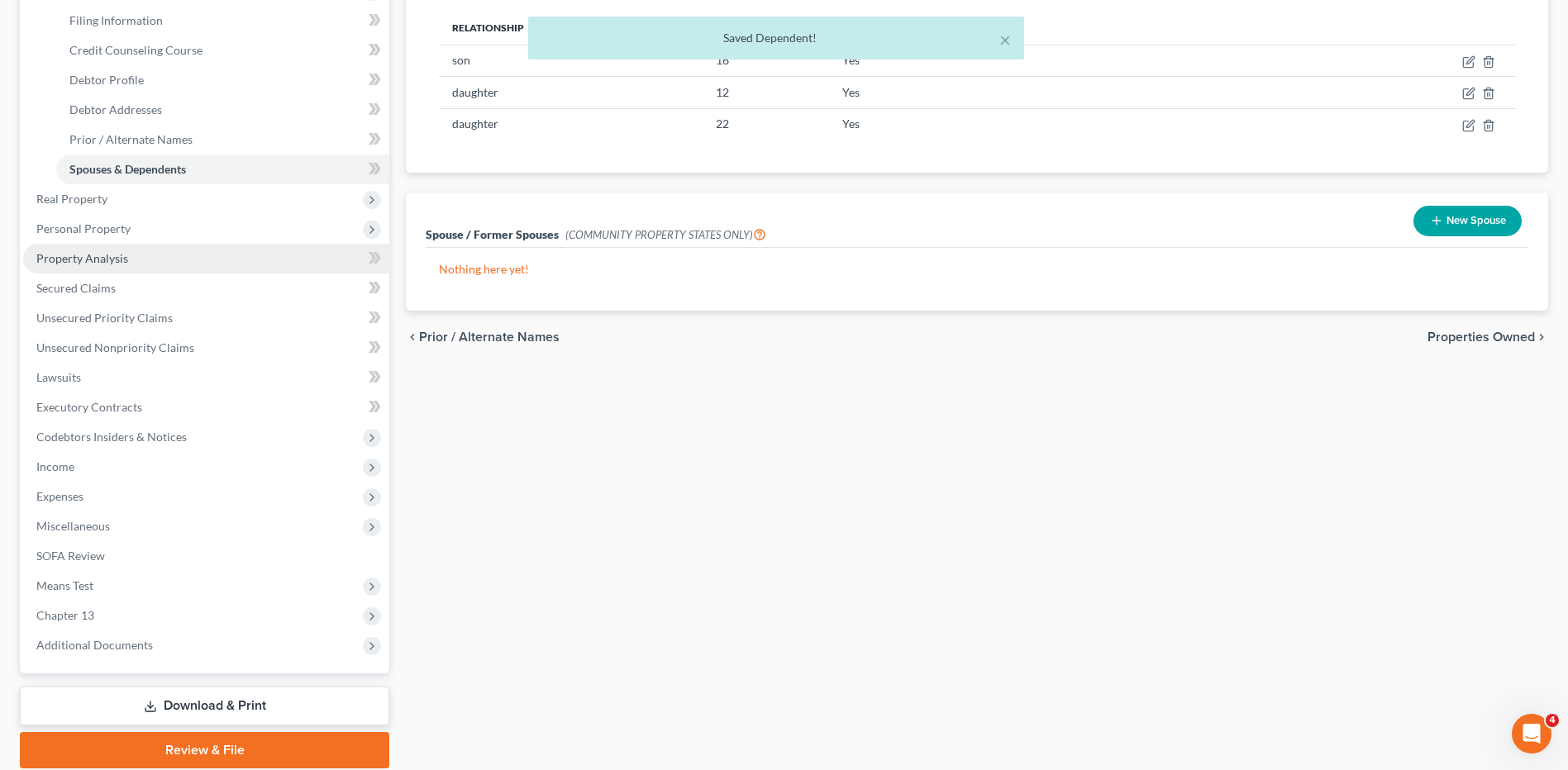
scroll to position [316, 0]
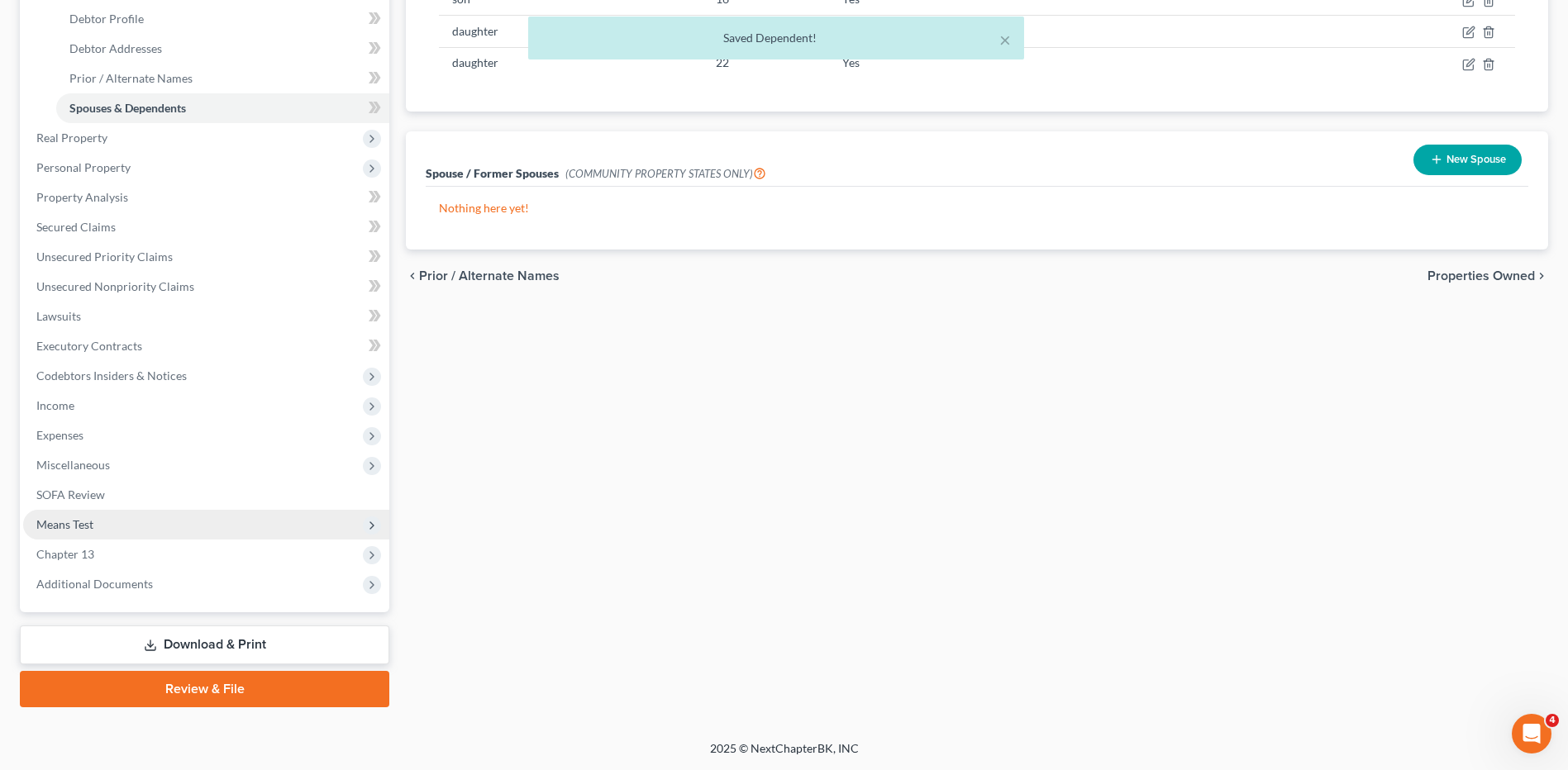
click at [60, 524] on span "Means Test" at bounding box center [64, 524] width 57 height 14
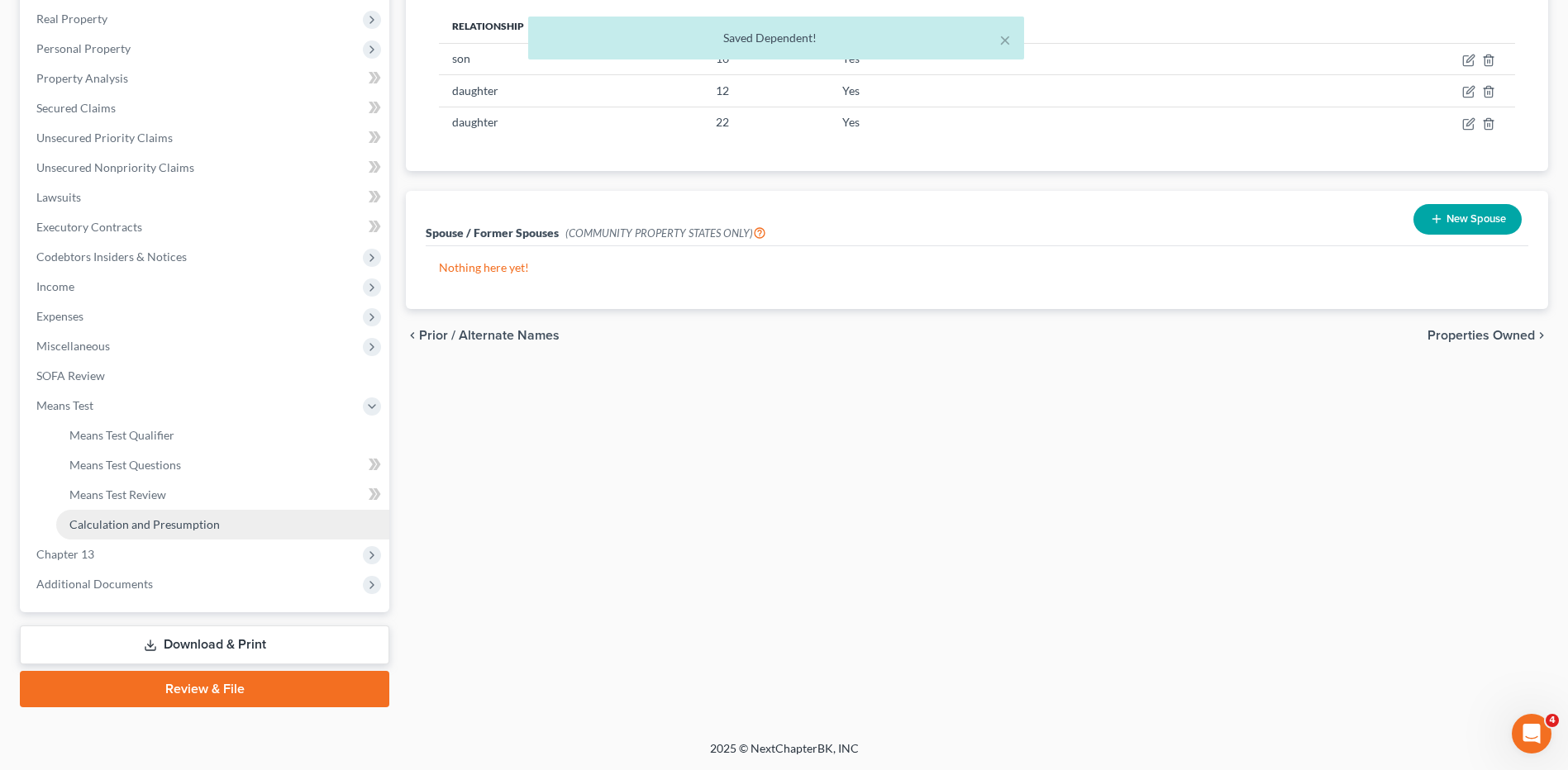
scroll to position [257, 0]
click at [95, 431] on span "Means Test Qualifier" at bounding box center [122, 434] width 105 height 14
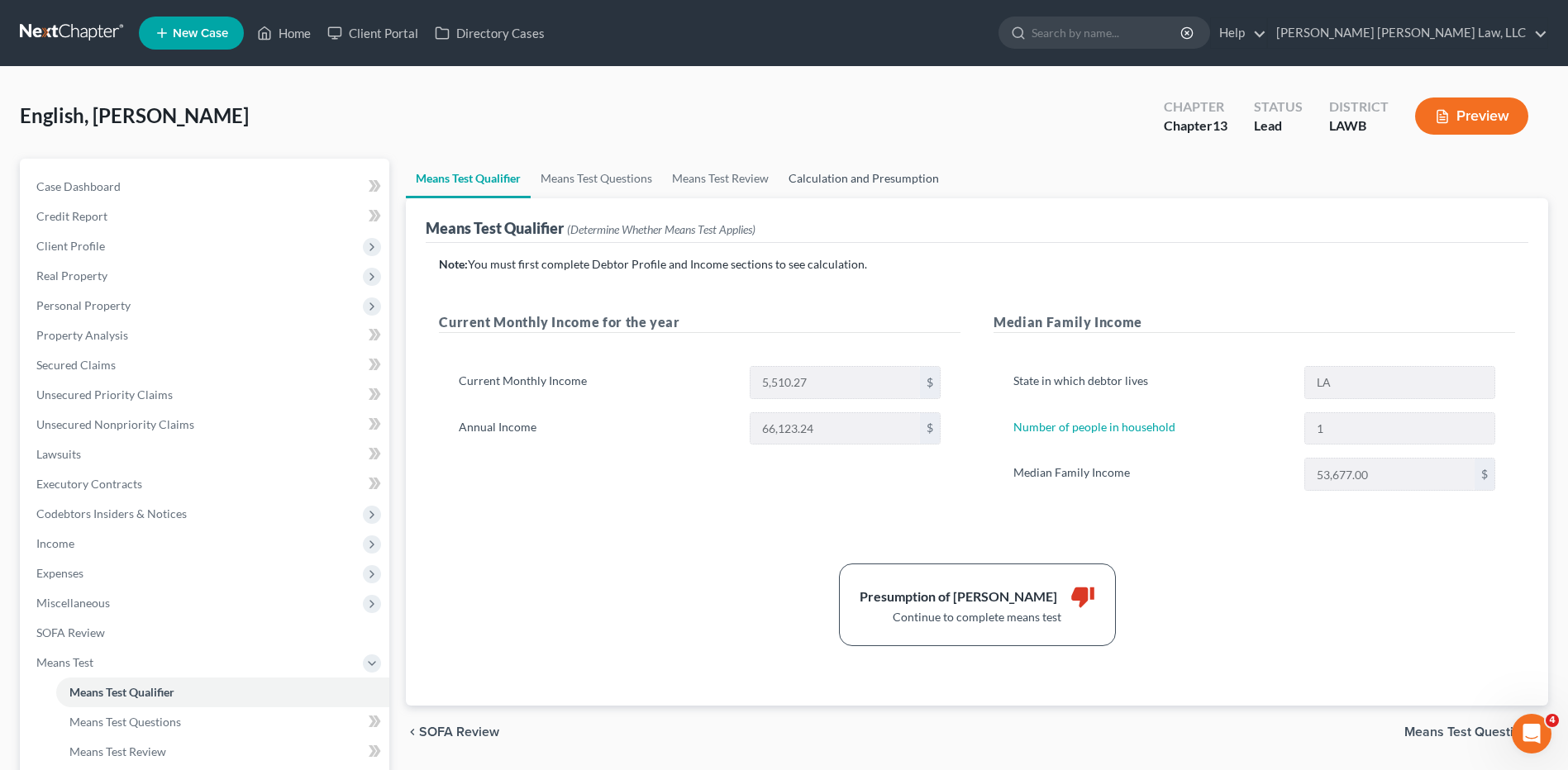
click at [814, 178] on link "Calculation and Presumption" at bounding box center [863, 179] width 170 height 40
